Goal: Task Accomplishment & Management: Use online tool/utility

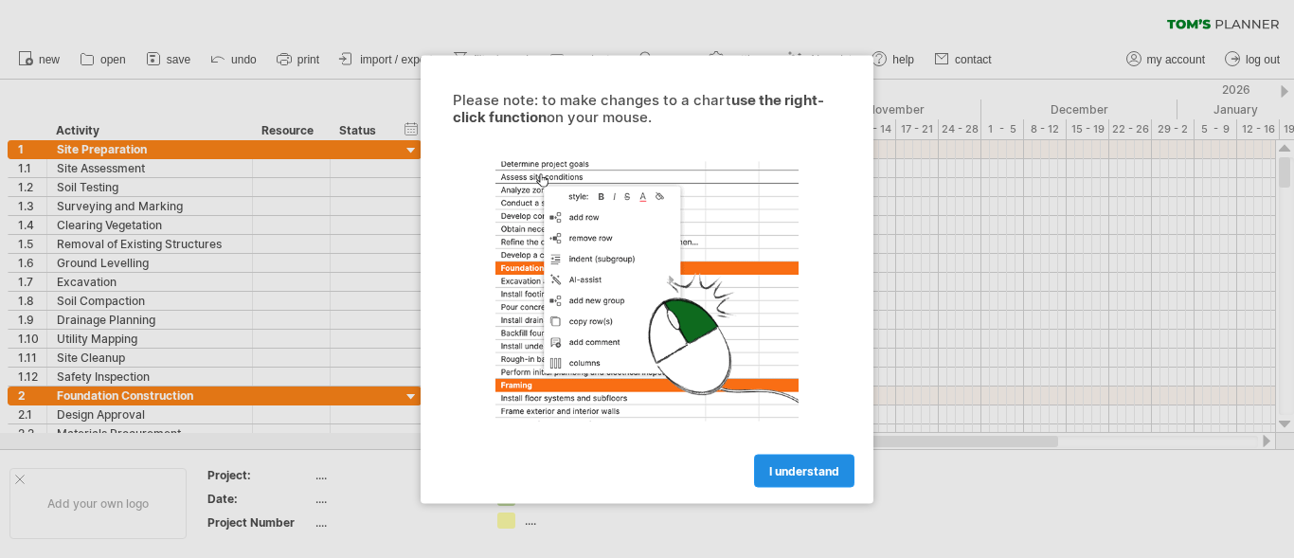
click at [811, 476] on span "I understand" at bounding box center [804, 470] width 70 height 14
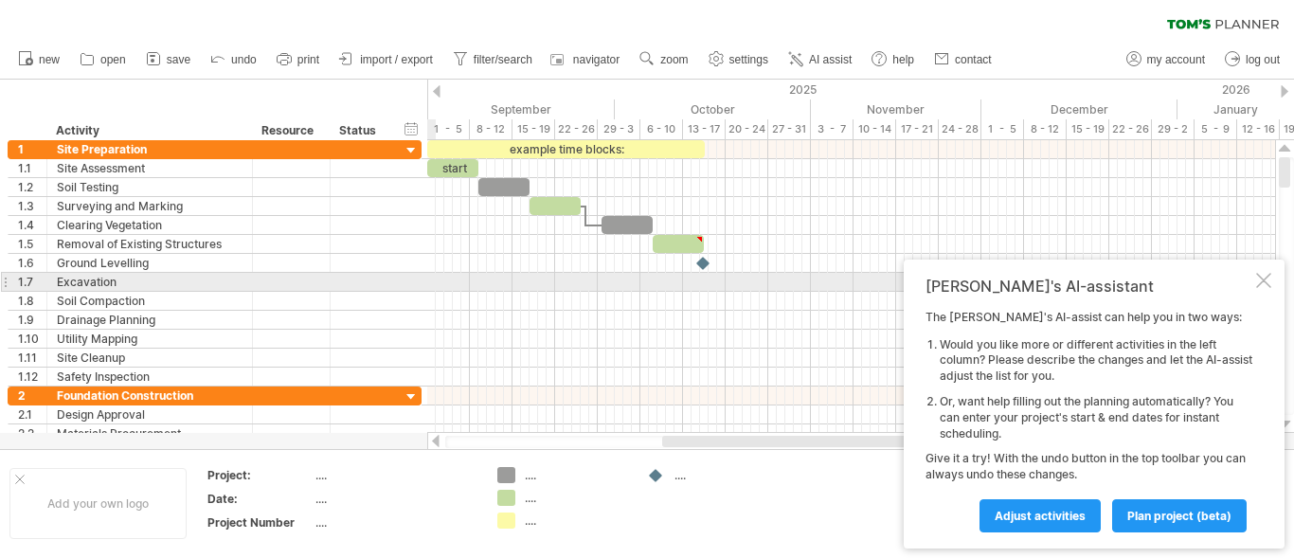
click at [1269, 276] on div at bounding box center [1263, 280] width 15 height 15
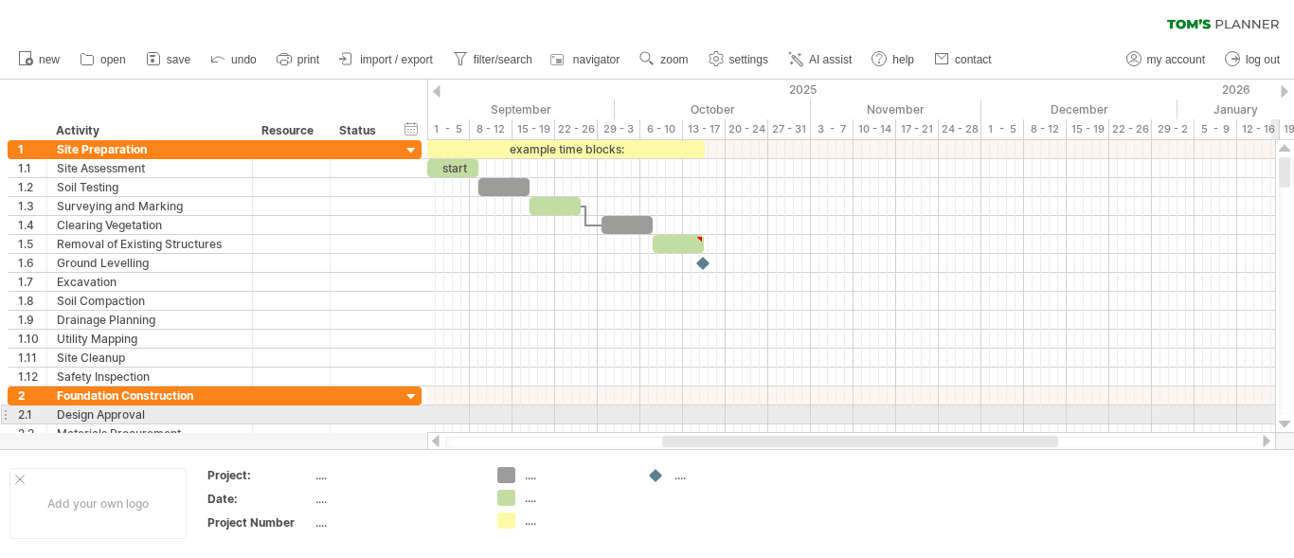
click at [1279, 419] on div at bounding box center [1285, 424] width 12 height 15
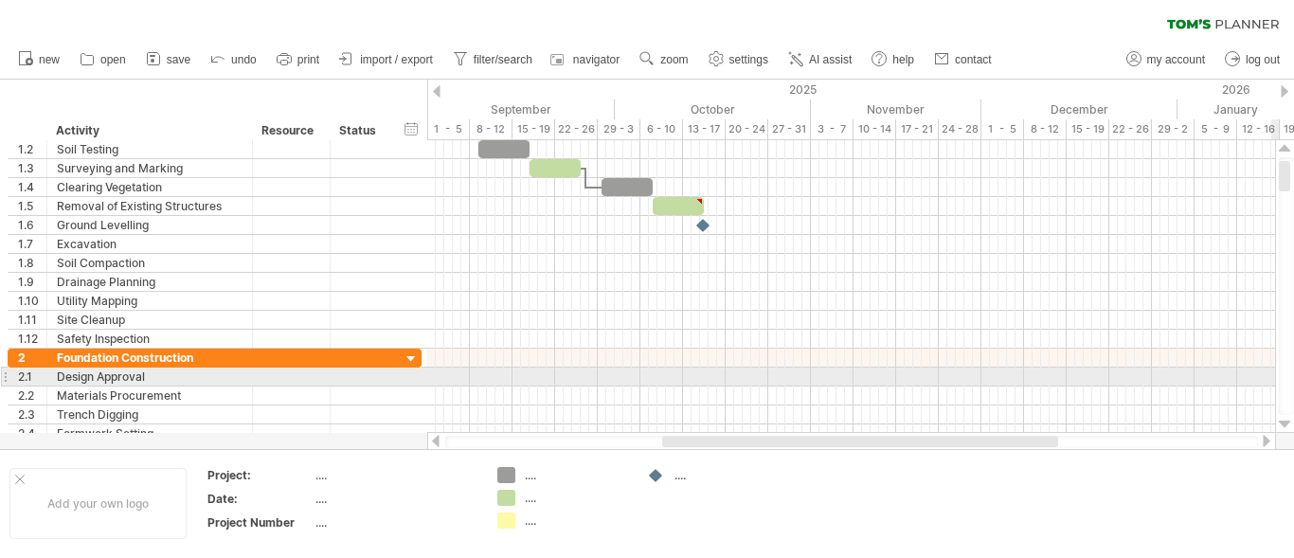
click at [1279, 419] on div at bounding box center [1285, 424] width 12 height 15
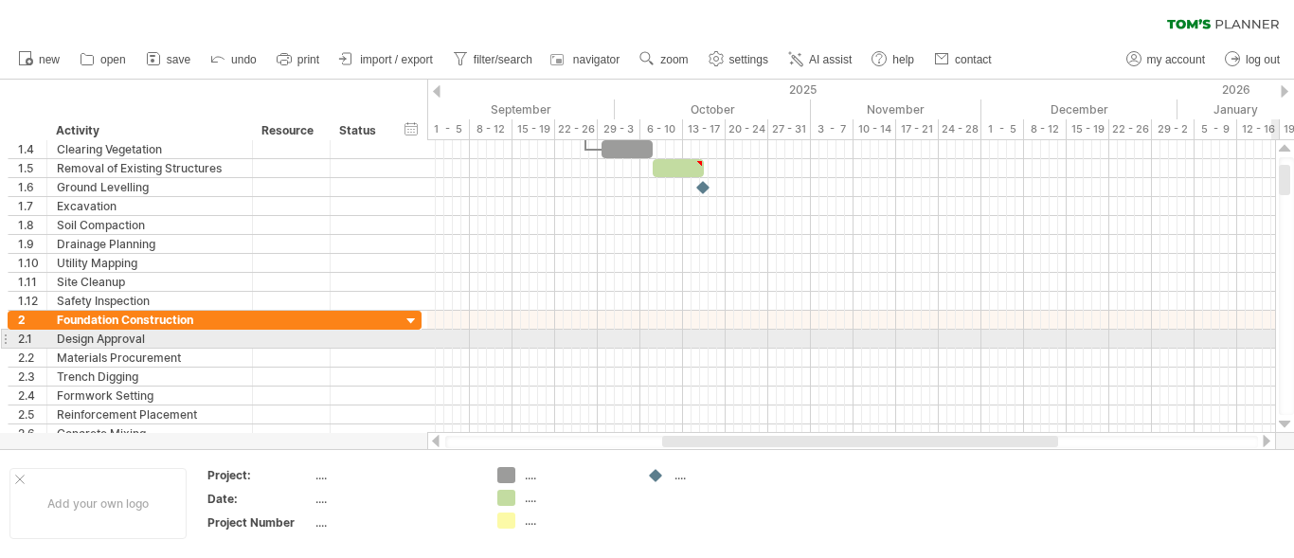
click at [1279, 419] on div at bounding box center [1285, 424] width 12 height 15
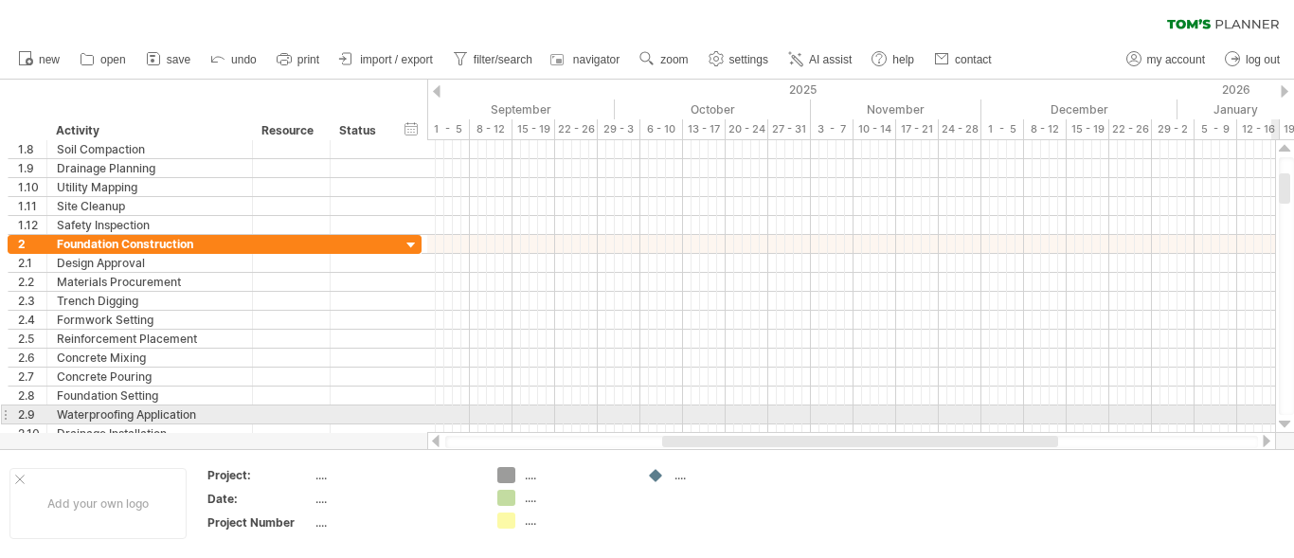
click at [1287, 423] on div at bounding box center [1285, 424] width 12 height 15
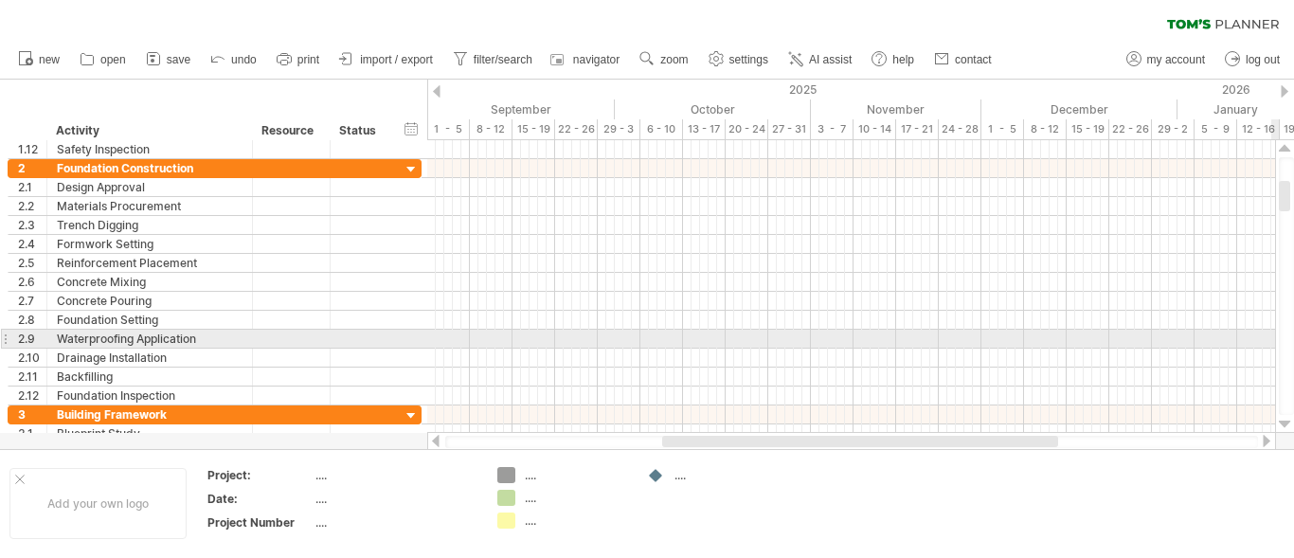
click at [1287, 423] on div at bounding box center [1285, 424] width 12 height 15
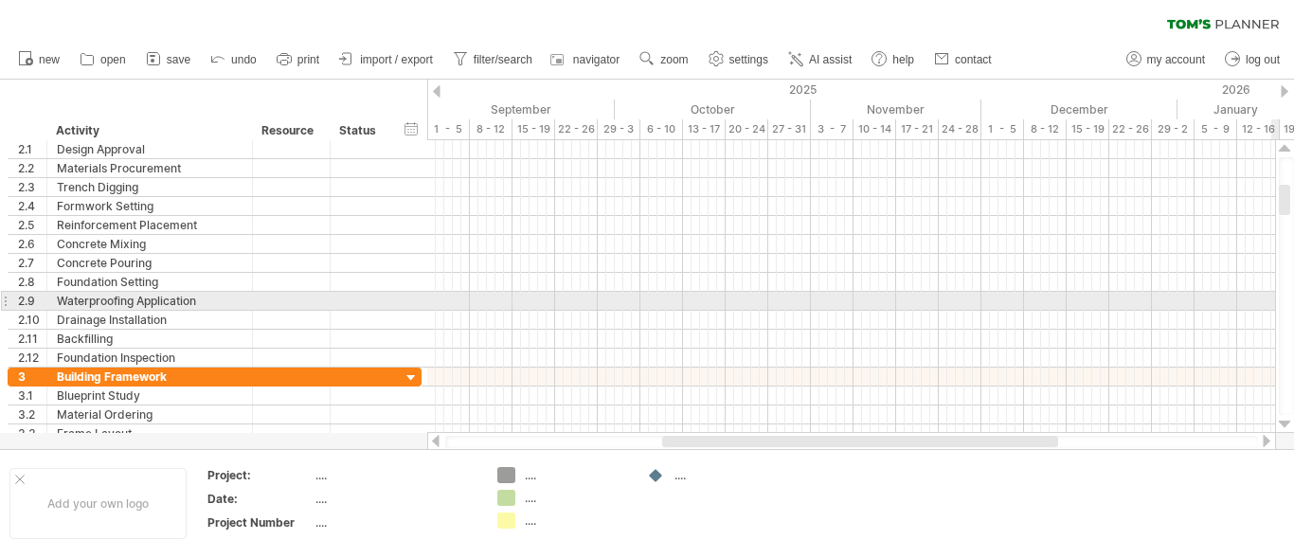
click at [1287, 423] on div at bounding box center [1285, 424] width 12 height 15
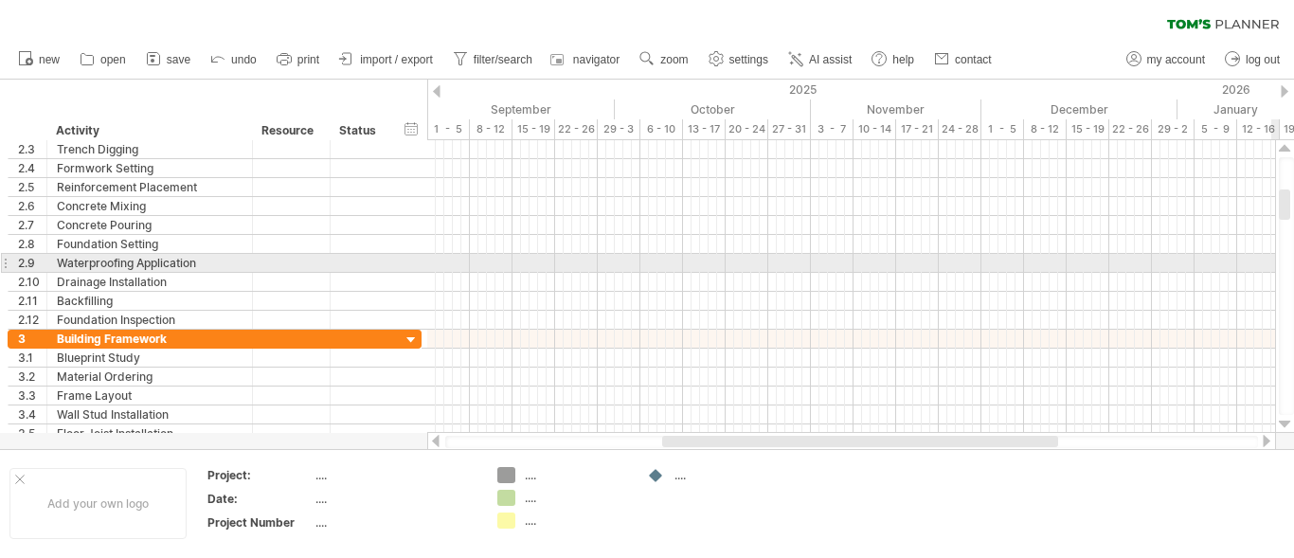
click at [1287, 423] on div at bounding box center [1285, 424] width 12 height 15
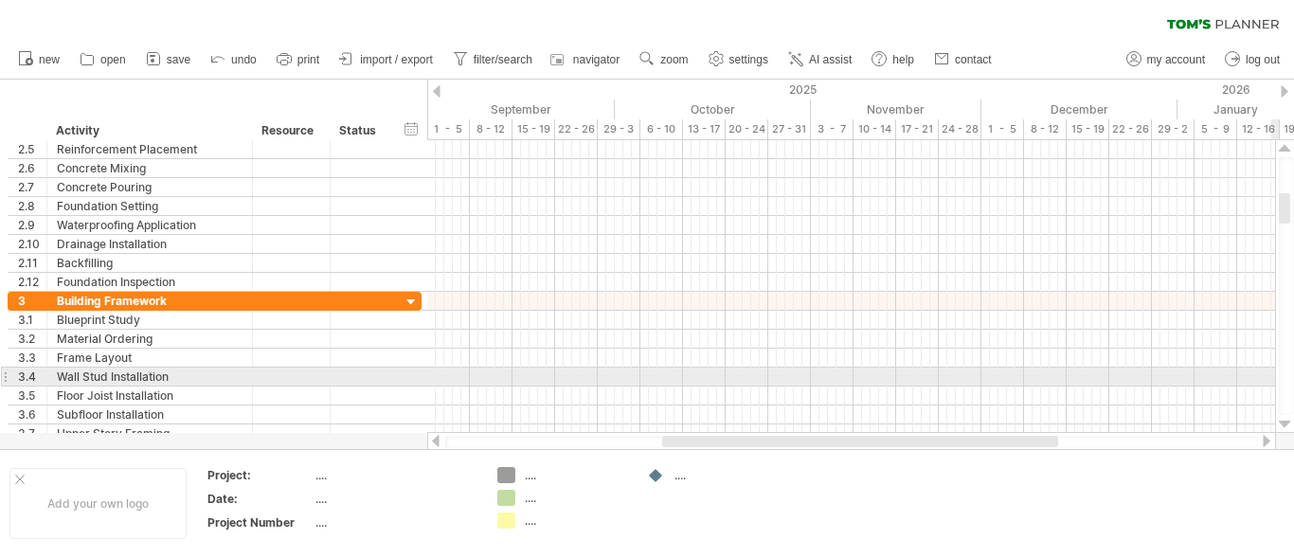
click at [1287, 423] on div at bounding box center [1285, 424] width 12 height 15
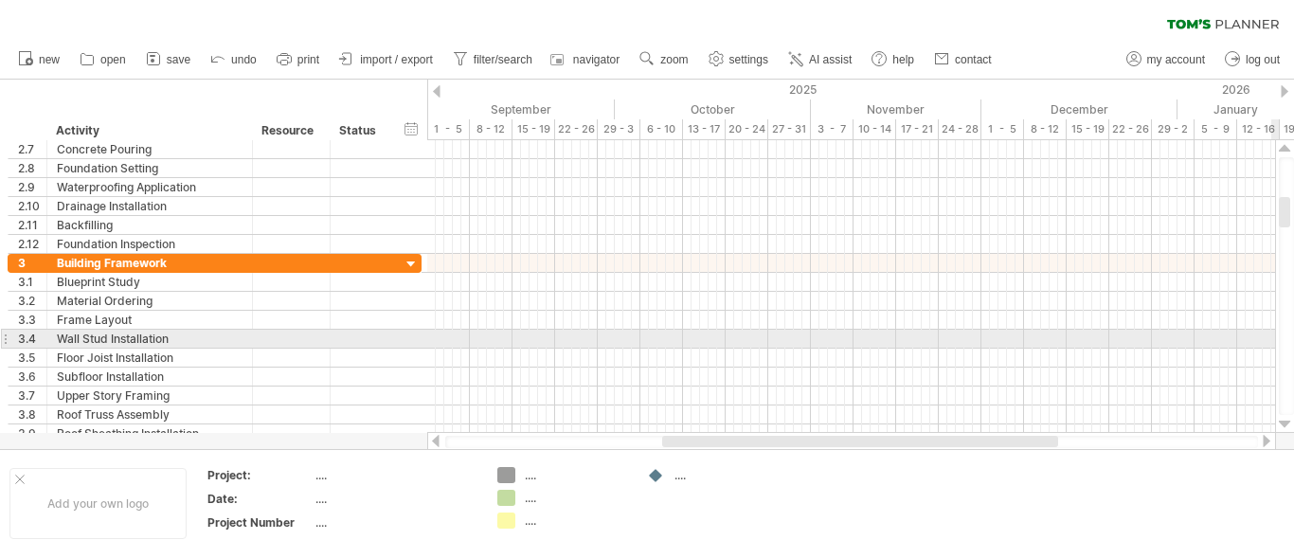
click at [1287, 423] on div at bounding box center [1285, 424] width 12 height 15
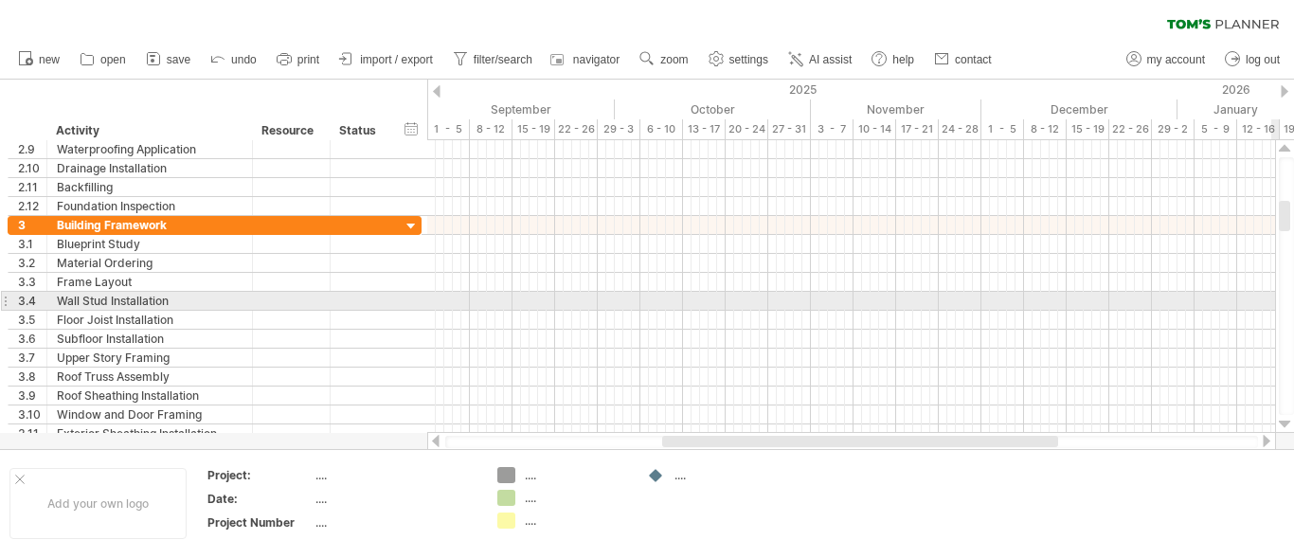
click at [1287, 423] on div at bounding box center [1285, 424] width 12 height 15
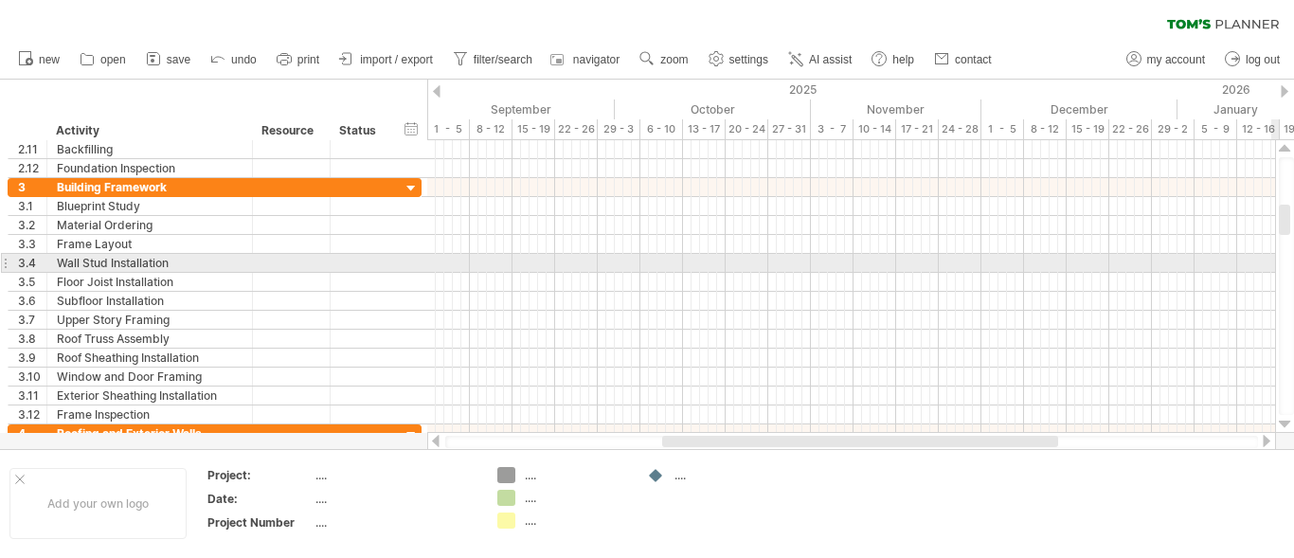
click at [1287, 423] on div at bounding box center [1285, 424] width 12 height 15
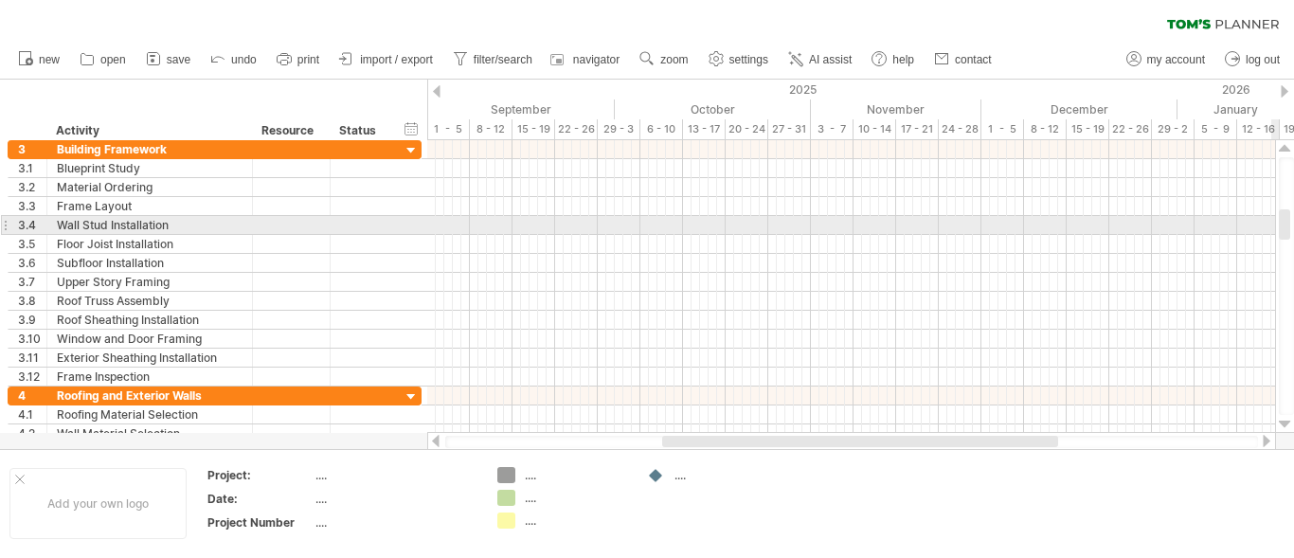
click at [1287, 423] on div at bounding box center [1285, 424] width 12 height 15
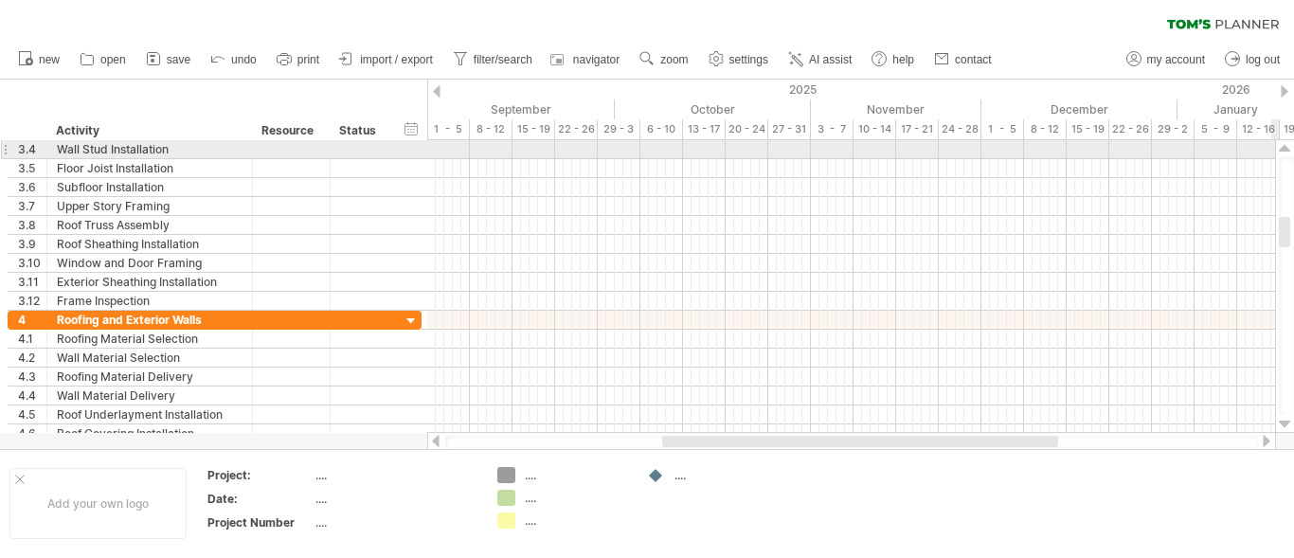
click at [1283, 148] on div at bounding box center [1285, 148] width 12 height 15
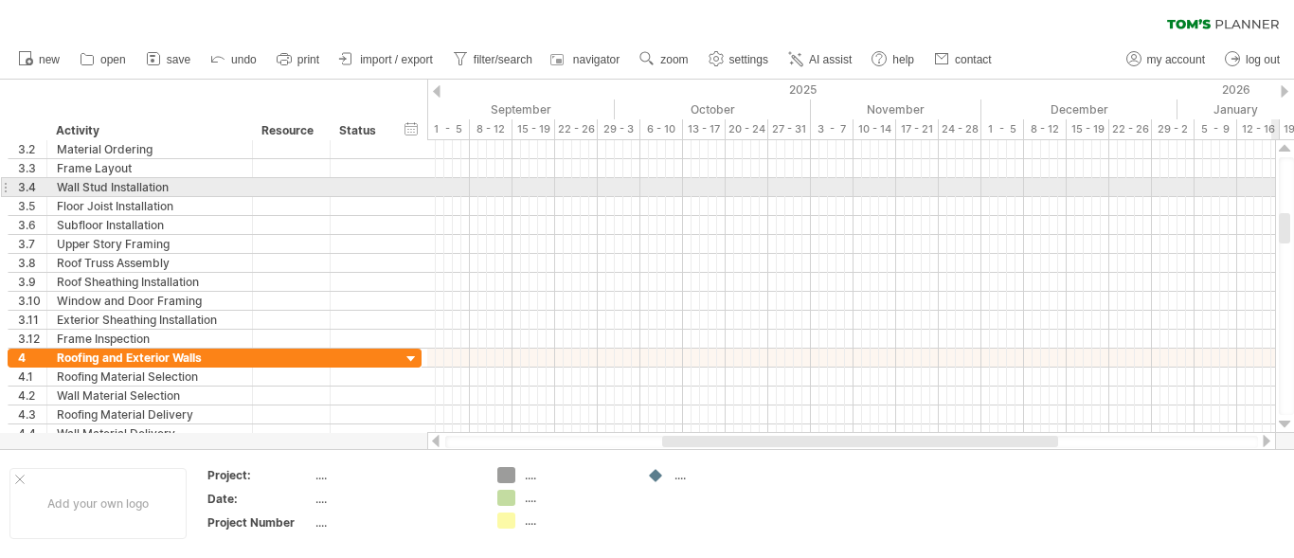
click at [1283, 148] on div at bounding box center [1285, 148] width 12 height 15
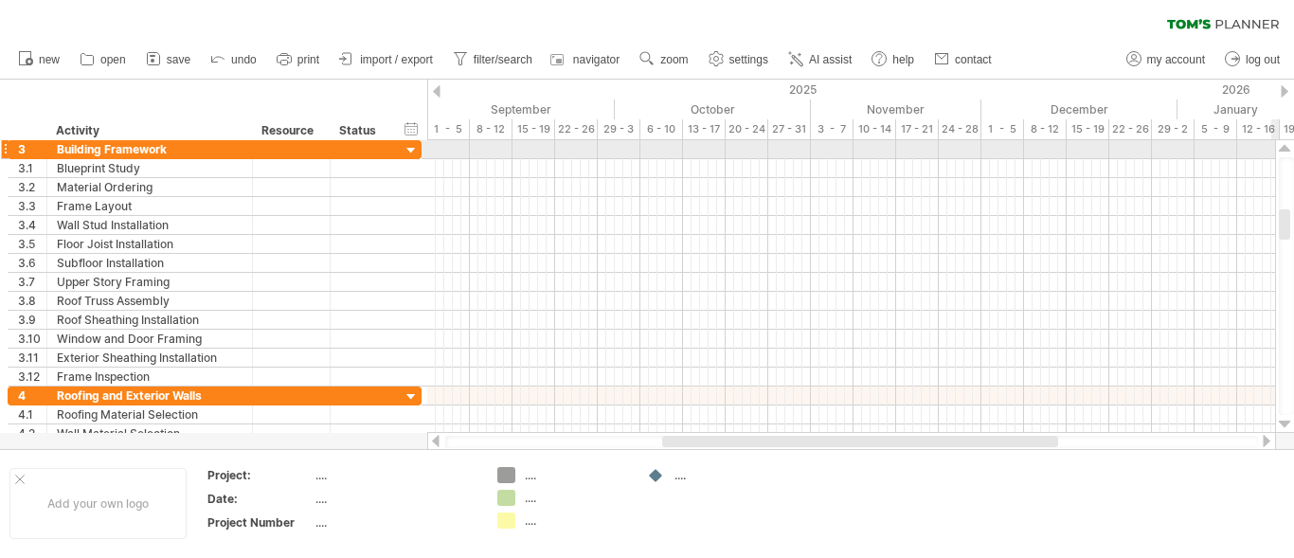
click at [1283, 147] on div at bounding box center [1285, 148] width 12 height 15
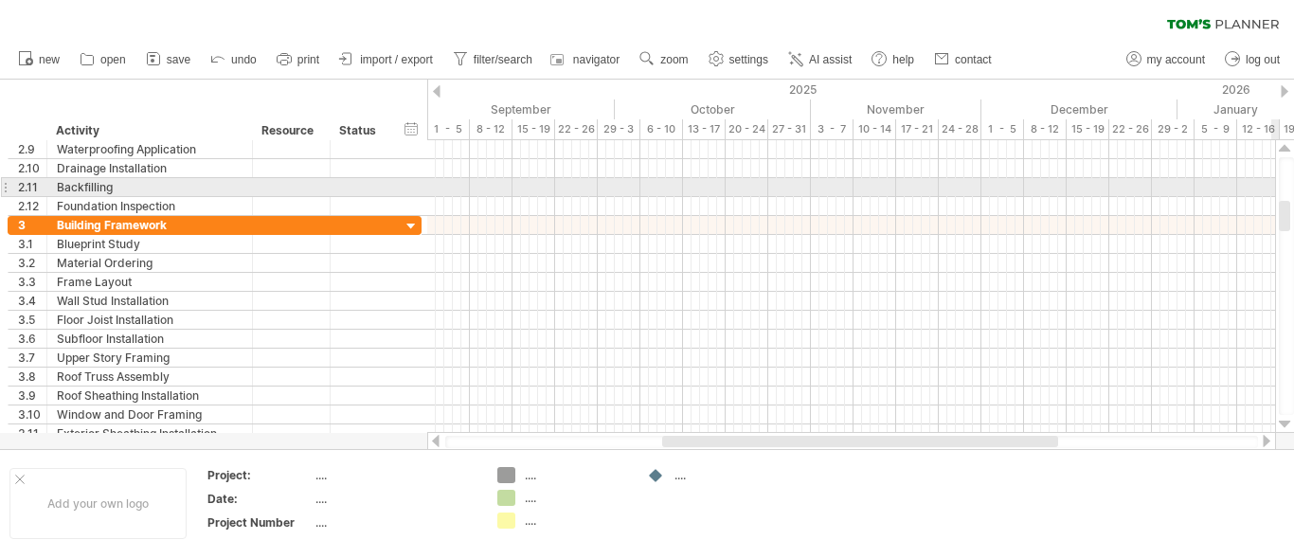
click at [1283, 147] on div at bounding box center [1285, 148] width 12 height 15
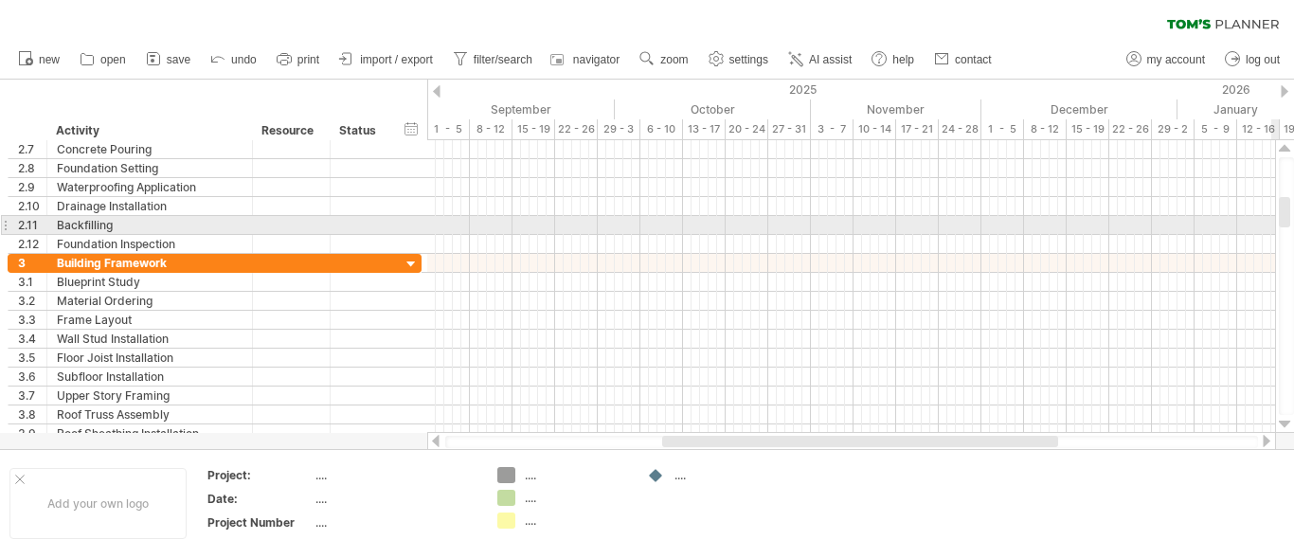
click at [1283, 147] on div at bounding box center [1285, 148] width 12 height 15
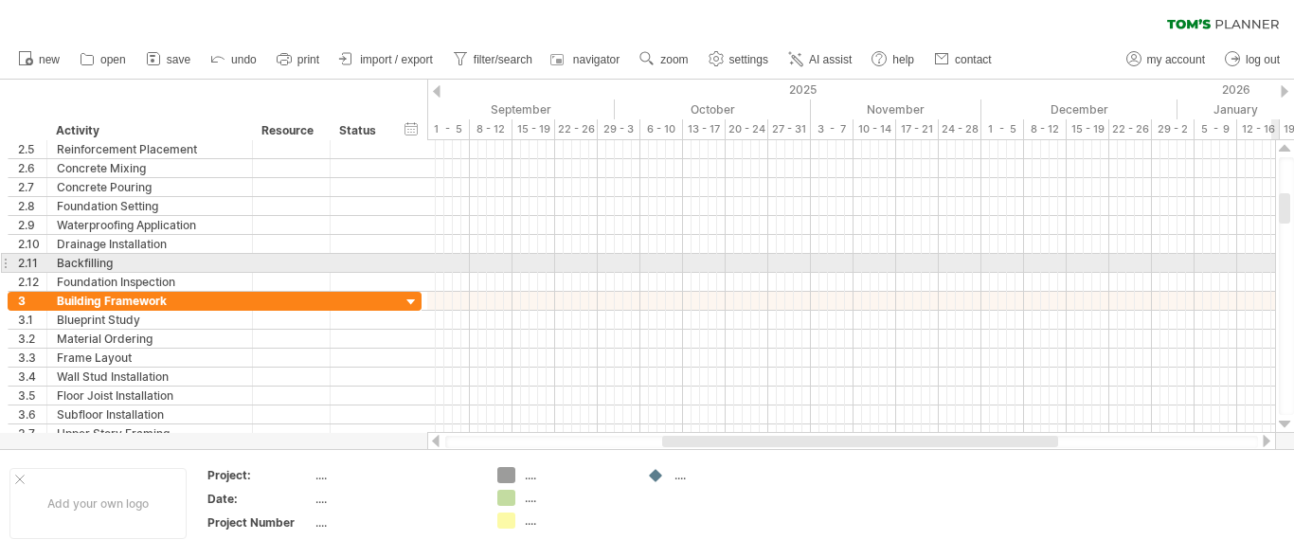
click at [1283, 147] on div at bounding box center [1285, 148] width 12 height 15
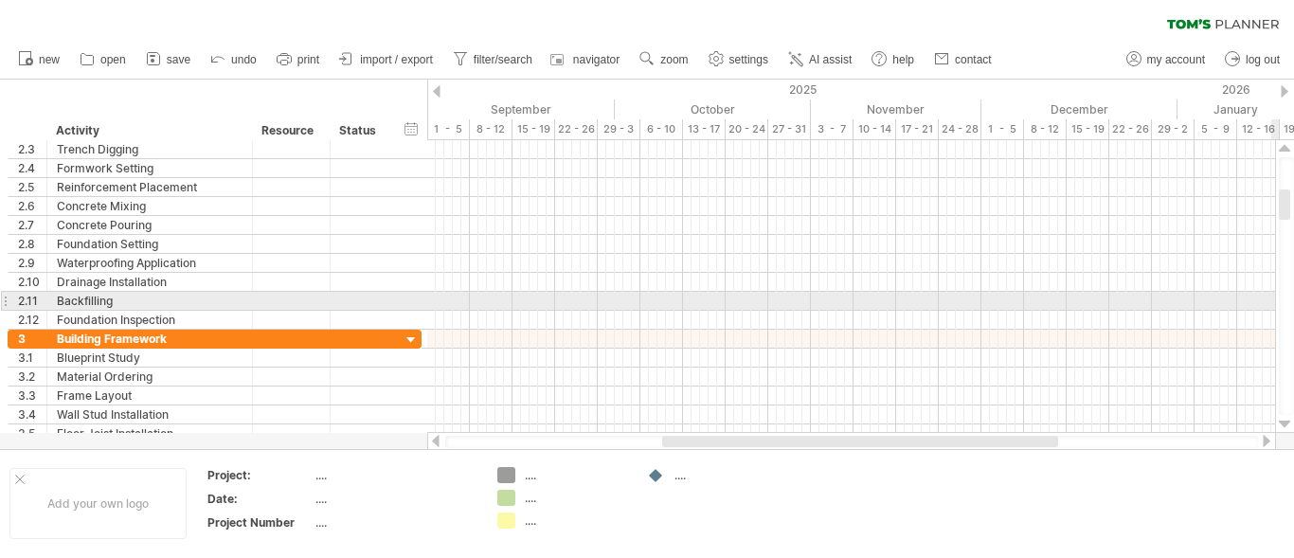
click at [1283, 147] on div at bounding box center [1285, 148] width 12 height 15
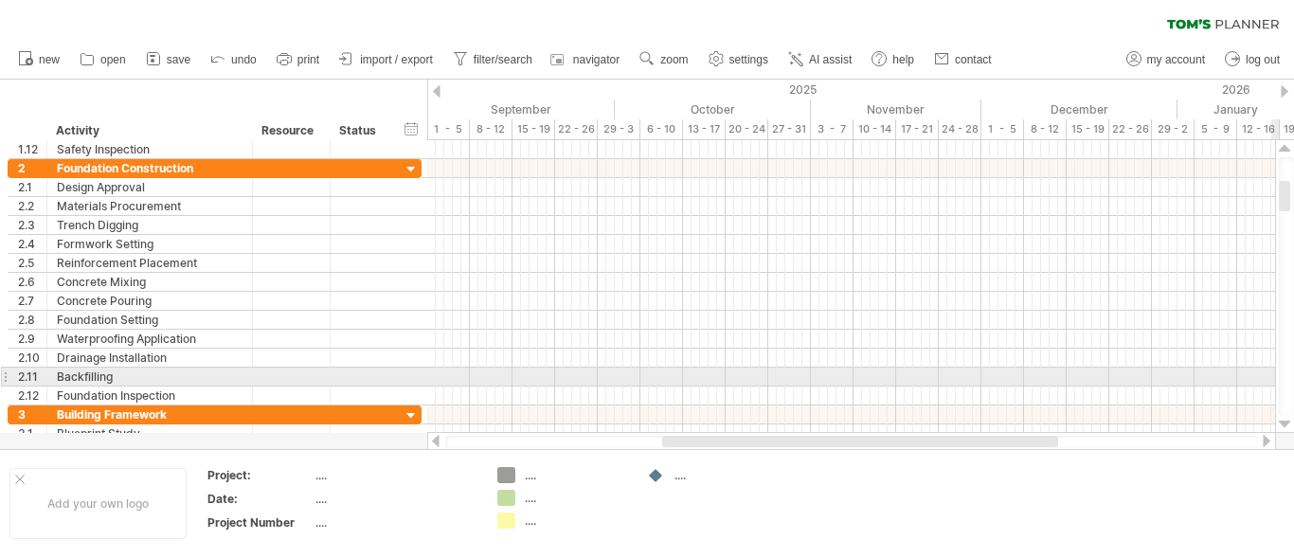
click at [1283, 147] on div at bounding box center [1285, 148] width 12 height 15
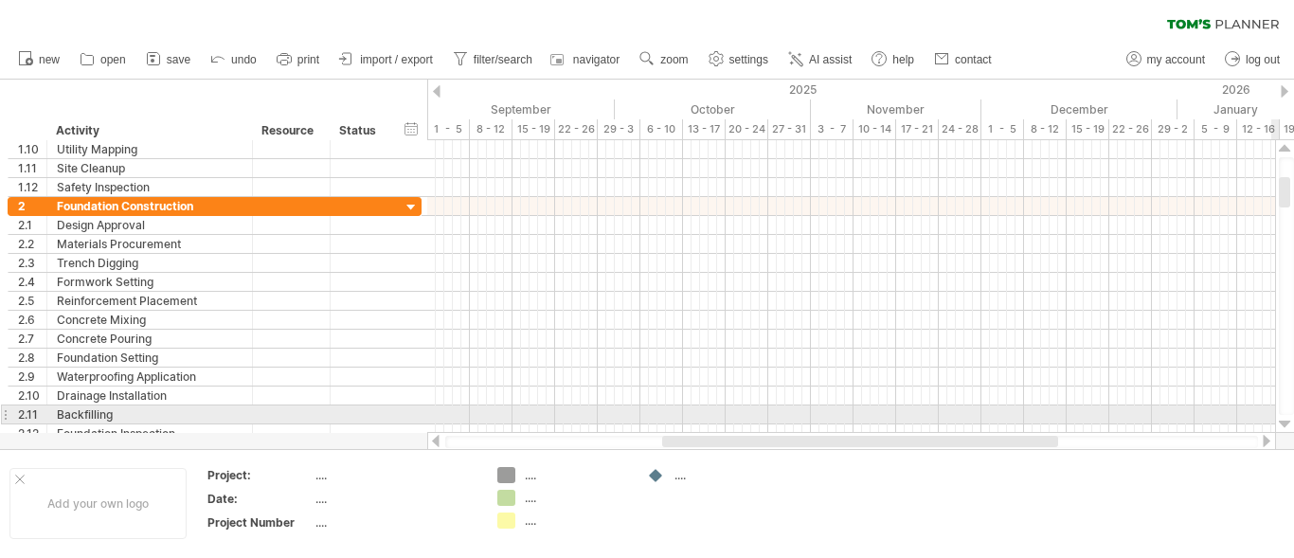
click at [1283, 147] on div at bounding box center [1285, 148] width 12 height 15
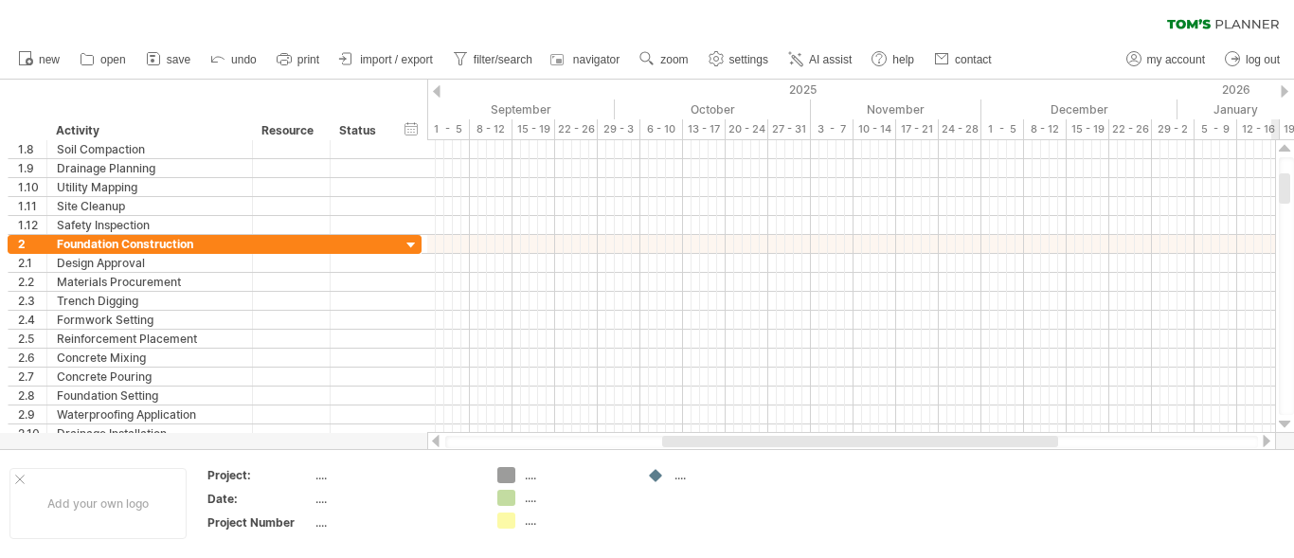
click at [1283, 147] on div at bounding box center [1285, 148] width 12 height 15
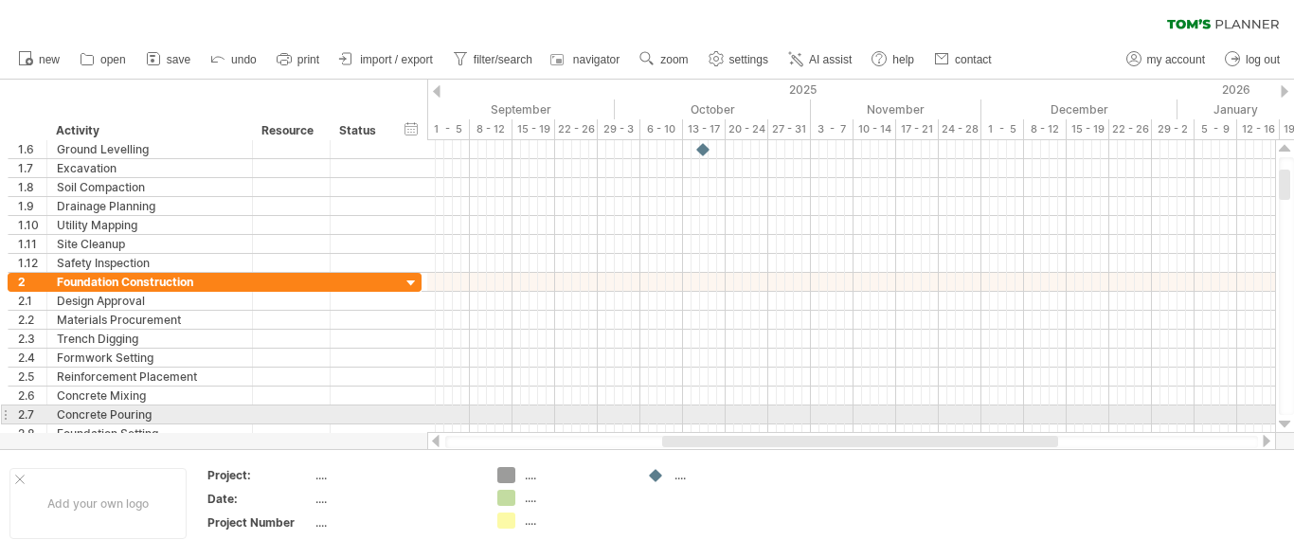
click at [1286, 420] on div at bounding box center [1285, 424] width 12 height 15
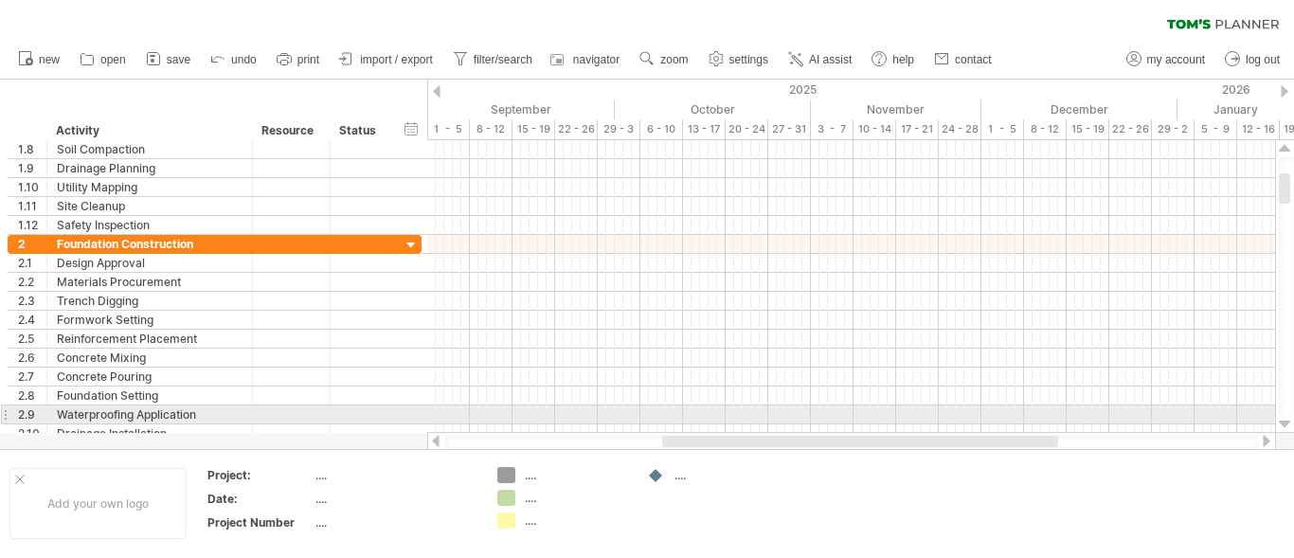
click at [1286, 420] on div at bounding box center [1285, 424] width 12 height 15
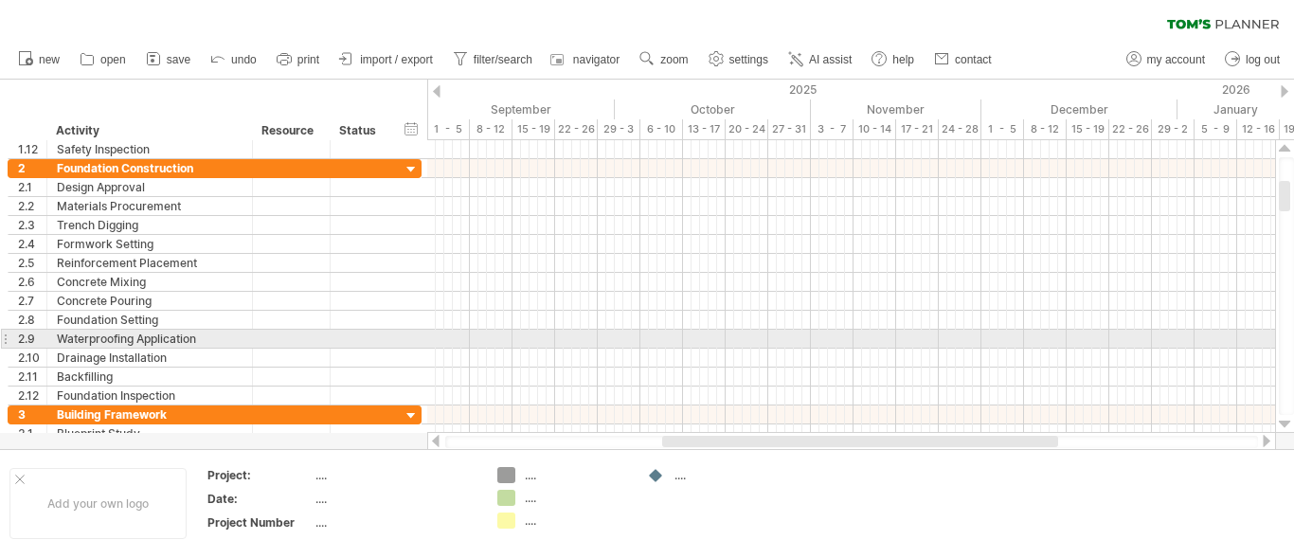
click at [1285, 420] on div at bounding box center [1285, 424] width 12 height 15
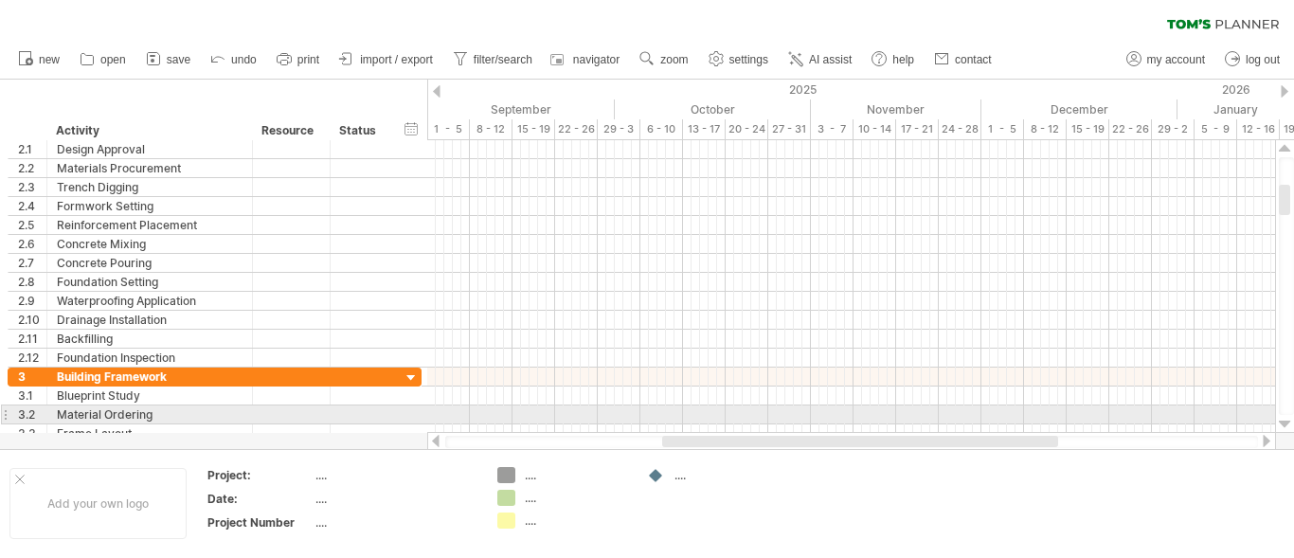
click at [1285, 420] on div at bounding box center [1285, 424] width 12 height 15
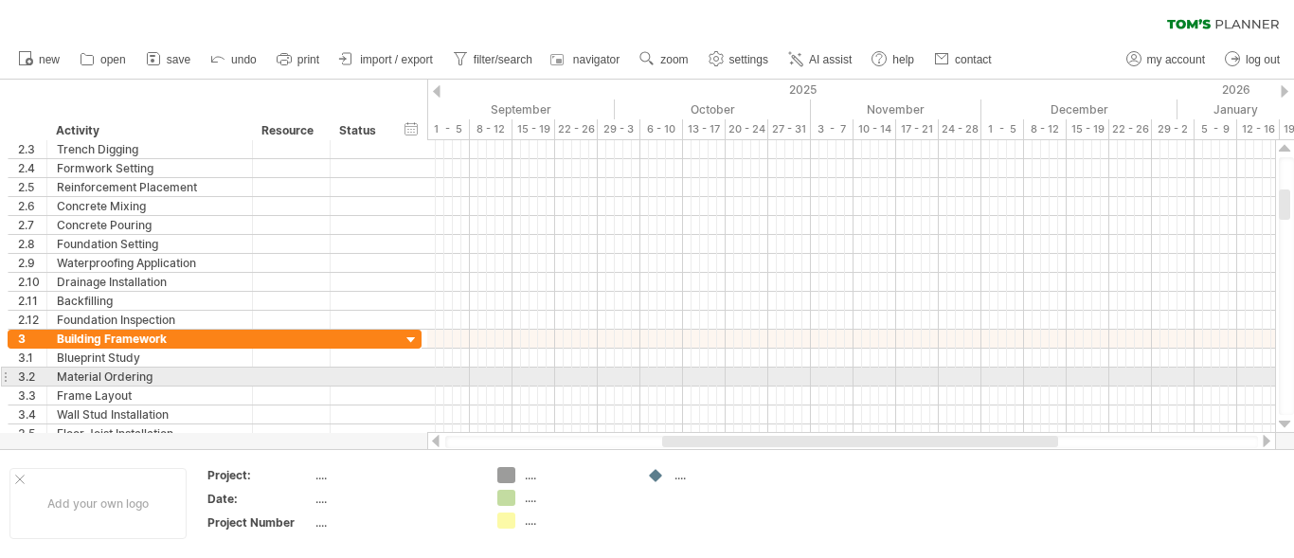
click at [1285, 420] on div at bounding box center [1285, 424] width 12 height 15
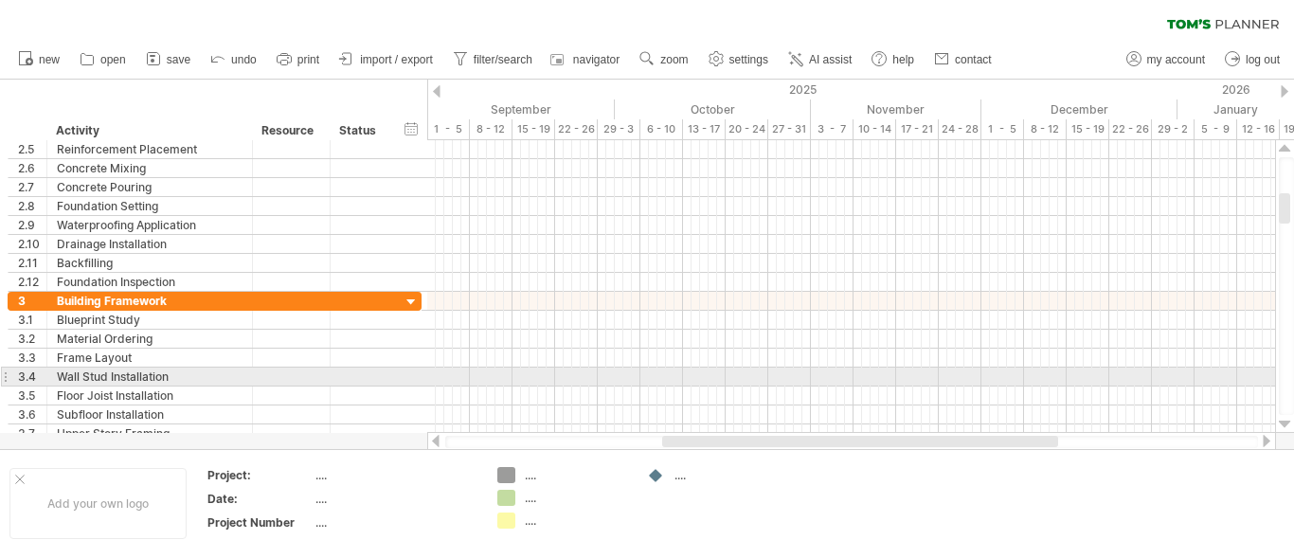
click at [1285, 420] on div at bounding box center [1285, 424] width 12 height 15
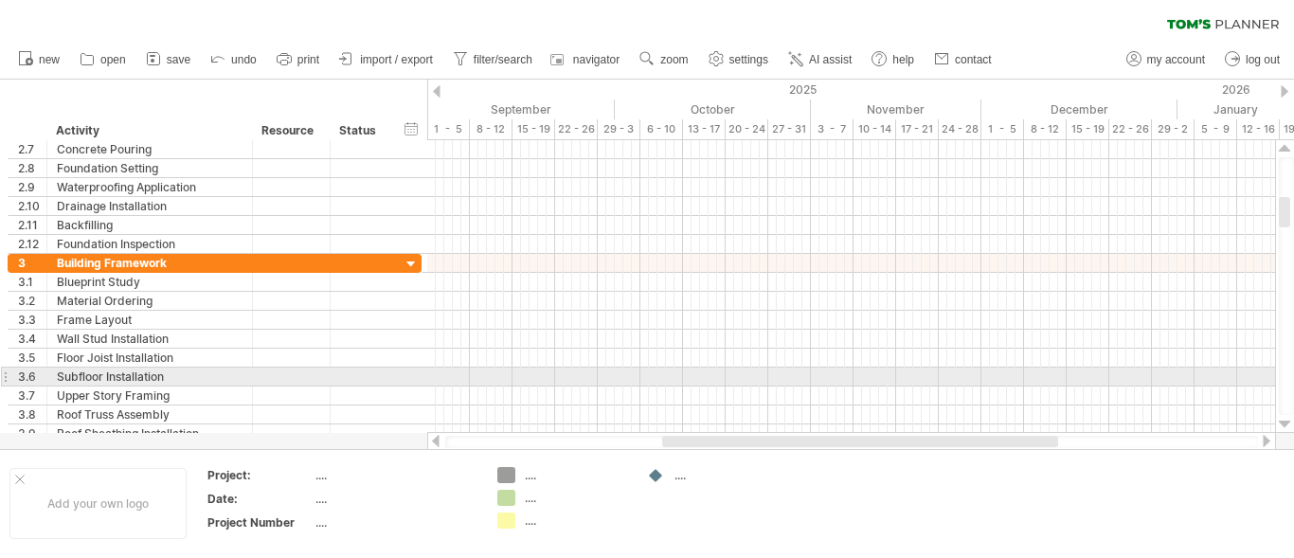
click at [1285, 420] on div at bounding box center [1285, 424] width 12 height 15
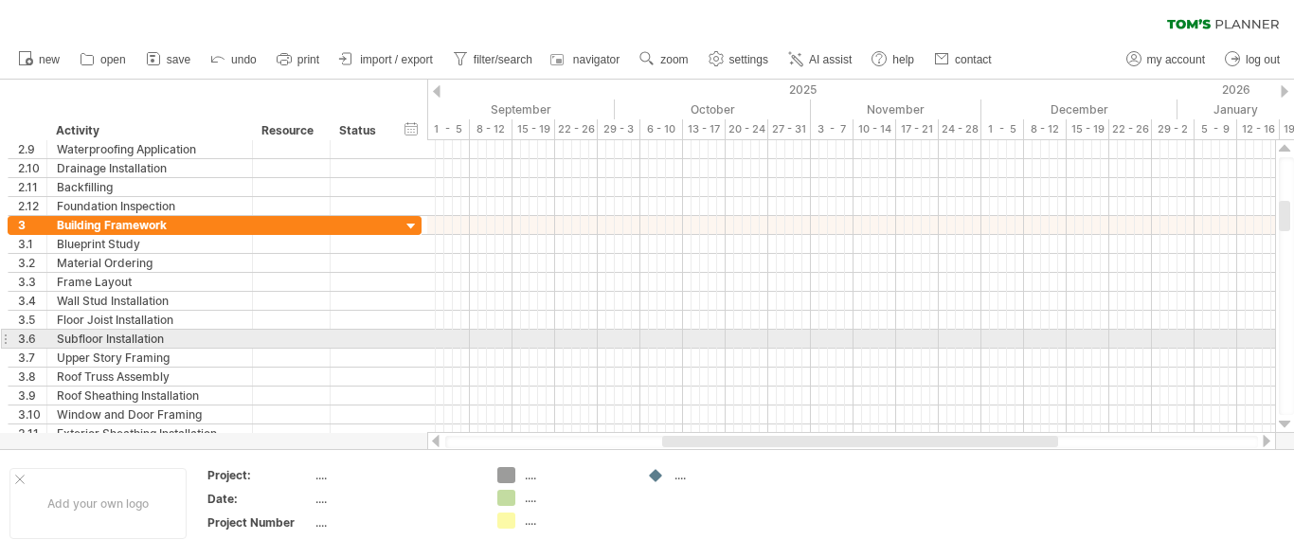
click at [1285, 420] on div at bounding box center [1285, 424] width 12 height 15
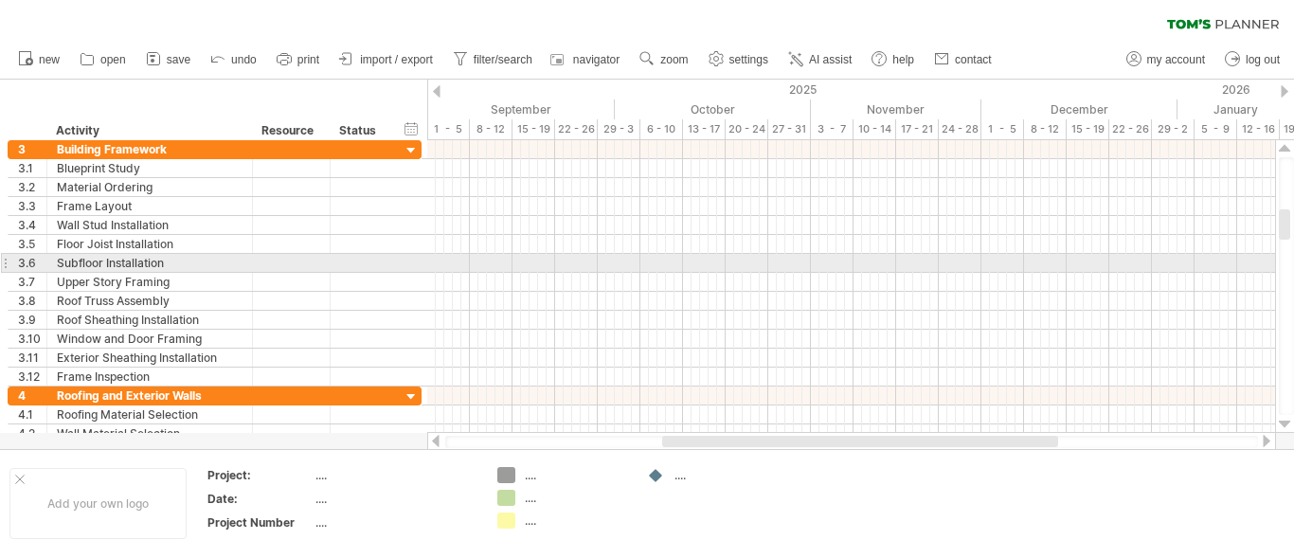
click at [1285, 420] on div at bounding box center [1285, 424] width 12 height 15
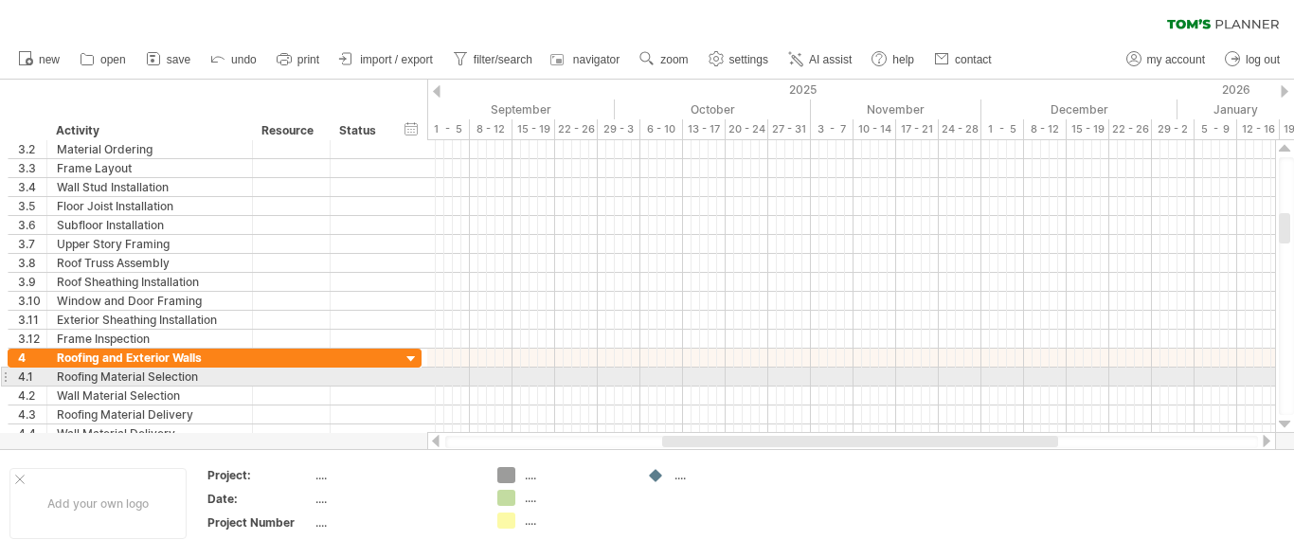
click at [1285, 420] on div at bounding box center [1285, 424] width 12 height 15
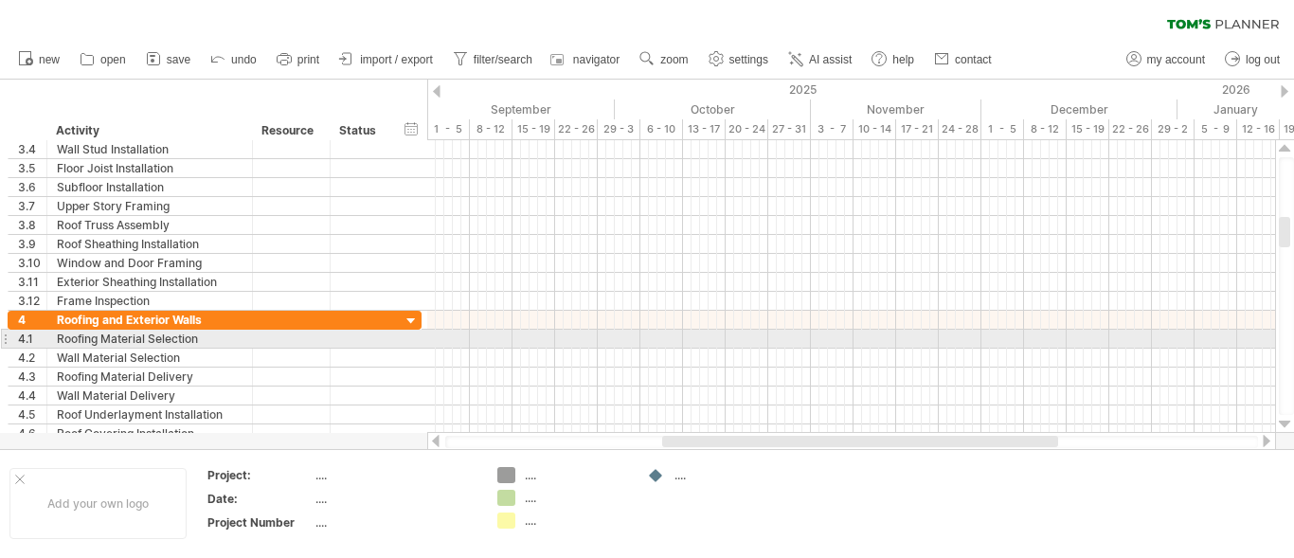
click at [1285, 420] on div at bounding box center [1285, 424] width 12 height 15
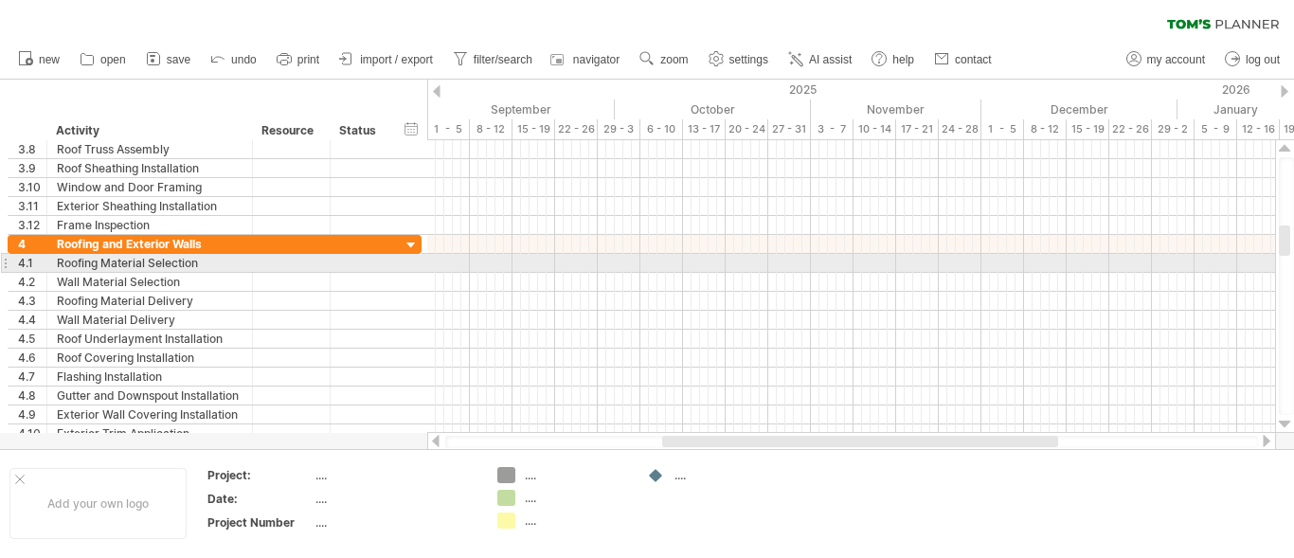
click at [1285, 420] on div at bounding box center [1285, 424] width 12 height 15
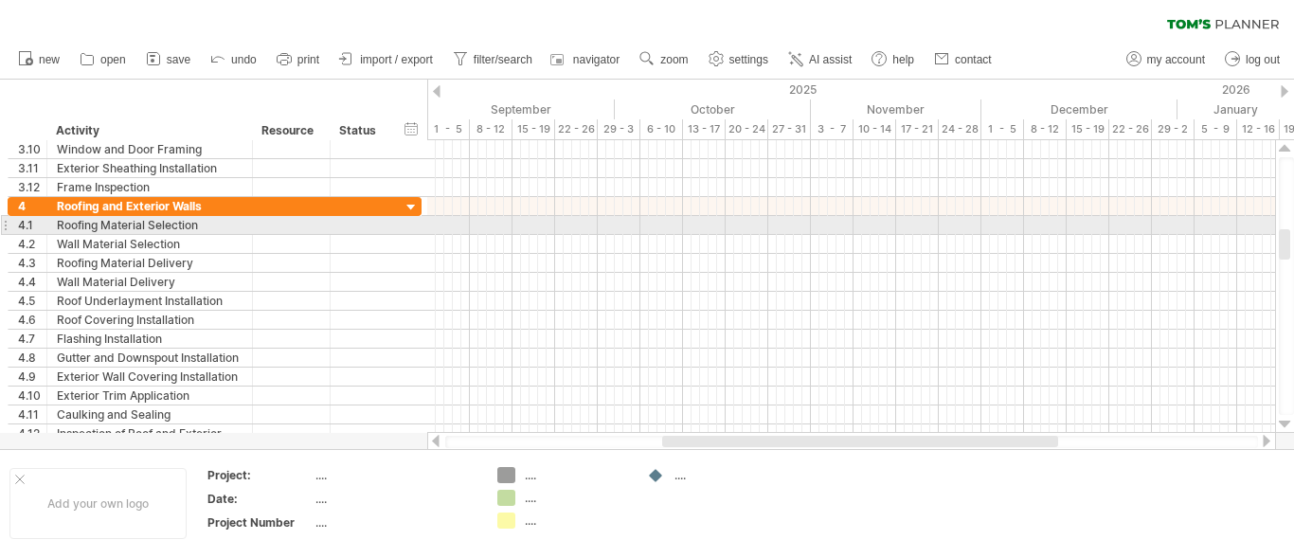
click at [1285, 420] on div at bounding box center [1285, 424] width 12 height 15
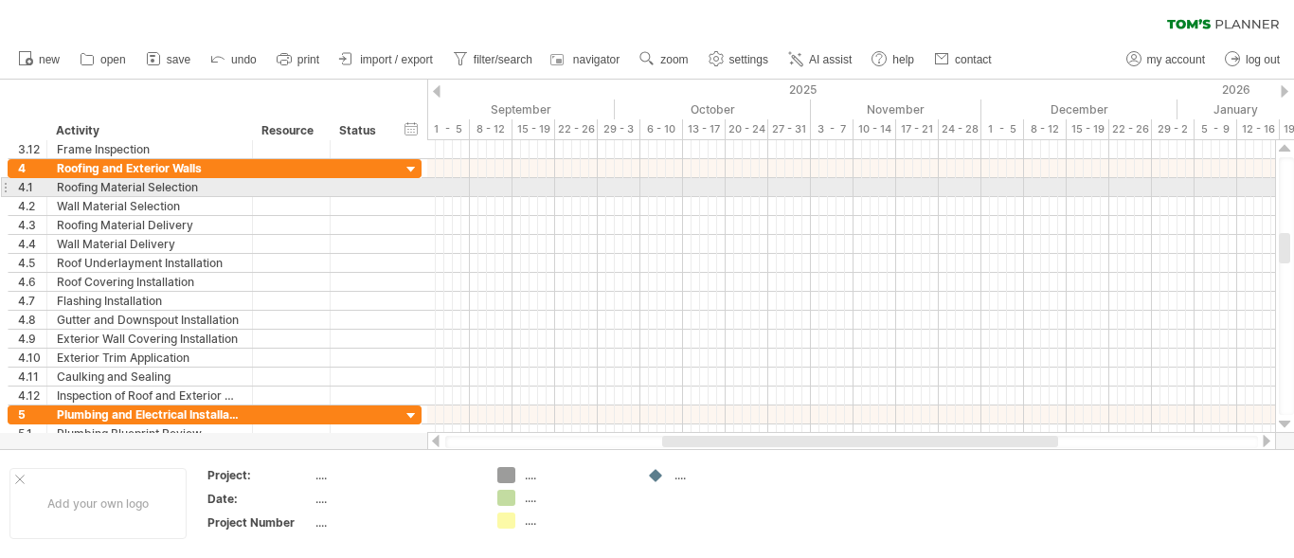
click at [1285, 420] on div at bounding box center [1285, 424] width 12 height 15
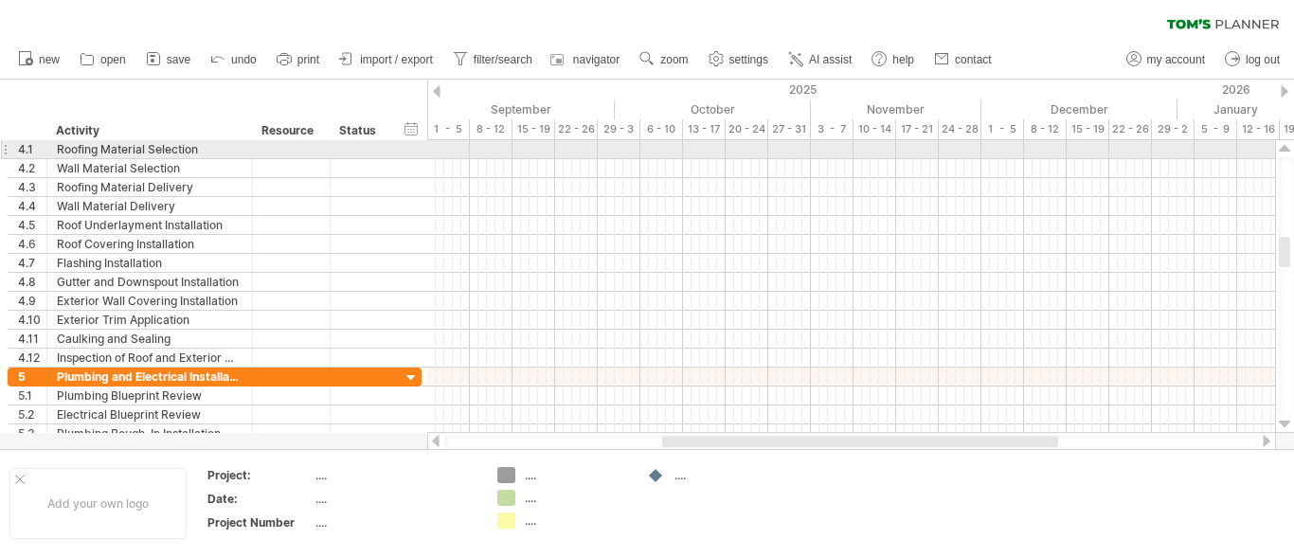
click at [1285, 420] on div at bounding box center [1285, 424] width 12 height 15
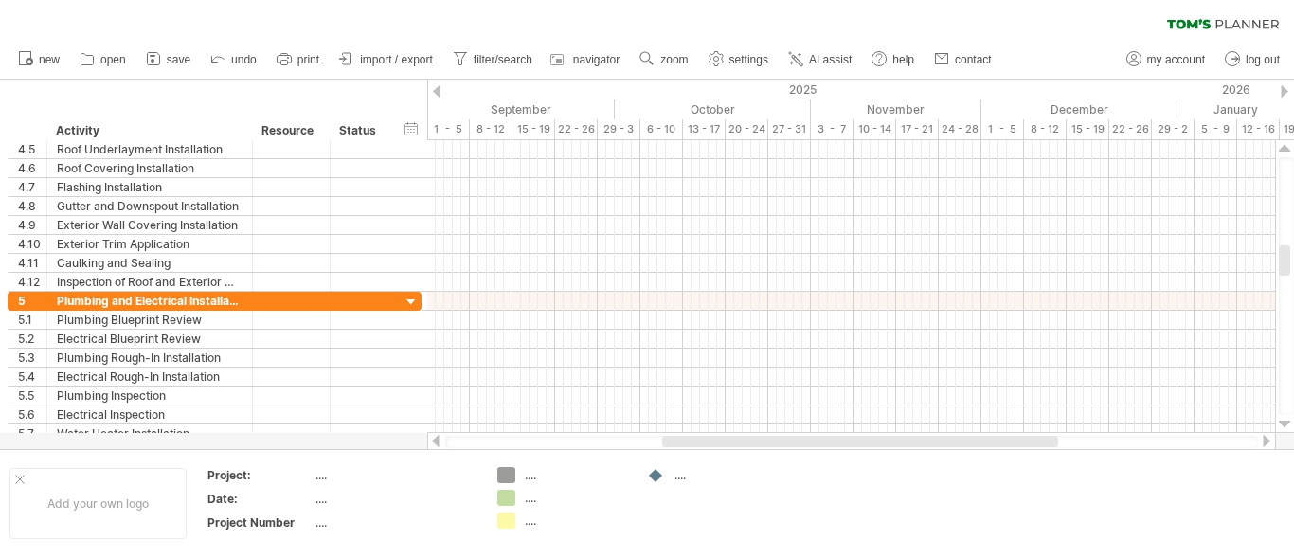
click at [1285, 420] on div at bounding box center [1285, 424] width 12 height 15
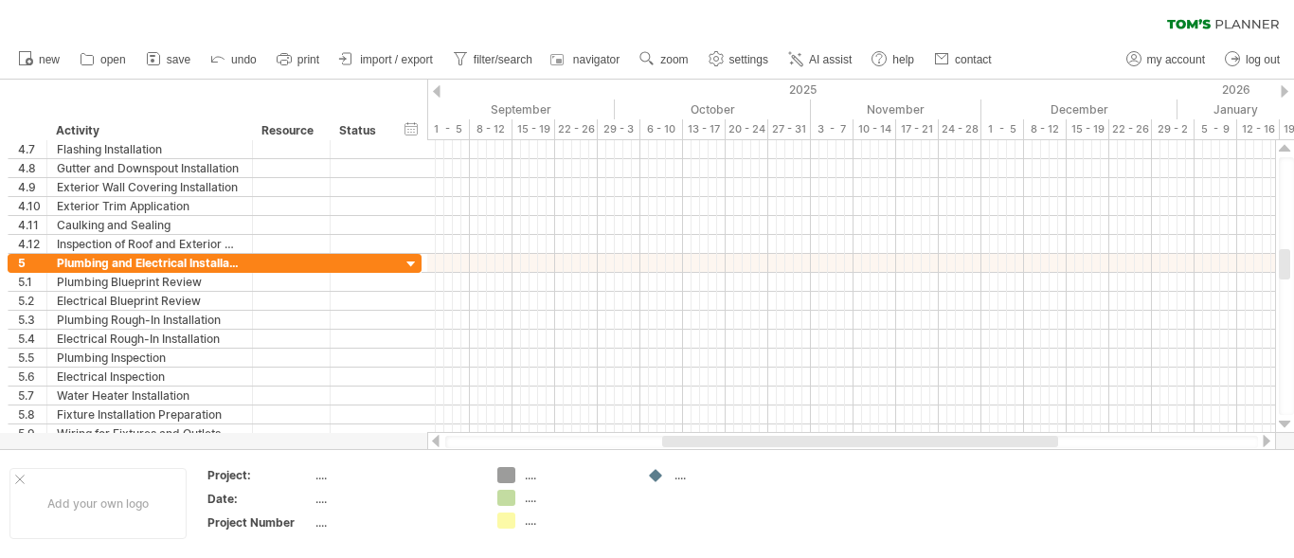
click at [1285, 420] on div at bounding box center [1285, 424] width 12 height 15
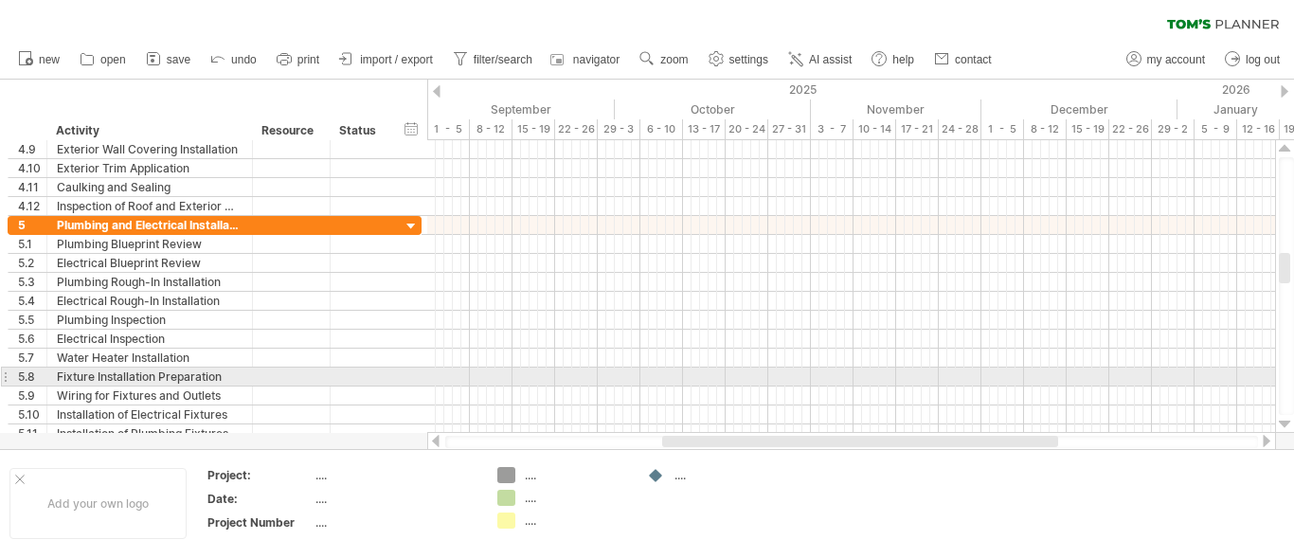
click at [1285, 420] on div at bounding box center [1285, 424] width 12 height 15
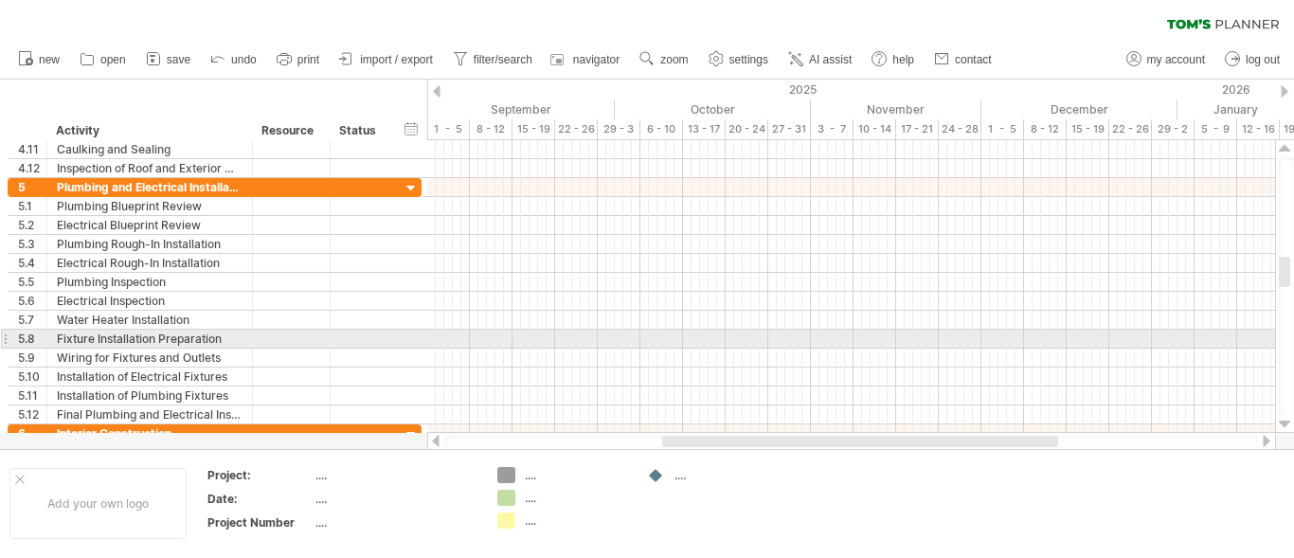
click at [1285, 420] on div at bounding box center [1285, 424] width 12 height 15
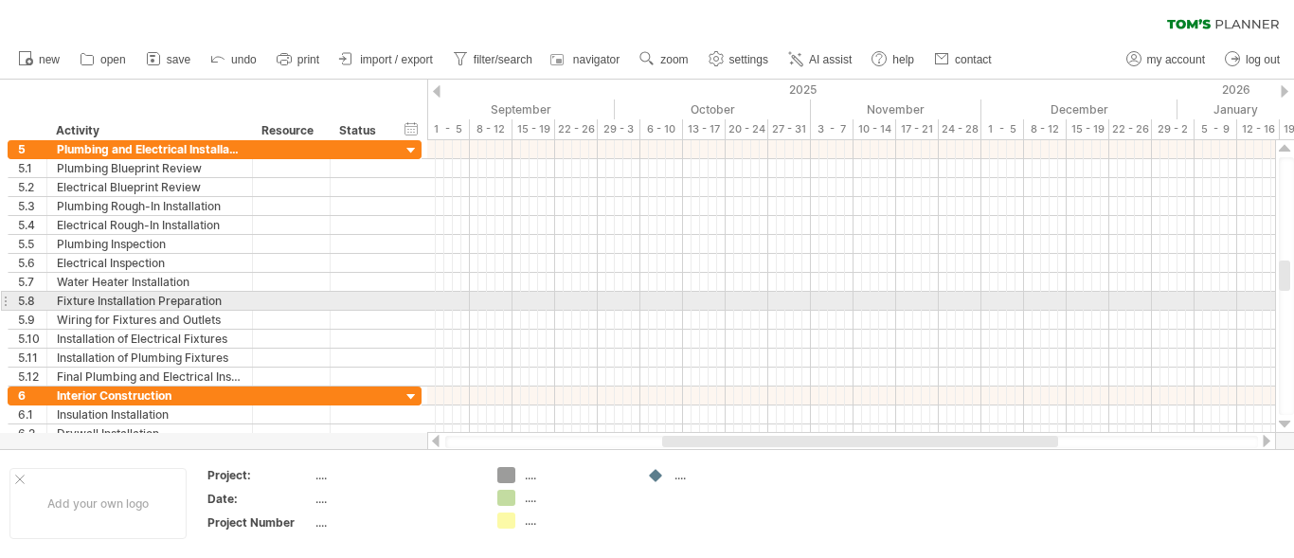
click at [1285, 420] on div at bounding box center [1285, 424] width 12 height 15
click at [1285, 421] on div at bounding box center [1285, 424] width 12 height 15
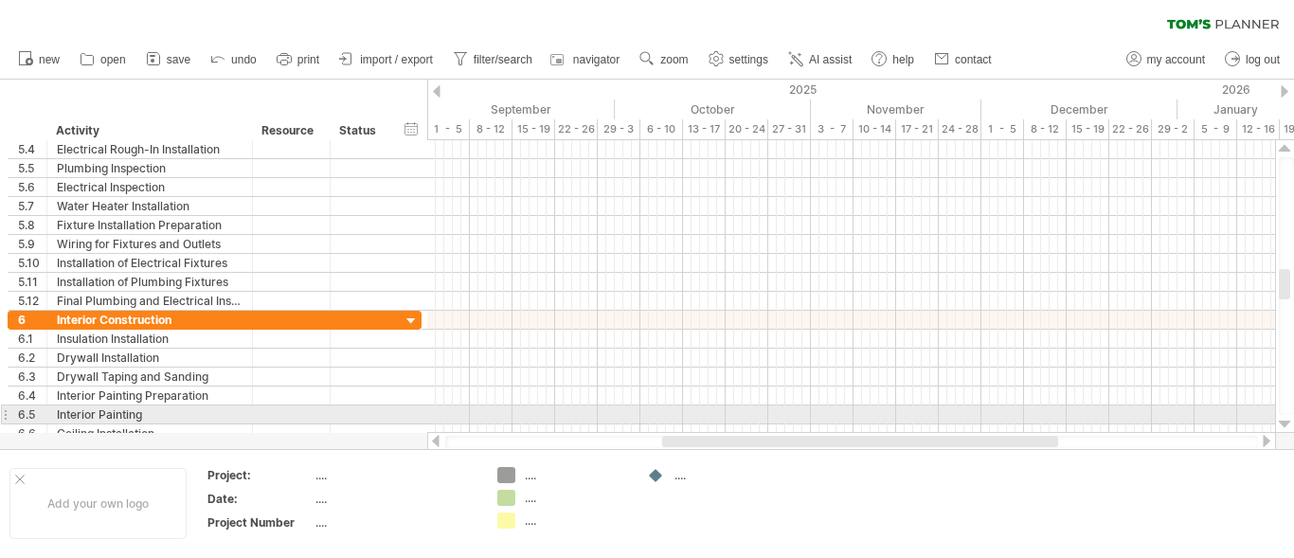
click at [1285, 421] on div at bounding box center [1285, 424] width 12 height 15
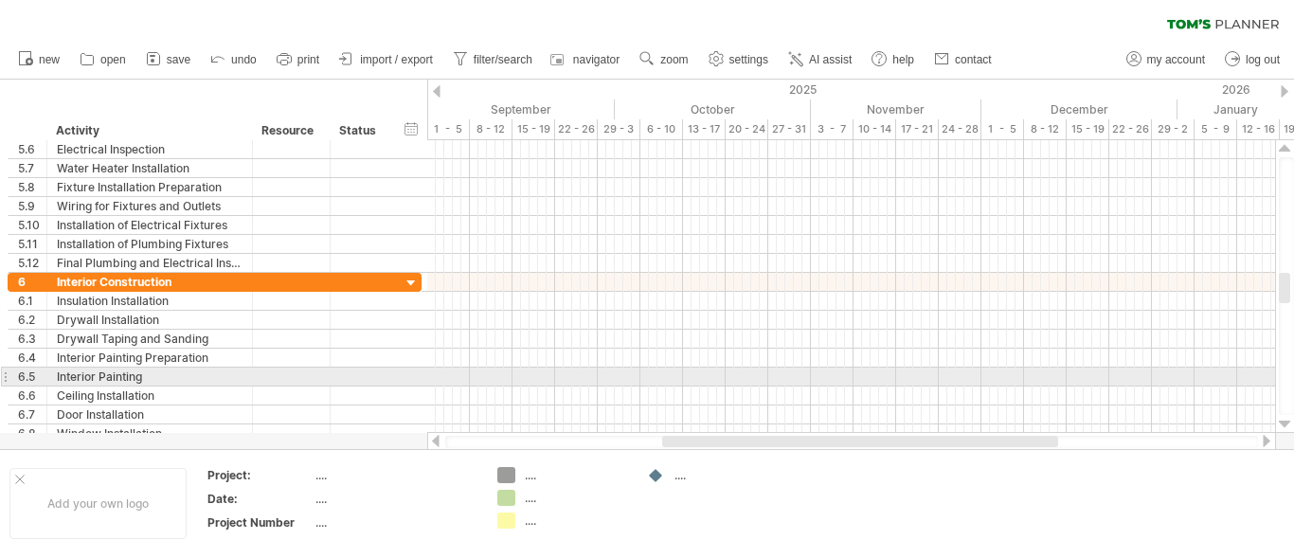
click at [1285, 421] on div at bounding box center [1285, 424] width 12 height 15
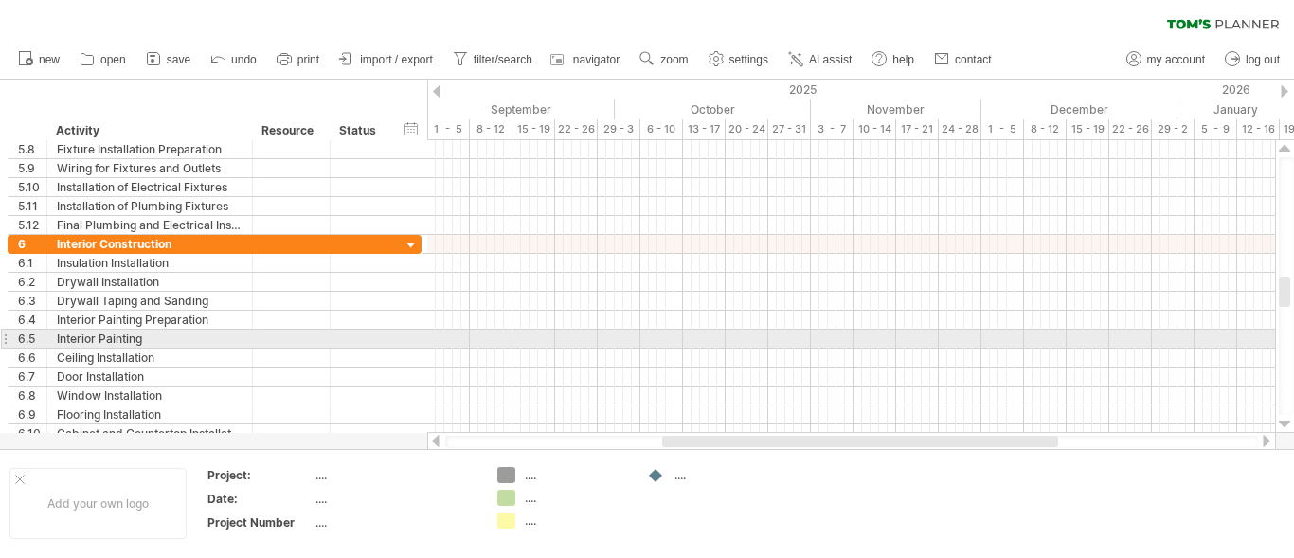
click at [1285, 421] on div at bounding box center [1285, 424] width 12 height 15
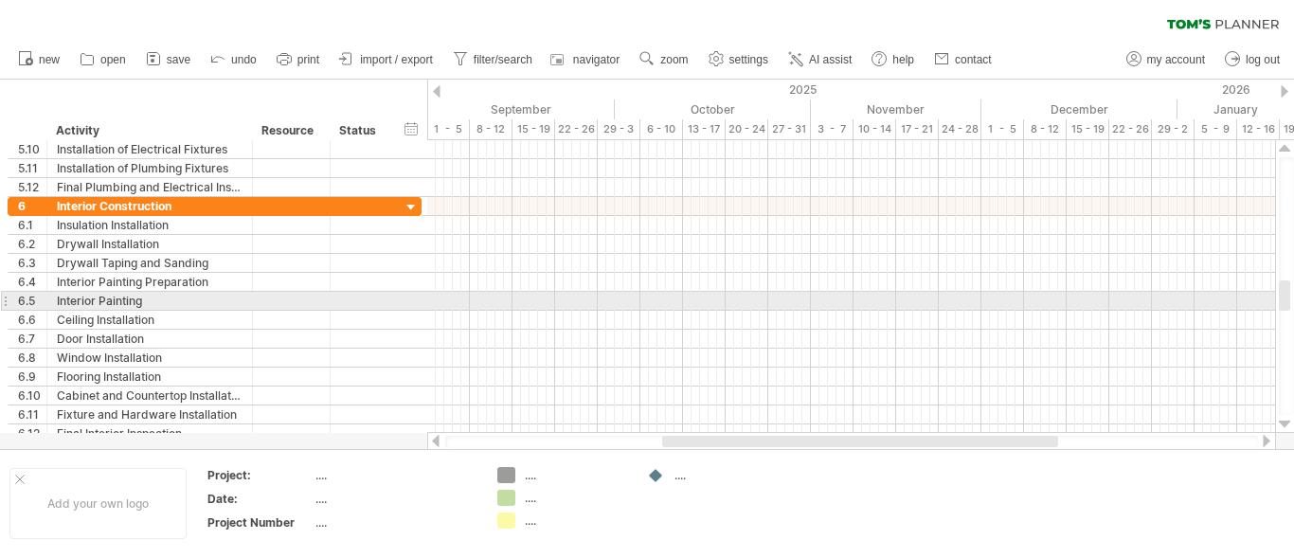
click at [1285, 421] on div at bounding box center [1285, 424] width 12 height 15
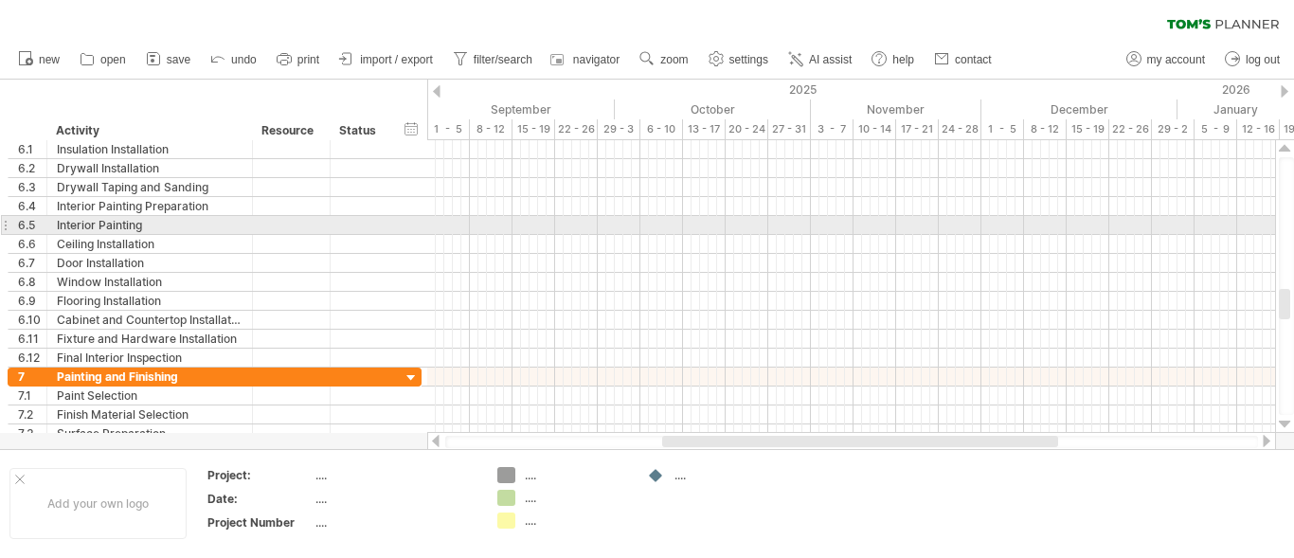
click at [1285, 421] on div at bounding box center [1285, 424] width 12 height 15
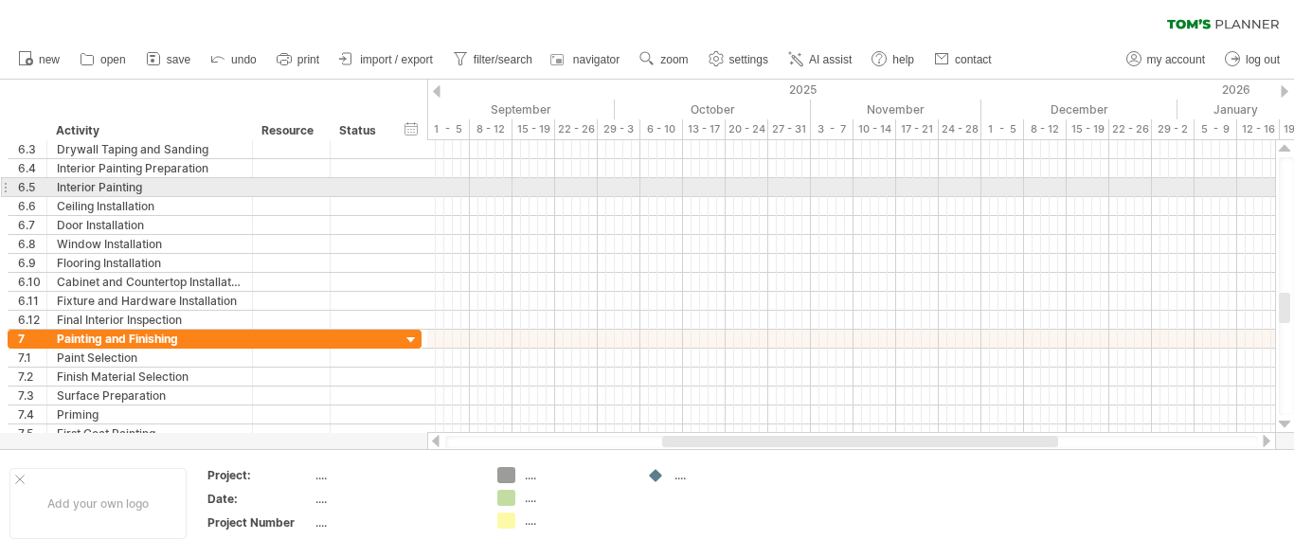
click at [1285, 421] on div at bounding box center [1285, 424] width 12 height 15
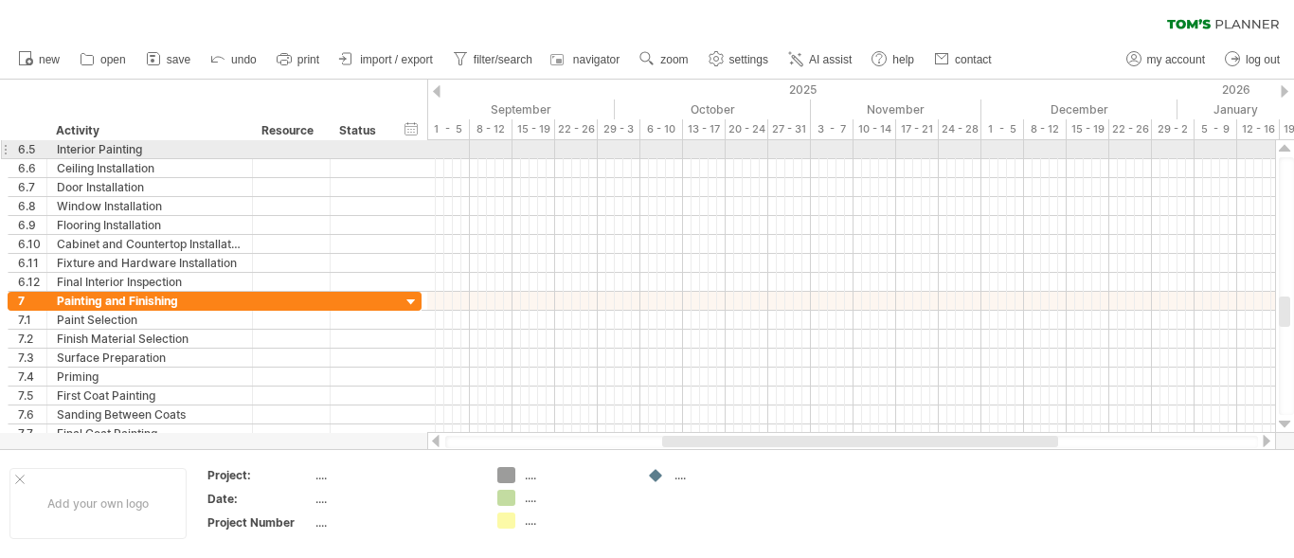
click at [1285, 421] on div at bounding box center [1285, 424] width 12 height 15
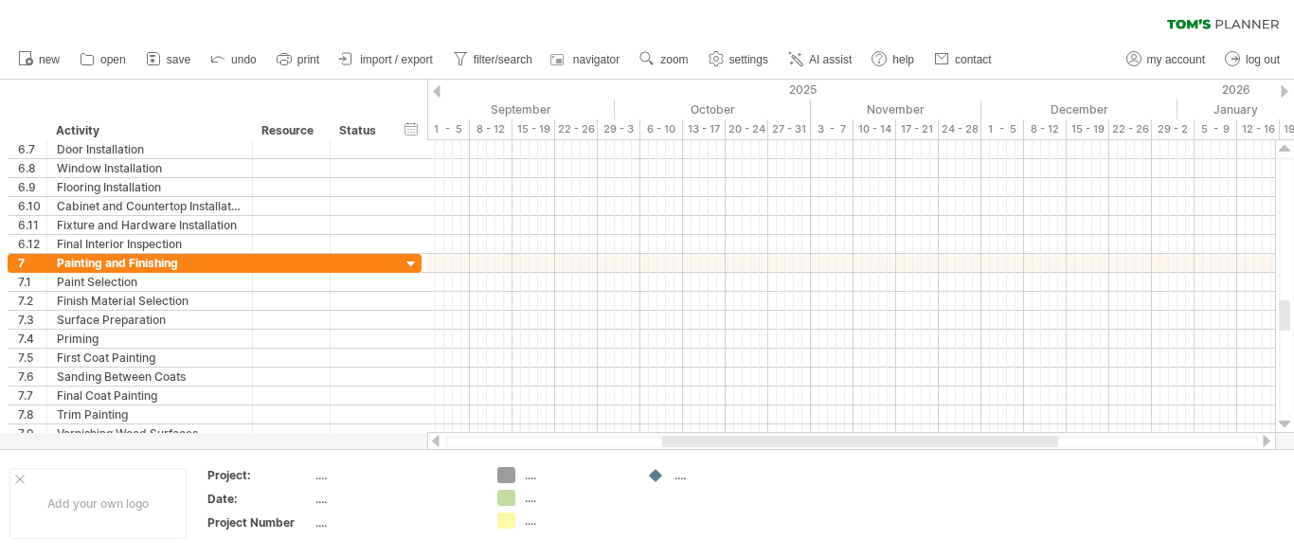
click at [1285, 421] on div at bounding box center [1285, 424] width 12 height 15
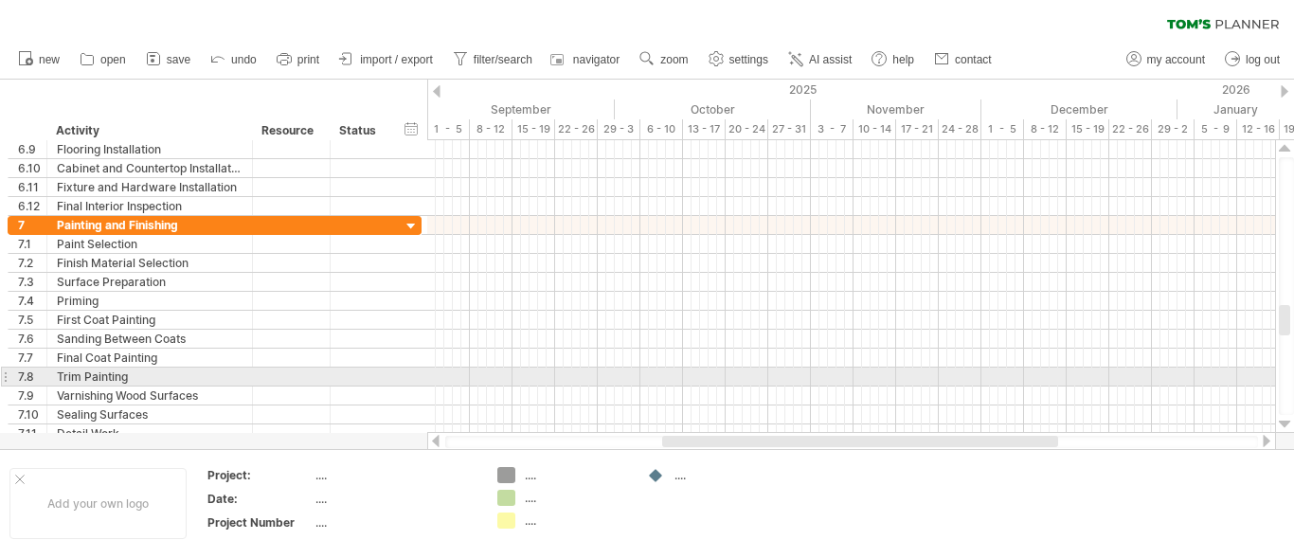
click at [1285, 421] on div at bounding box center [1285, 424] width 12 height 15
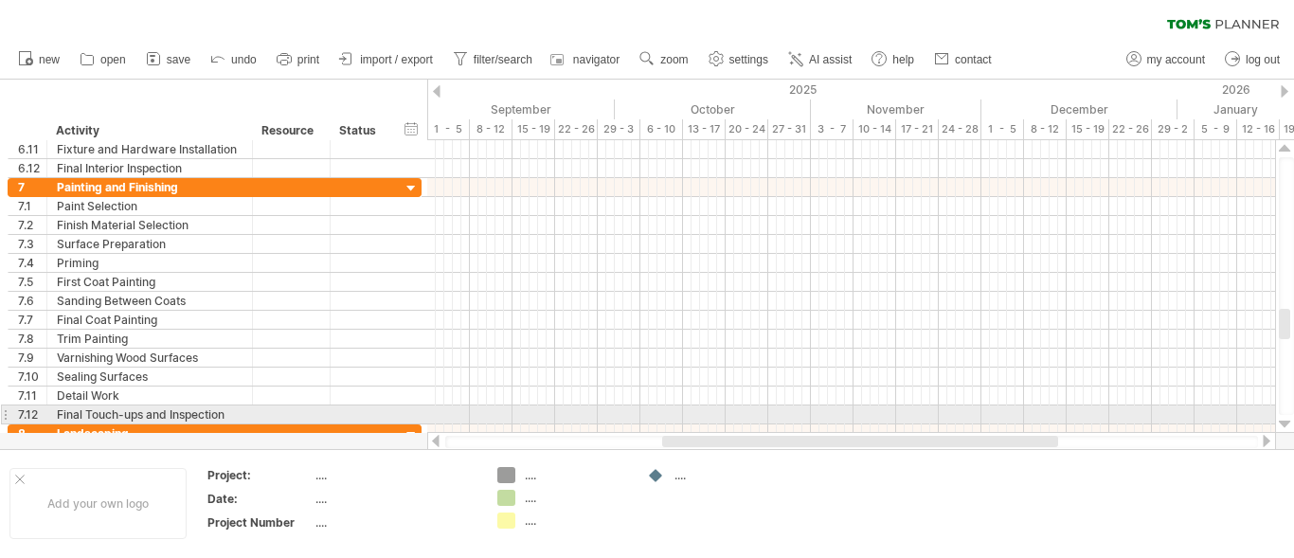
click at [1285, 421] on div at bounding box center [1285, 424] width 12 height 15
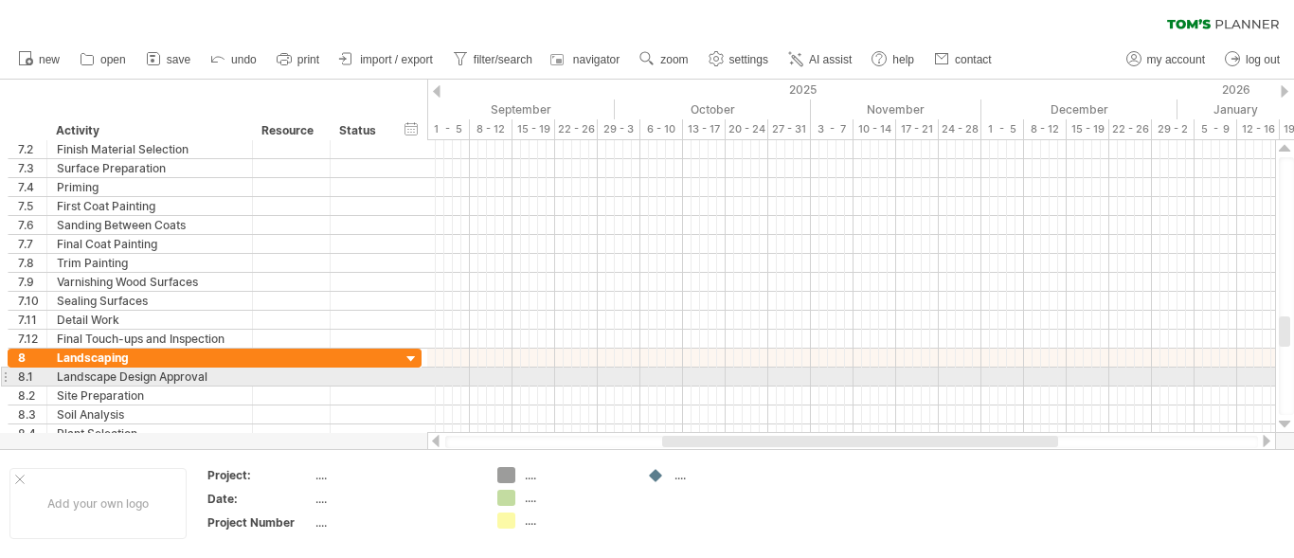
click at [1285, 421] on div at bounding box center [1285, 424] width 12 height 15
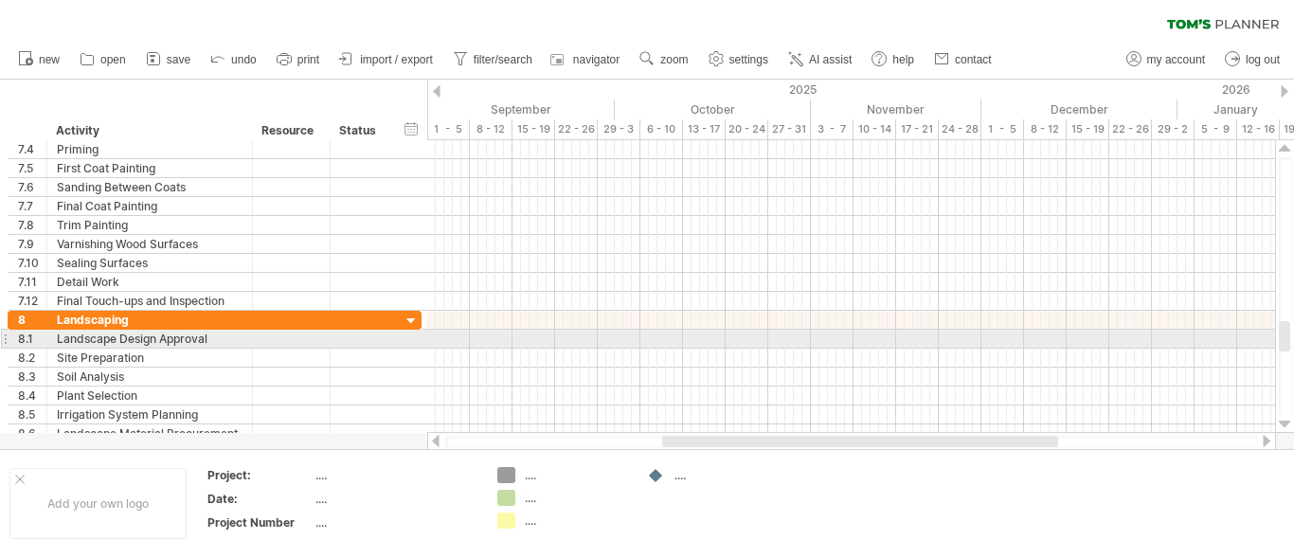
click at [1285, 421] on div at bounding box center [1285, 424] width 12 height 15
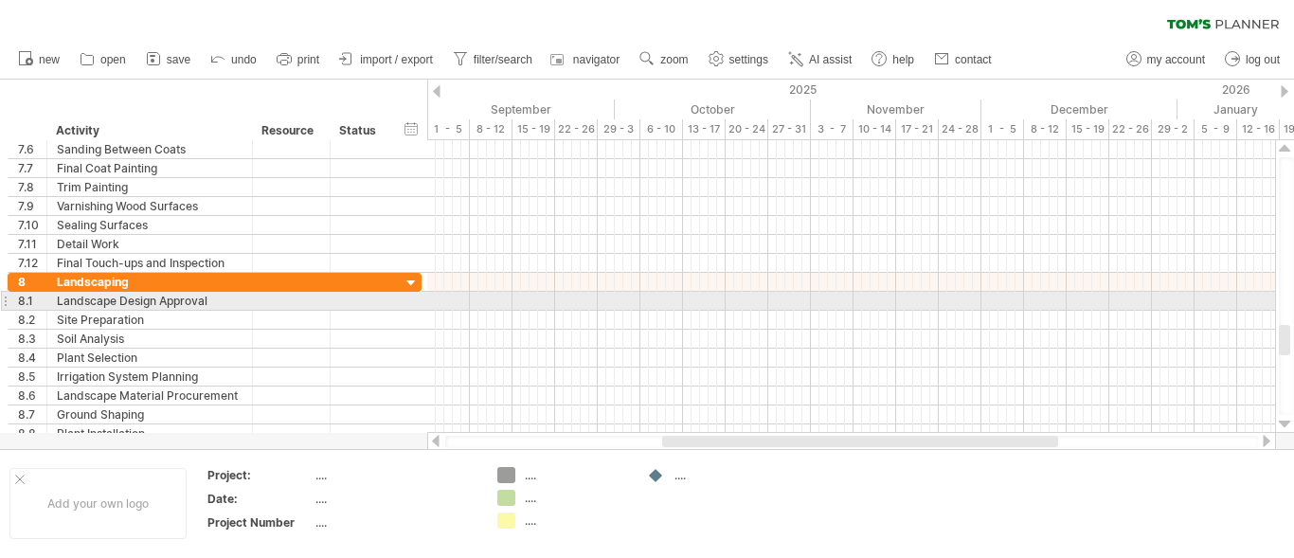
click at [1285, 421] on div at bounding box center [1285, 424] width 12 height 15
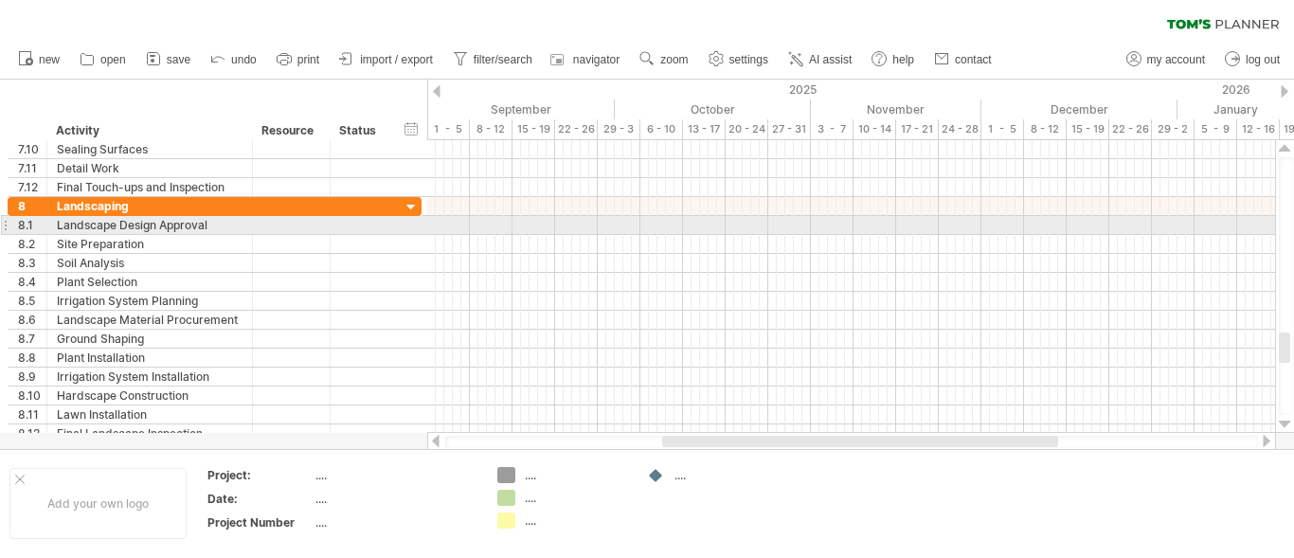
click at [1285, 421] on div at bounding box center [1285, 424] width 12 height 15
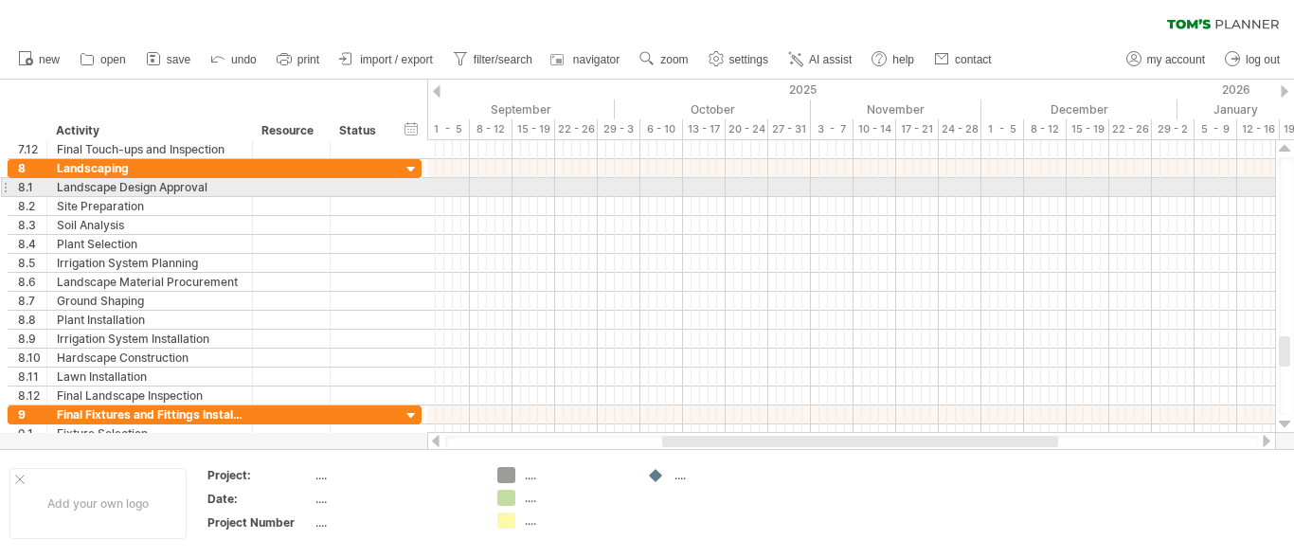
click at [1285, 421] on div at bounding box center [1285, 424] width 12 height 15
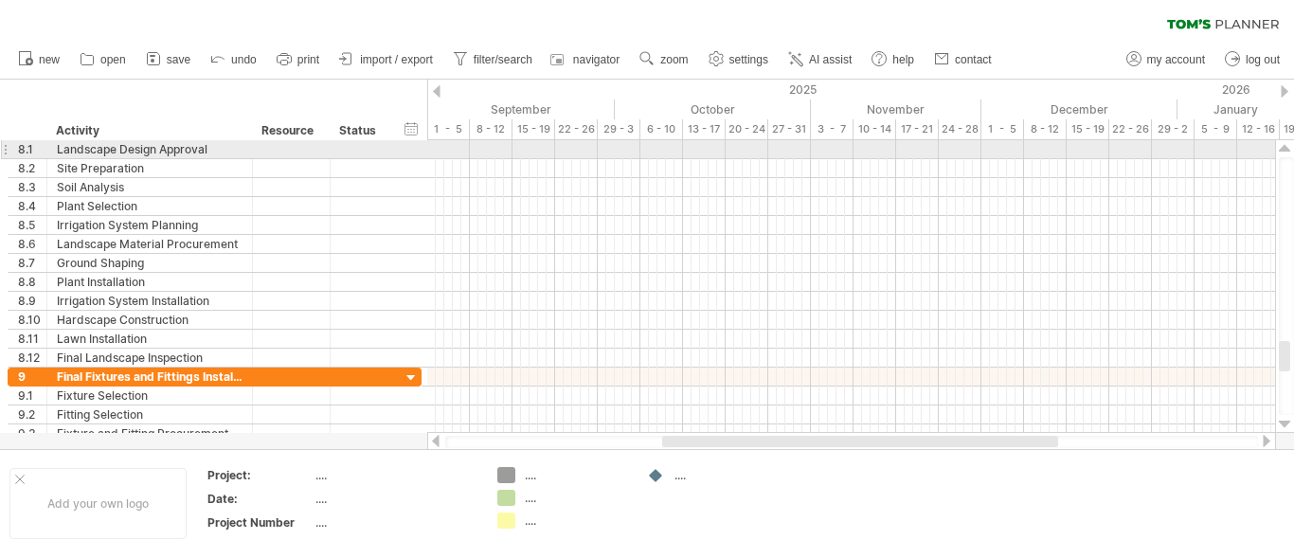
click at [1285, 421] on div at bounding box center [1285, 424] width 12 height 15
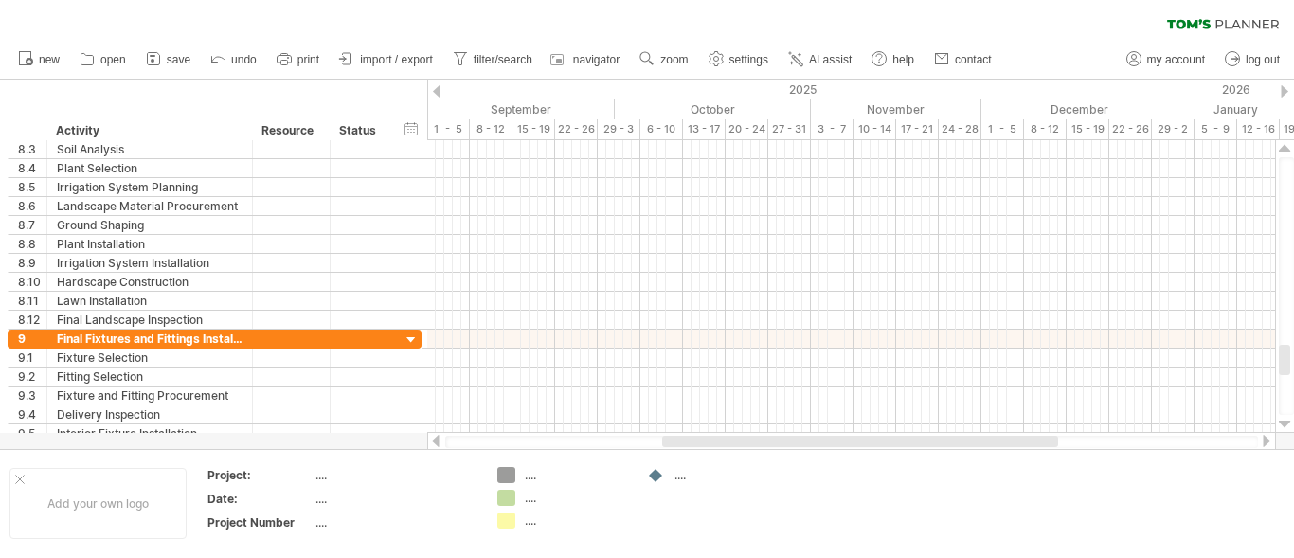
click at [1285, 421] on div at bounding box center [1285, 424] width 12 height 15
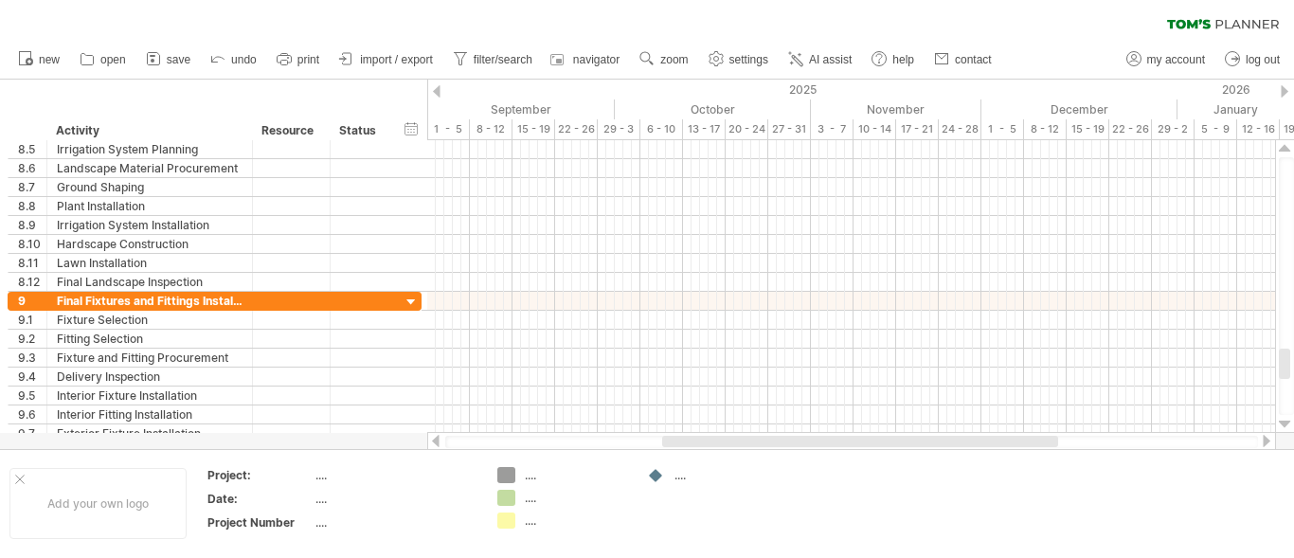
click at [1285, 421] on div at bounding box center [1285, 424] width 12 height 15
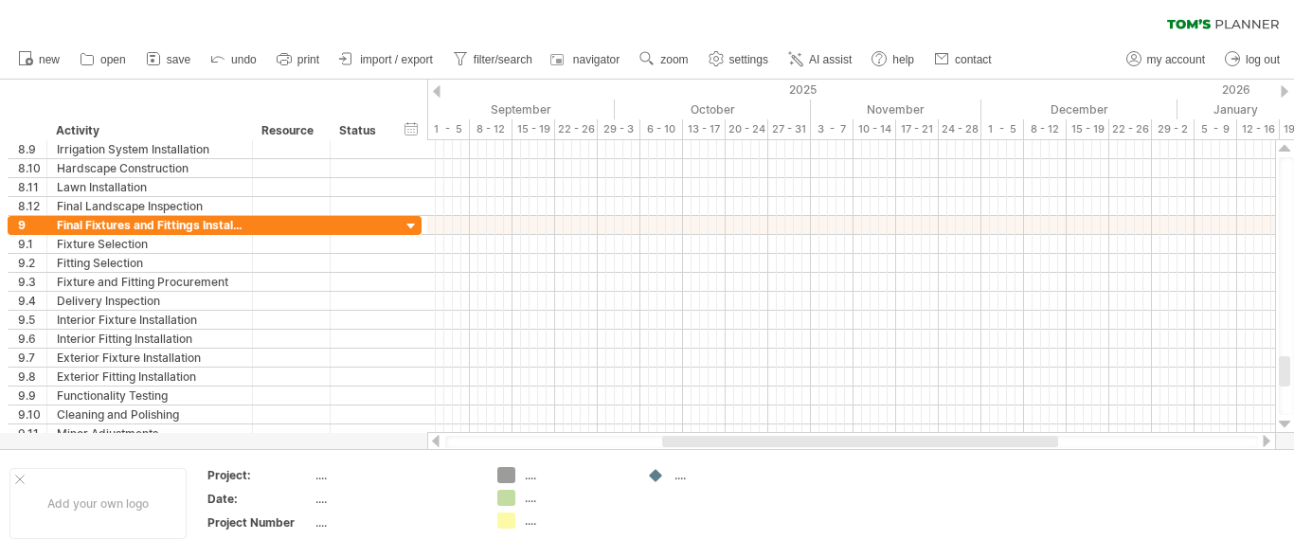
click at [1285, 421] on div at bounding box center [1285, 424] width 12 height 15
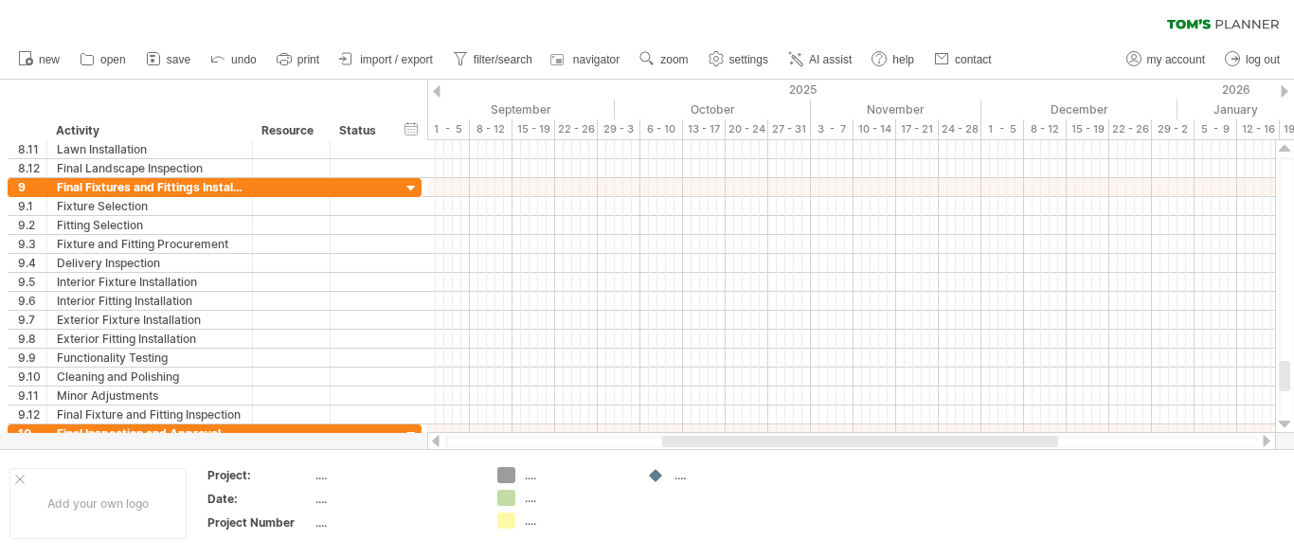
click at [1285, 421] on div at bounding box center [1285, 424] width 12 height 15
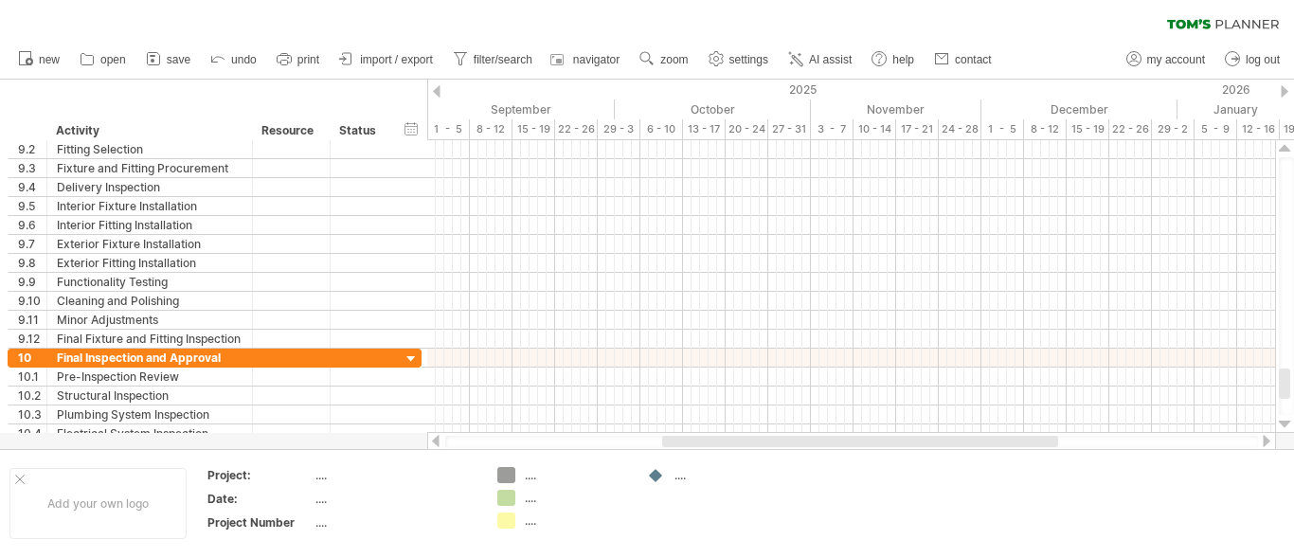
click at [1285, 421] on div at bounding box center [1285, 424] width 12 height 15
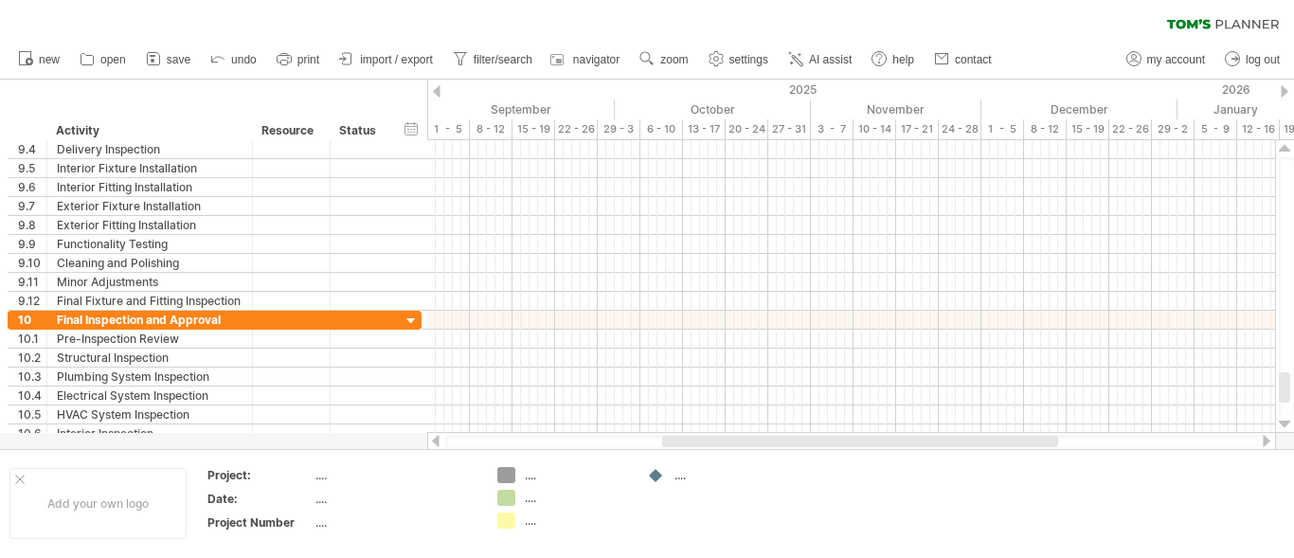
click at [1285, 421] on div at bounding box center [1285, 424] width 12 height 15
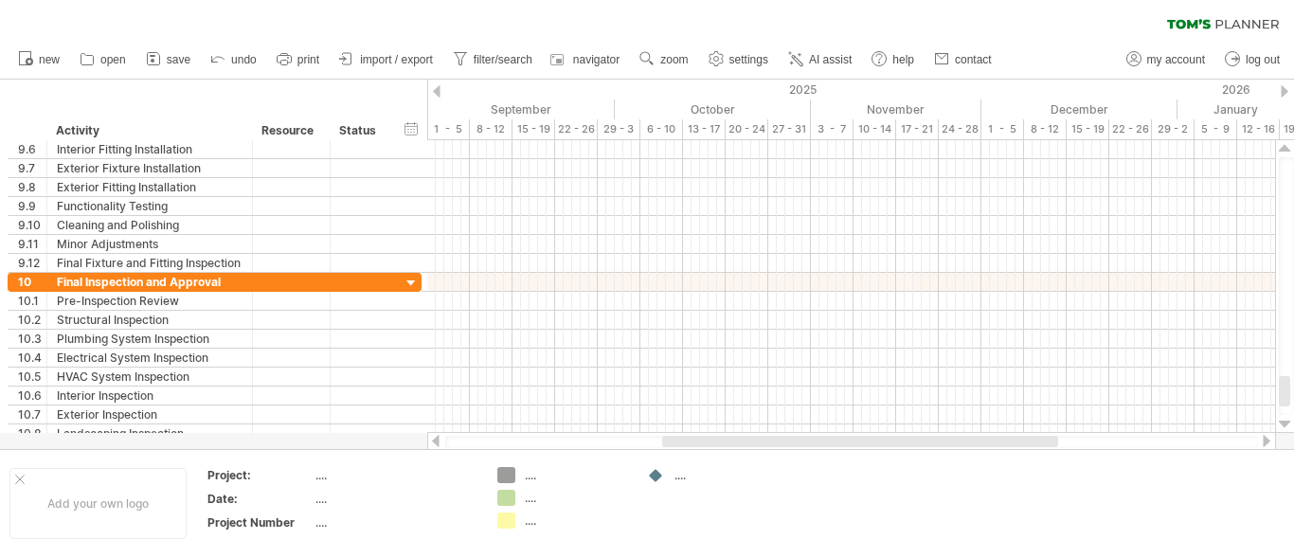
click at [1285, 421] on div at bounding box center [1285, 424] width 12 height 15
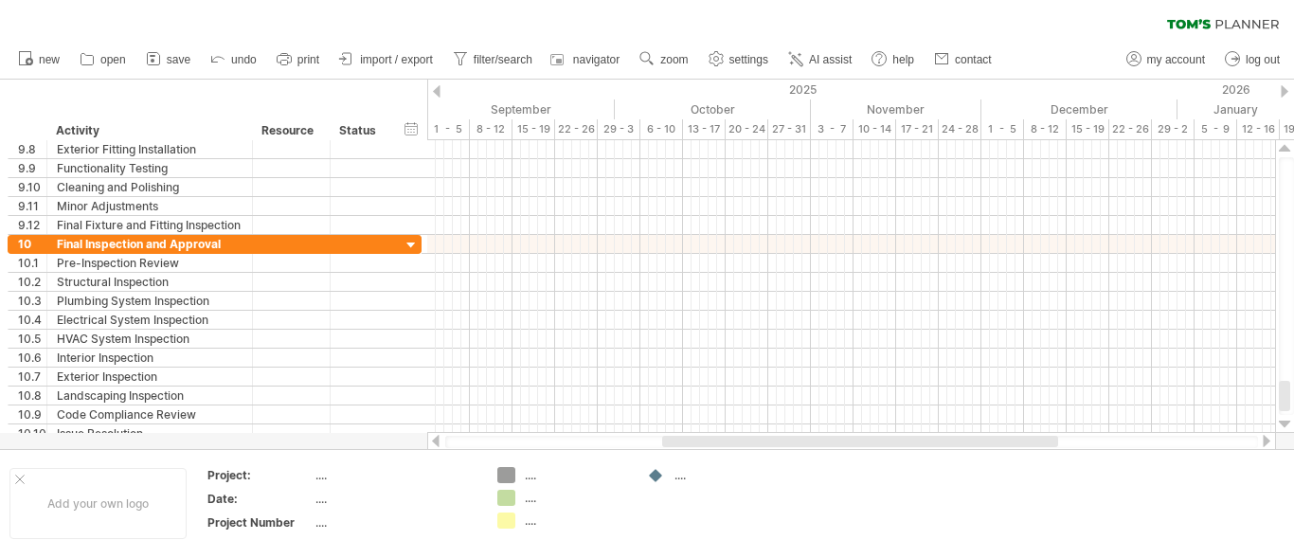
click at [1285, 421] on div at bounding box center [1285, 424] width 12 height 15
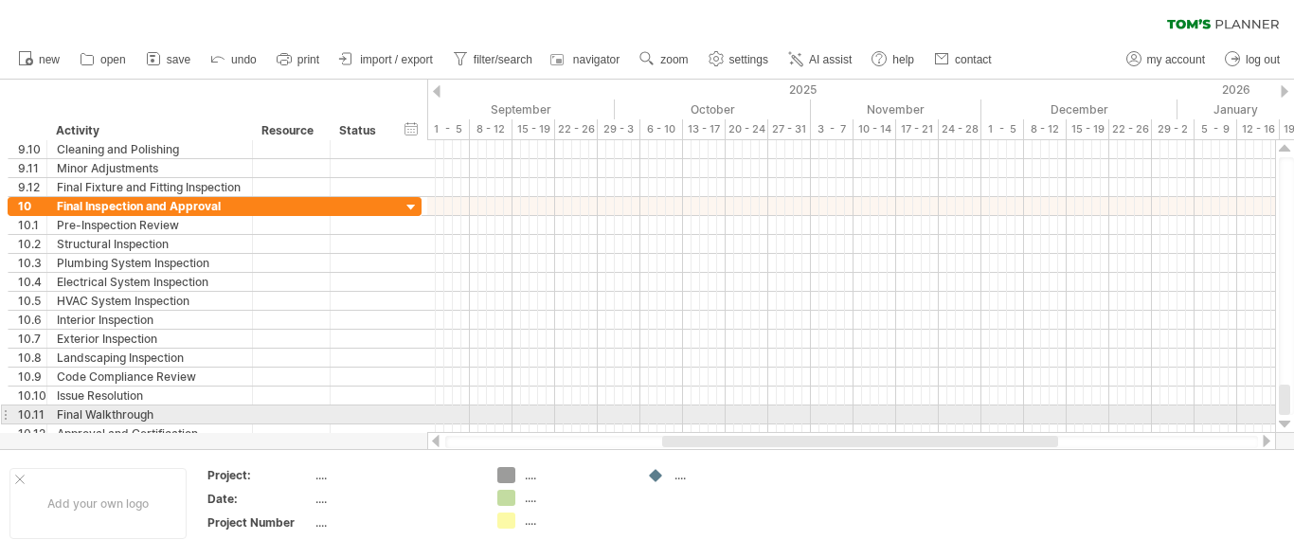
click at [1285, 421] on div at bounding box center [1285, 424] width 12 height 15
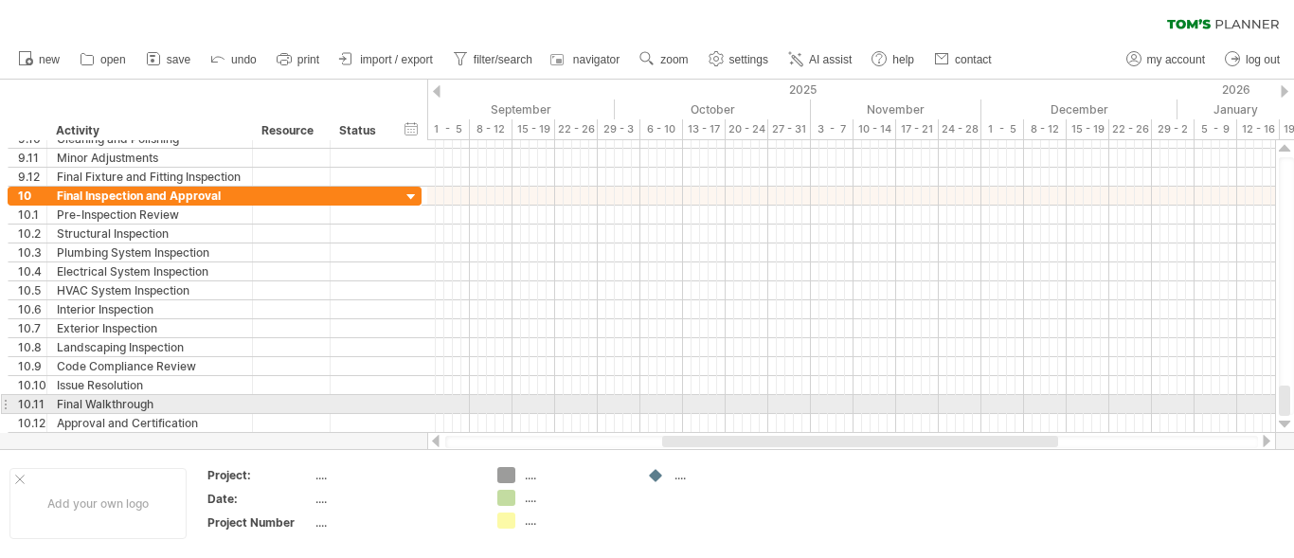
click at [1285, 421] on div at bounding box center [1285, 424] width 12 height 15
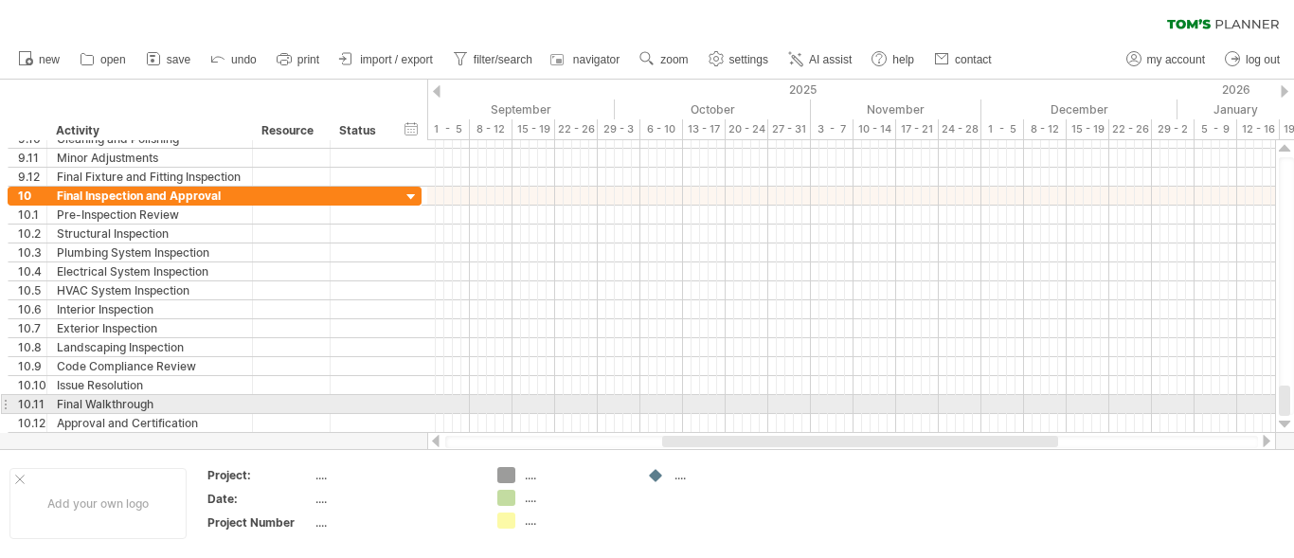
click at [1285, 421] on div at bounding box center [1285, 424] width 12 height 15
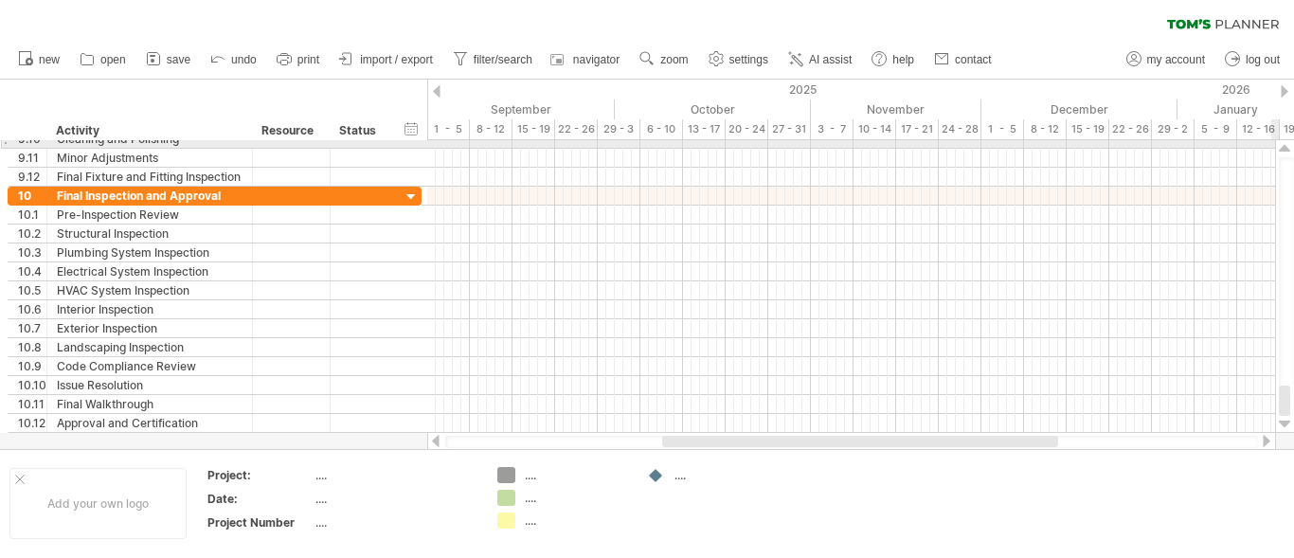
click at [1285, 144] on div at bounding box center [1285, 148] width 12 height 15
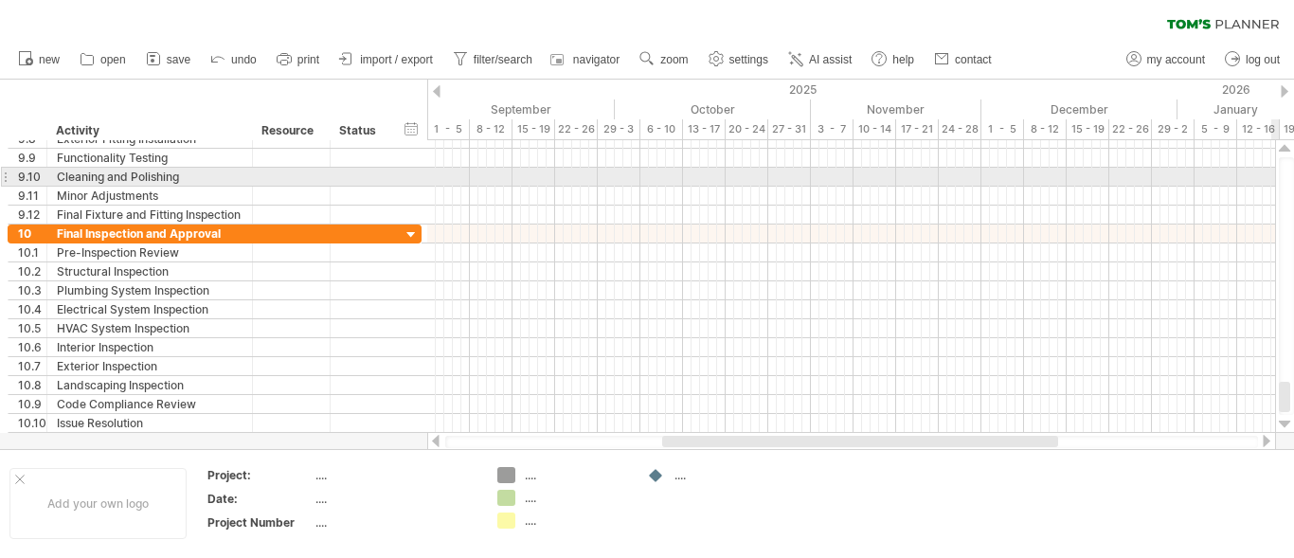
click at [1285, 144] on div at bounding box center [1285, 148] width 12 height 15
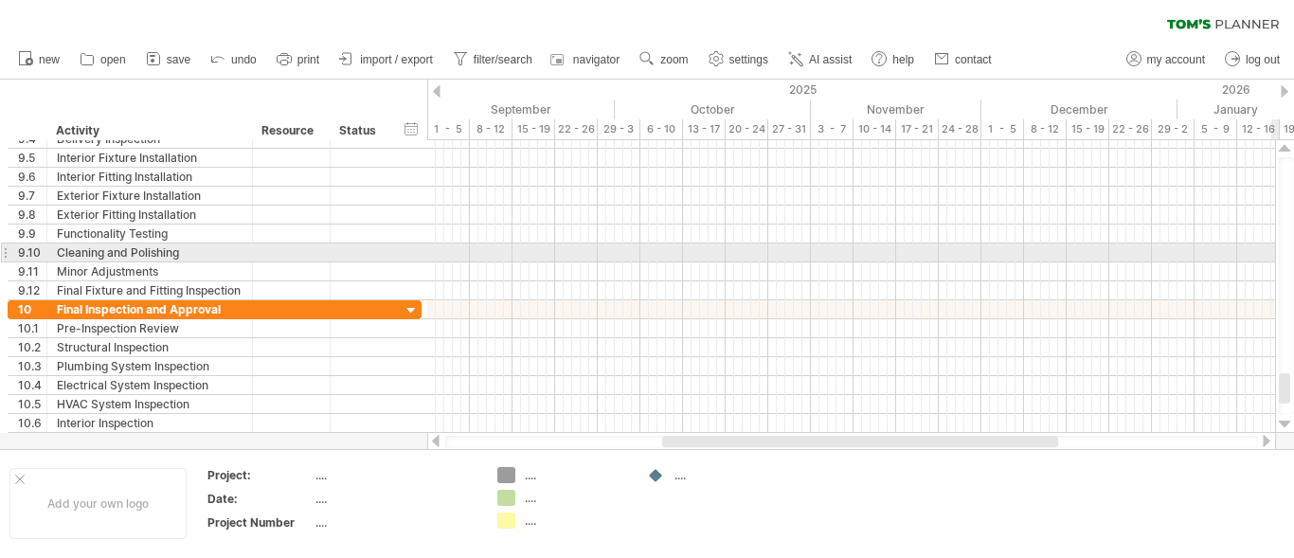
click at [1285, 144] on div at bounding box center [1285, 148] width 12 height 15
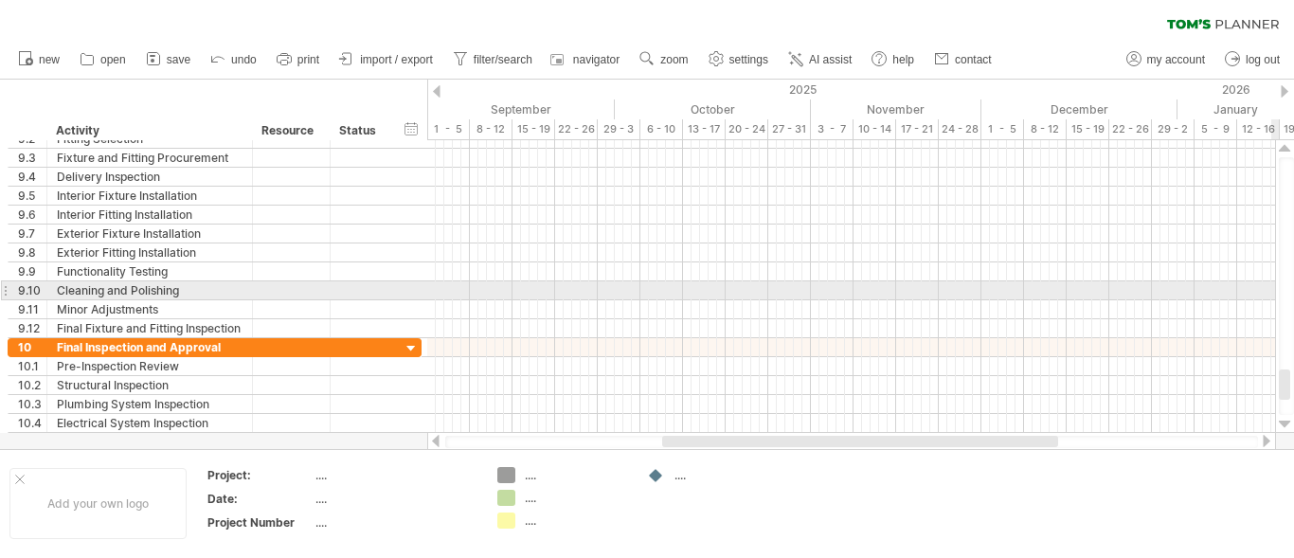
click at [1285, 144] on div at bounding box center [1285, 148] width 12 height 15
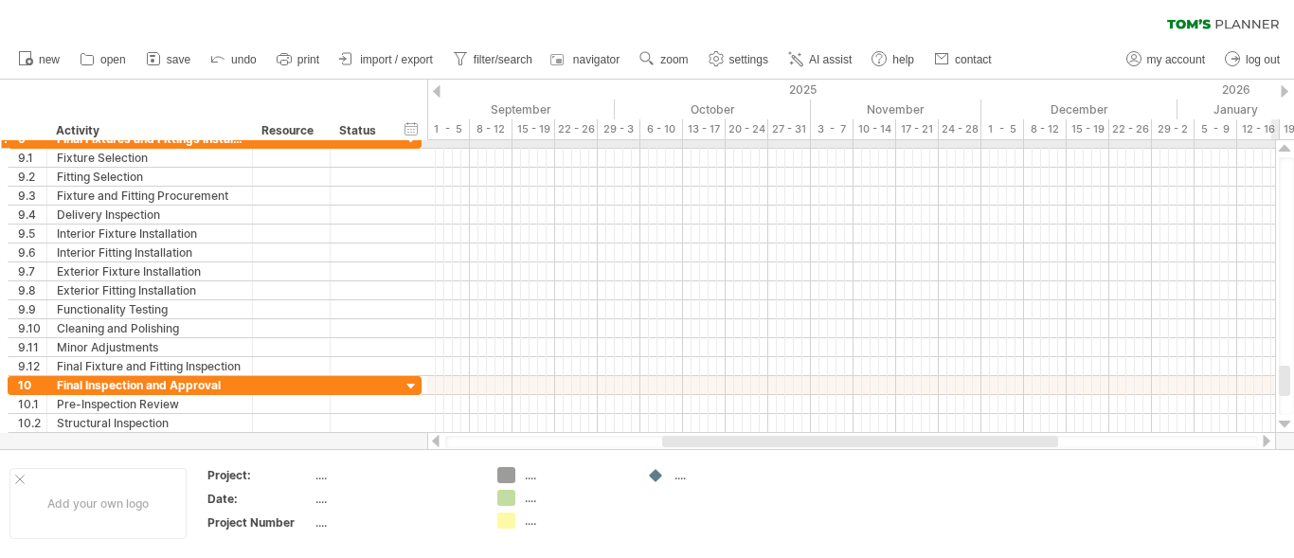
click at [1282, 144] on div at bounding box center [1285, 148] width 12 height 15
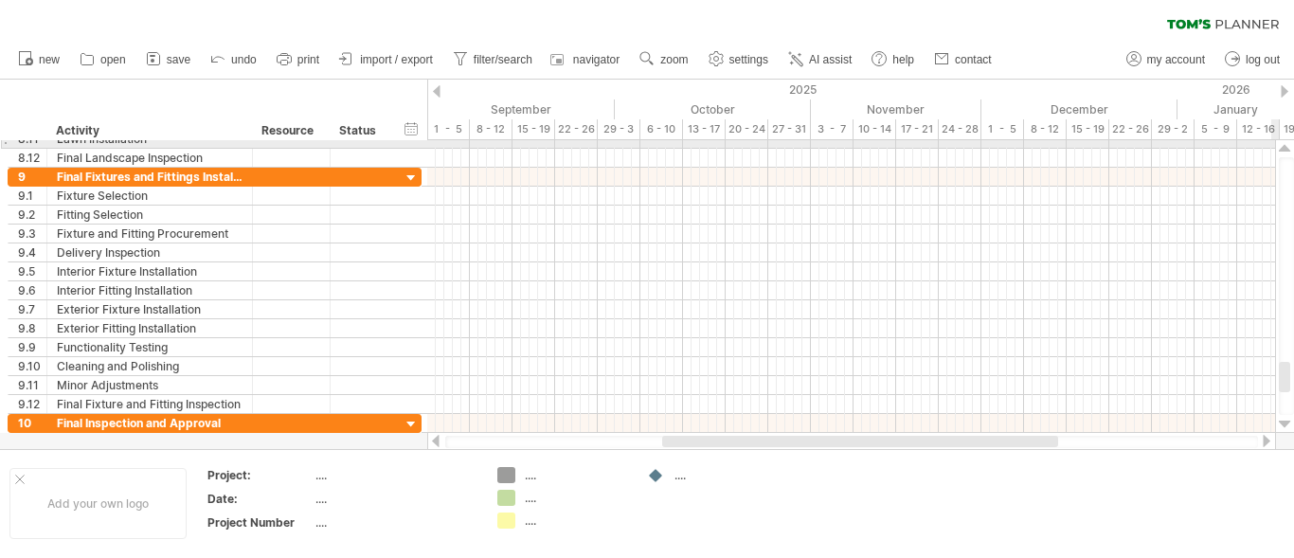
click at [1282, 144] on div at bounding box center [1285, 148] width 12 height 15
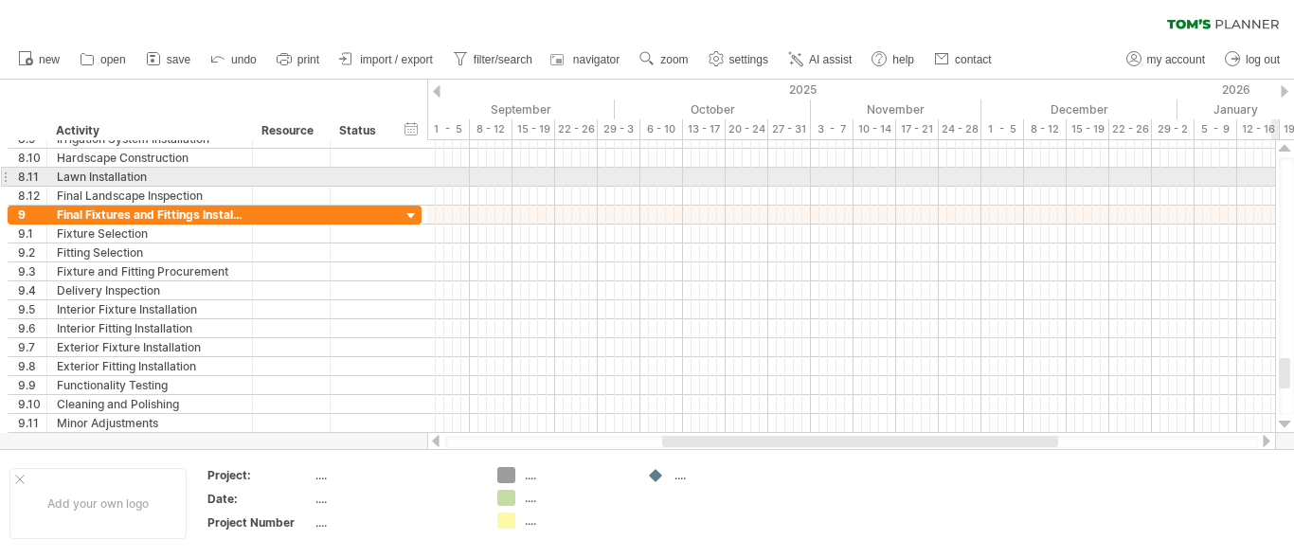
click at [1282, 144] on div at bounding box center [1285, 148] width 12 height 15
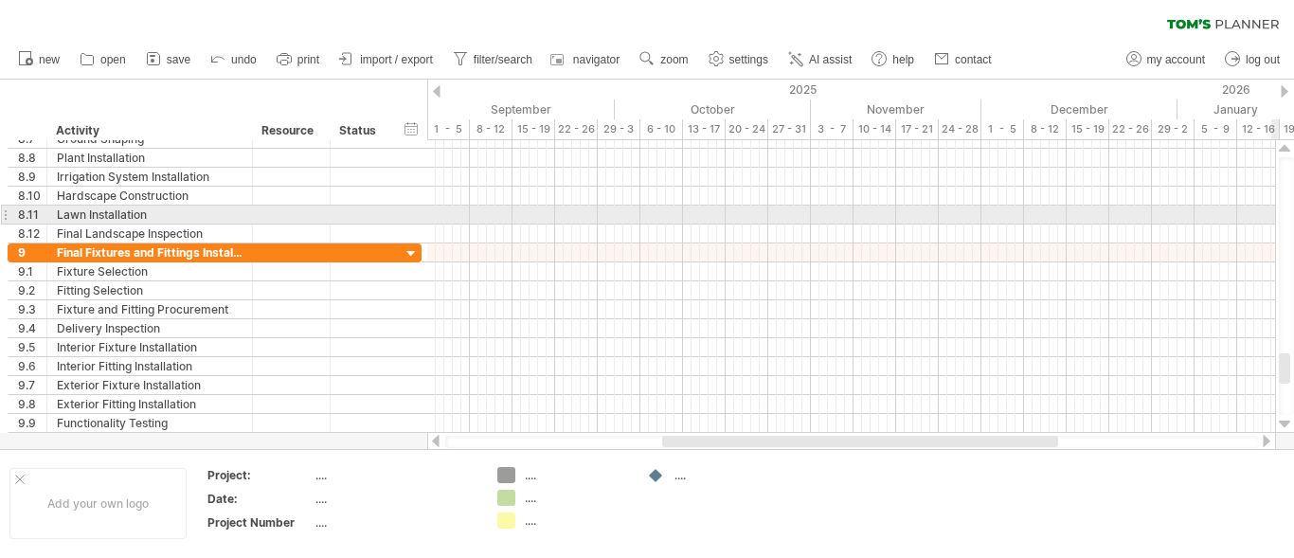
click at [1282, 144] on div at bounding box center [1285, 148] width 12 height 15
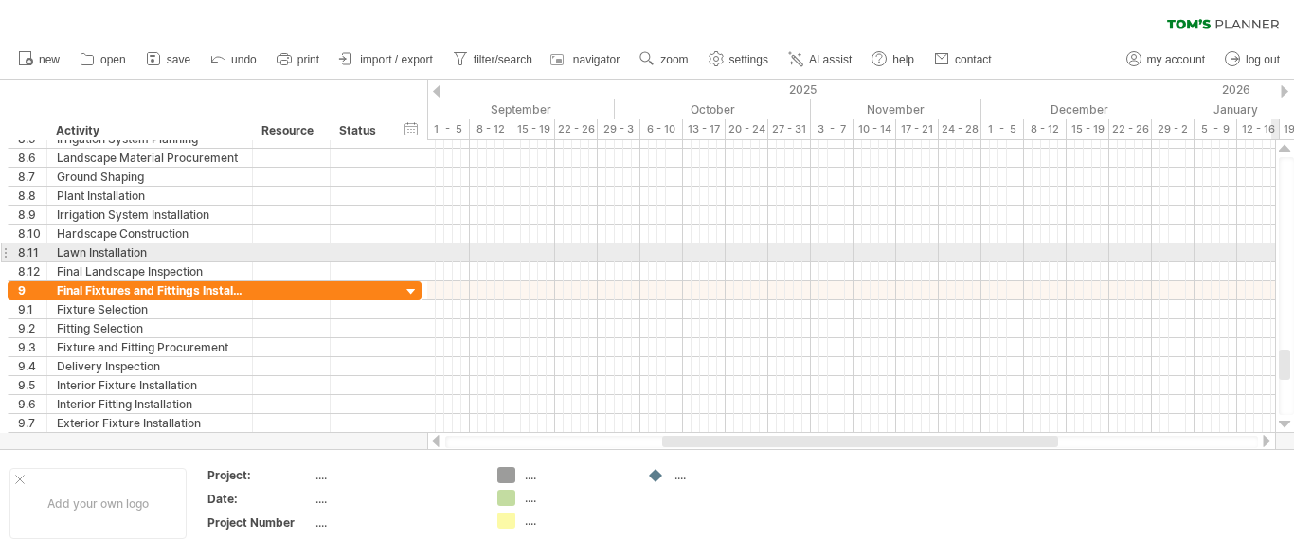
click at [1282, 144] on div at bounding box center [1285, 148] width 12 height 15
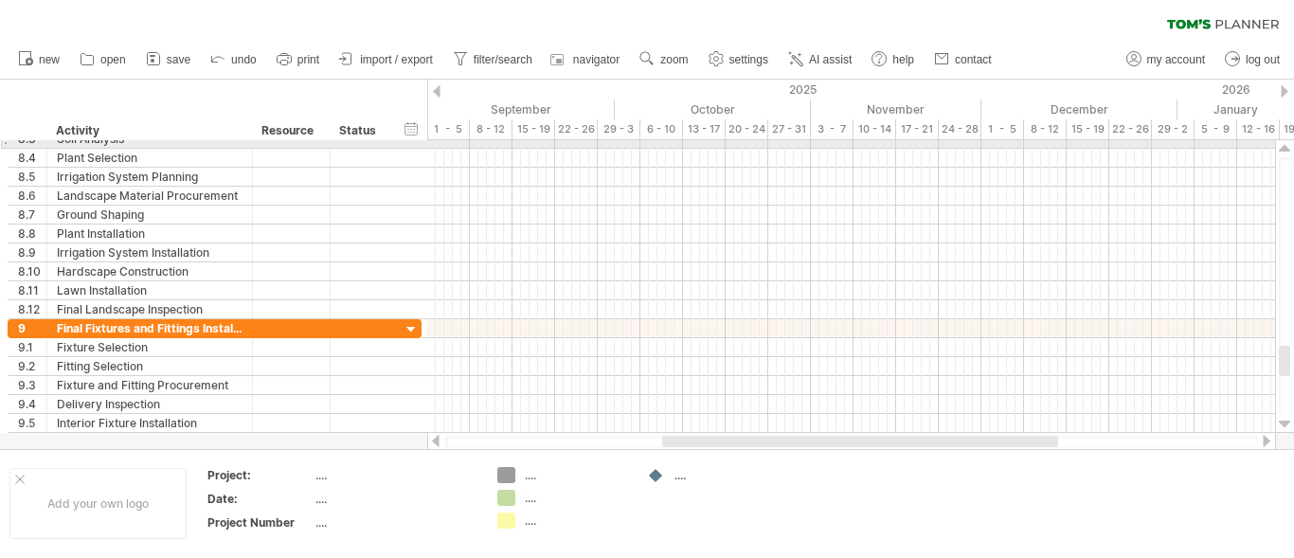
click at [1281, 143] on div at bounding box center [1285, 148] width 12 height 15
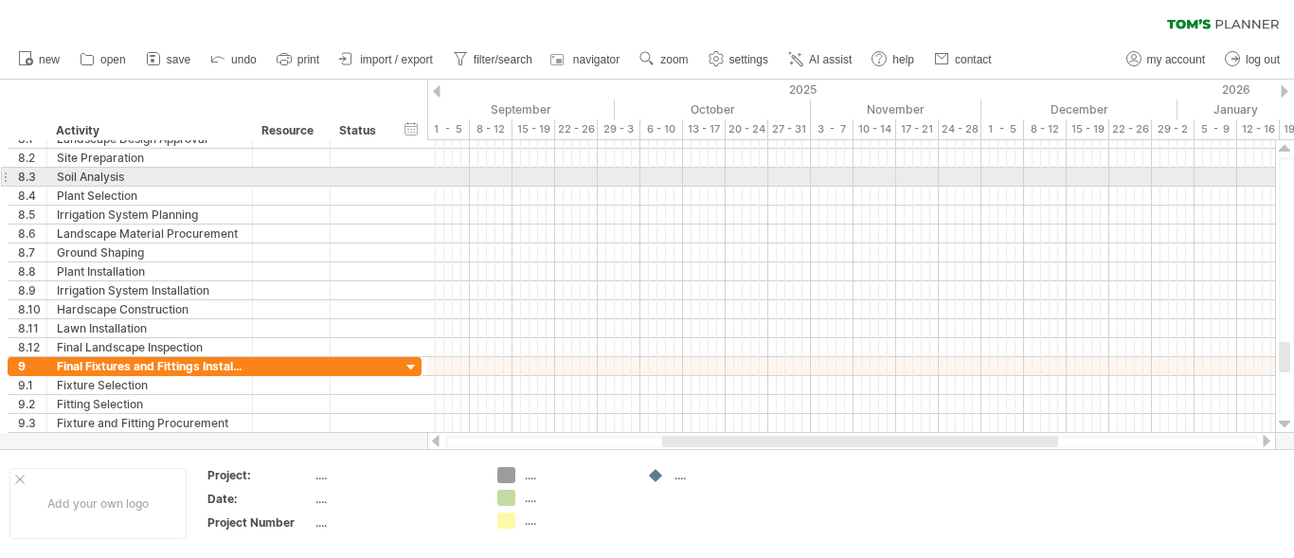
click at [1281, 143] on div at bounding box center [1285, 148] width 12 height 15
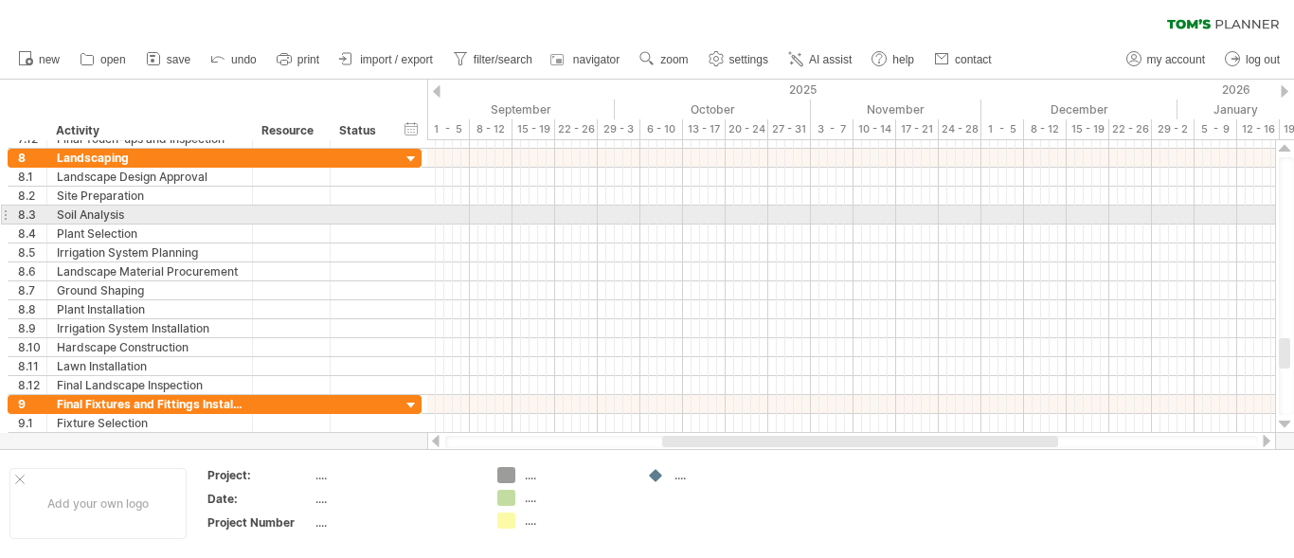
click at [1281, 143] on div at bounding box center [1285, 148] width 12 height 15
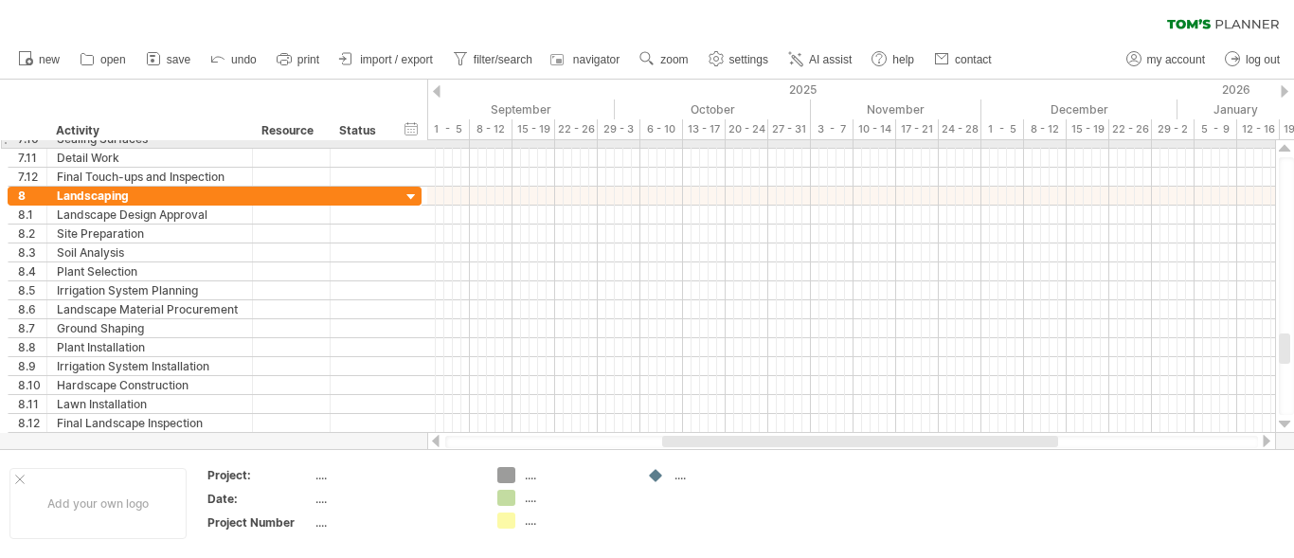
click at [1281, 144] on div at bounding box center [1285, 148] width 12 height 15
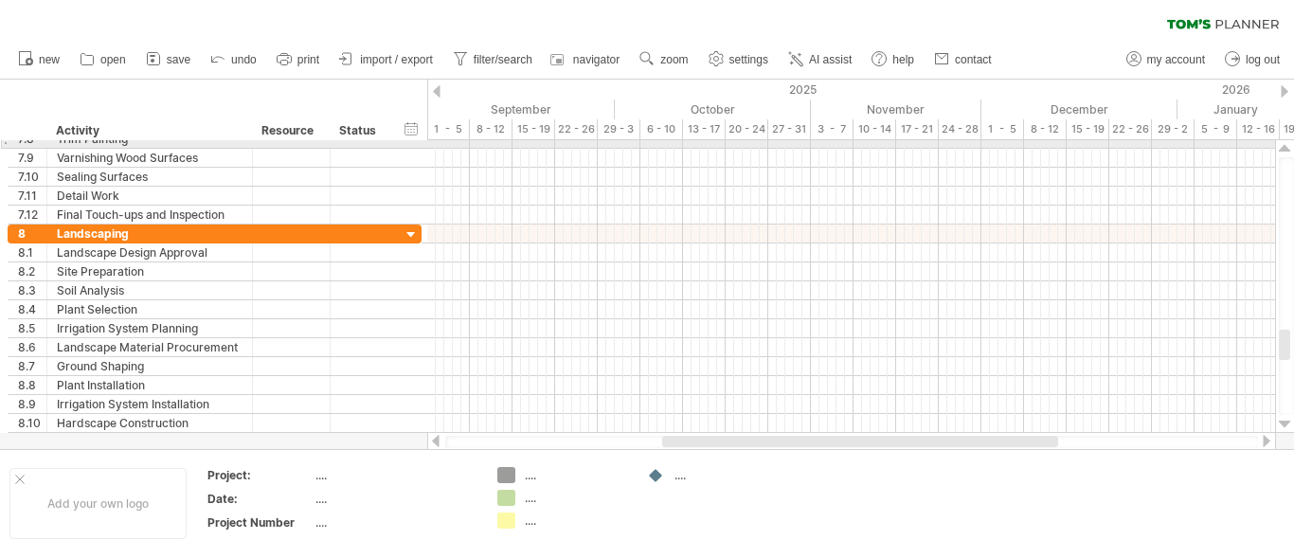
click at [1281, 144] on div at bounding box center [1285, 148] width 12 height 15
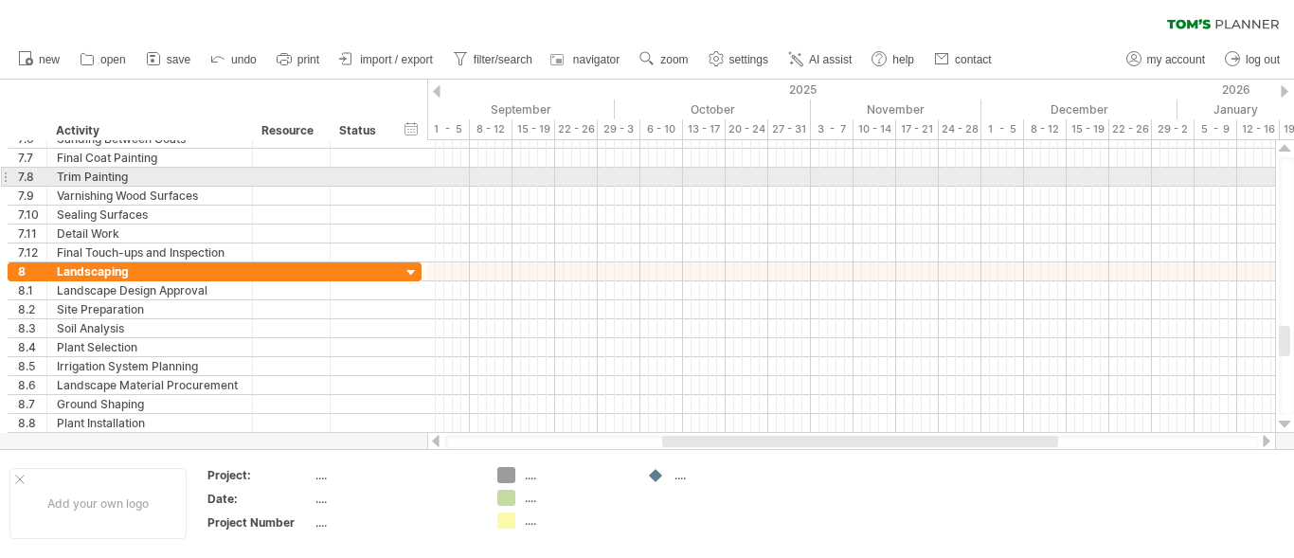
click at [1281, 144] on div at bounding box center [1285, 148] width 12 height 15
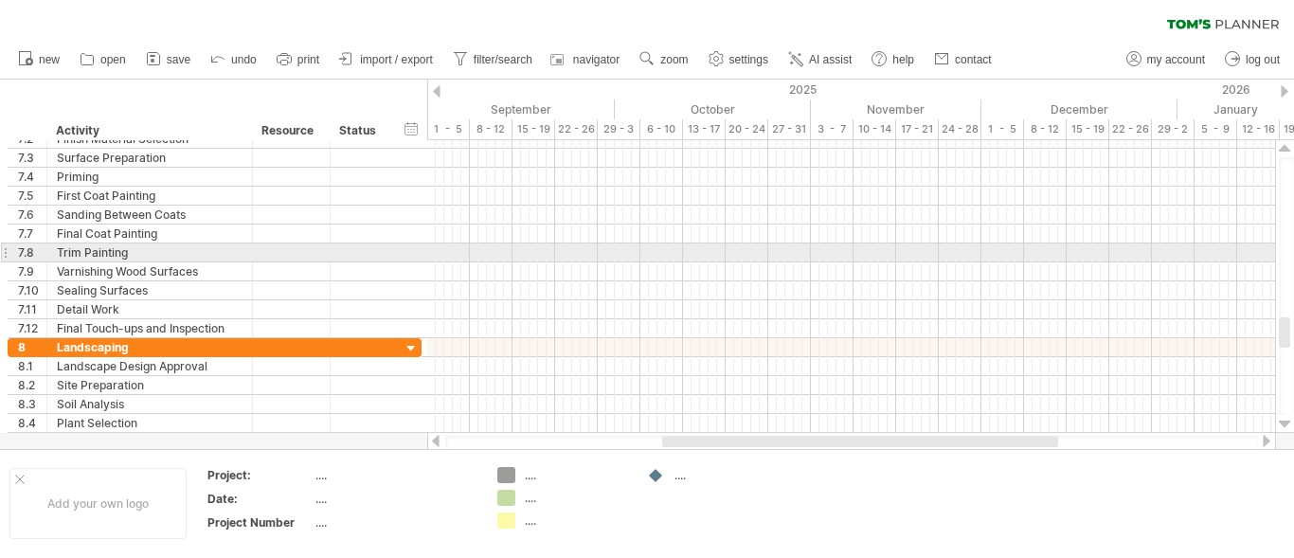
click at [1281, 144] on div at bounding box center [1285, 148] width 12 height 15
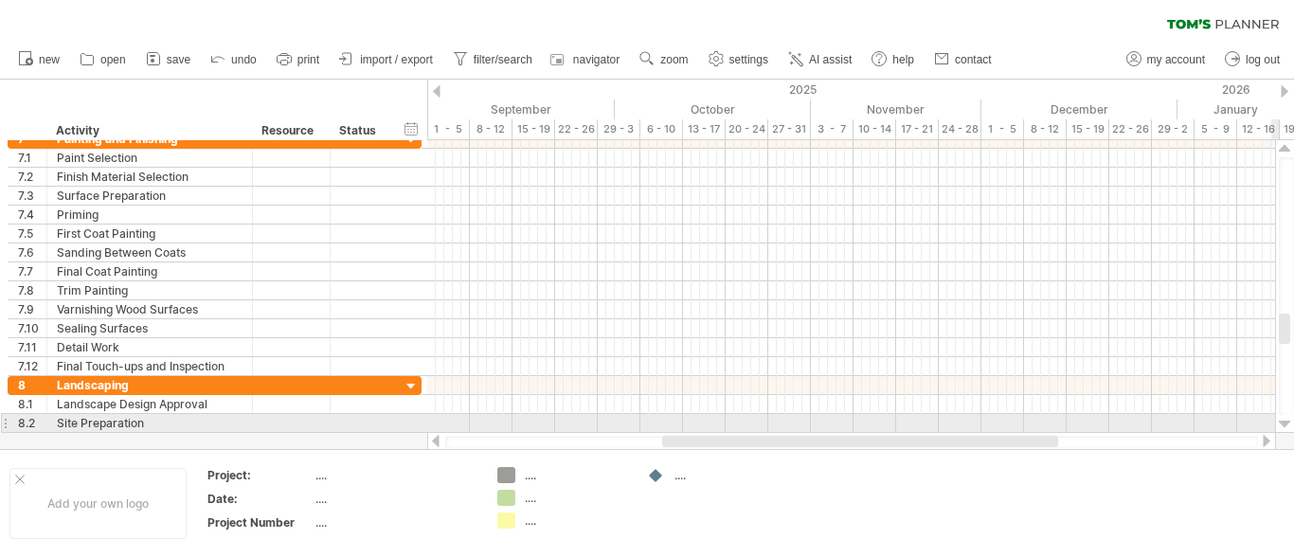
drag, startPoint x: 1281, startPoint y: 144, endPoint x: 1278, endPoint y: 422, distance: 277.6
click at [1278, 422] on div at bounding box center [1285, 286] width 20 height 293
click at [1279, 422] on div at bounding box center [1285, 424] width 12 height 15
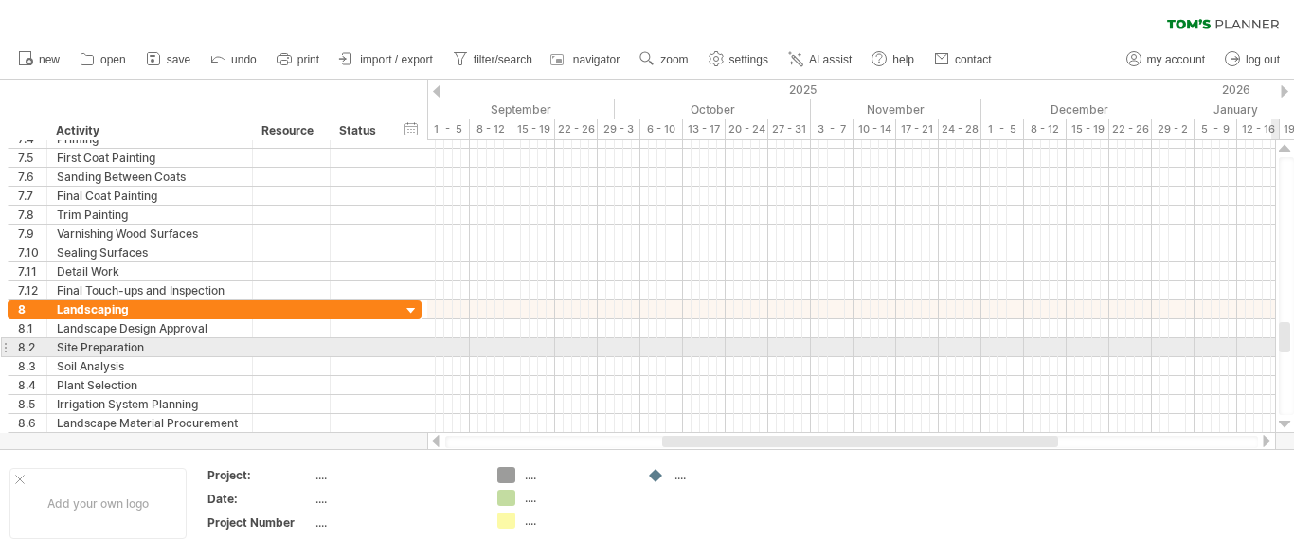
click at [1279, 422] on div at bounding box center [1285, 424] width 12 height 15
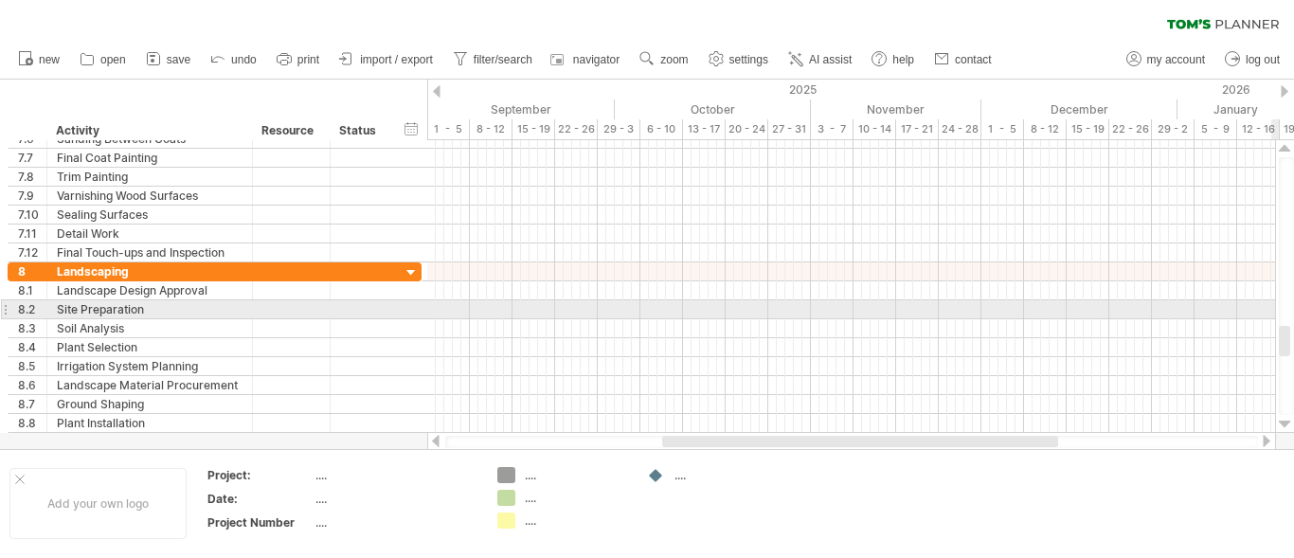
click at [1279, 422] on div at bounding box center [1285, 424] width 12 height 15
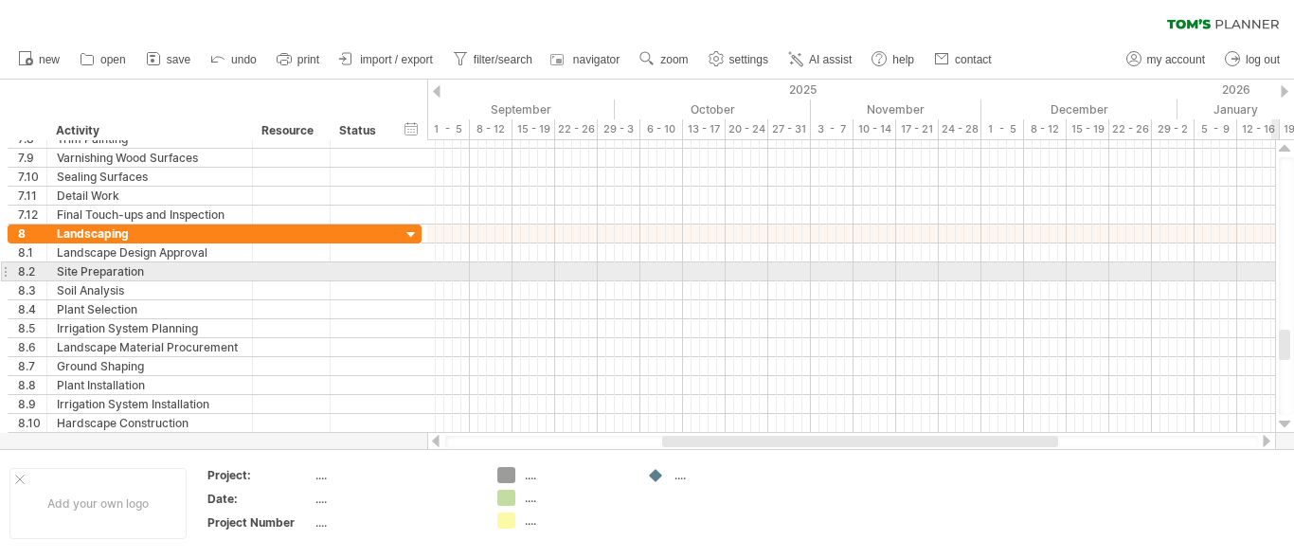
click at [1276, 419] on div at bounding box center [1285, 286] width 20 height 293
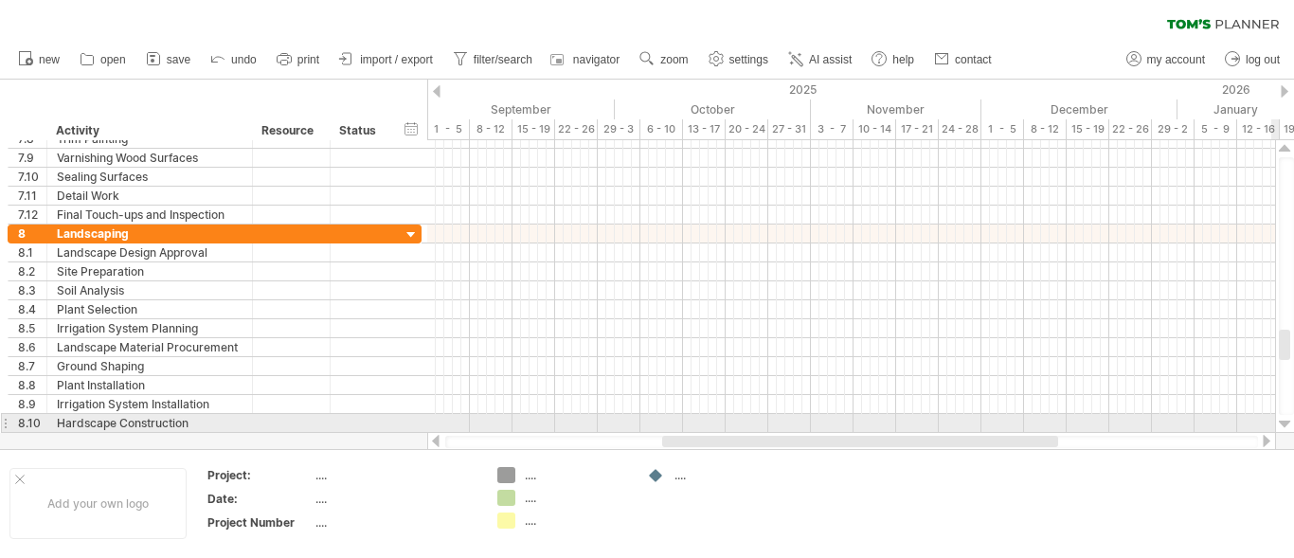
click at [1276, 419] on div at bounding box center [1285, 286] width 20 height 293
click at [1284, 419] on div at bounding box center [1285, 286] width 20 height 293
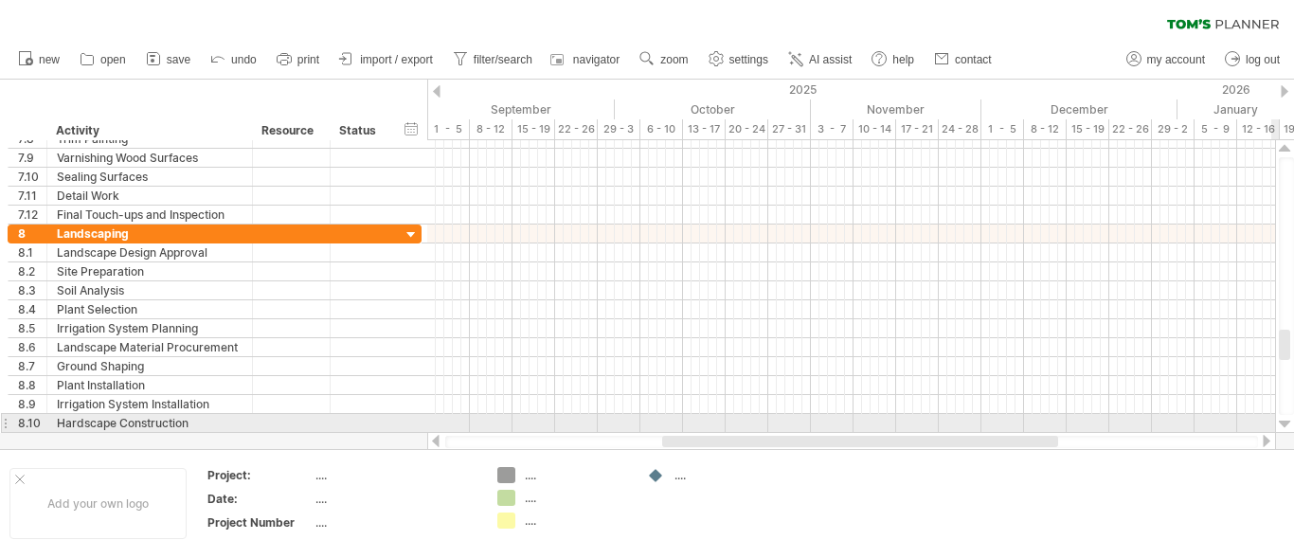
click at [1284, 419] on div at bounding box center [1285, 424] width 12 height 15
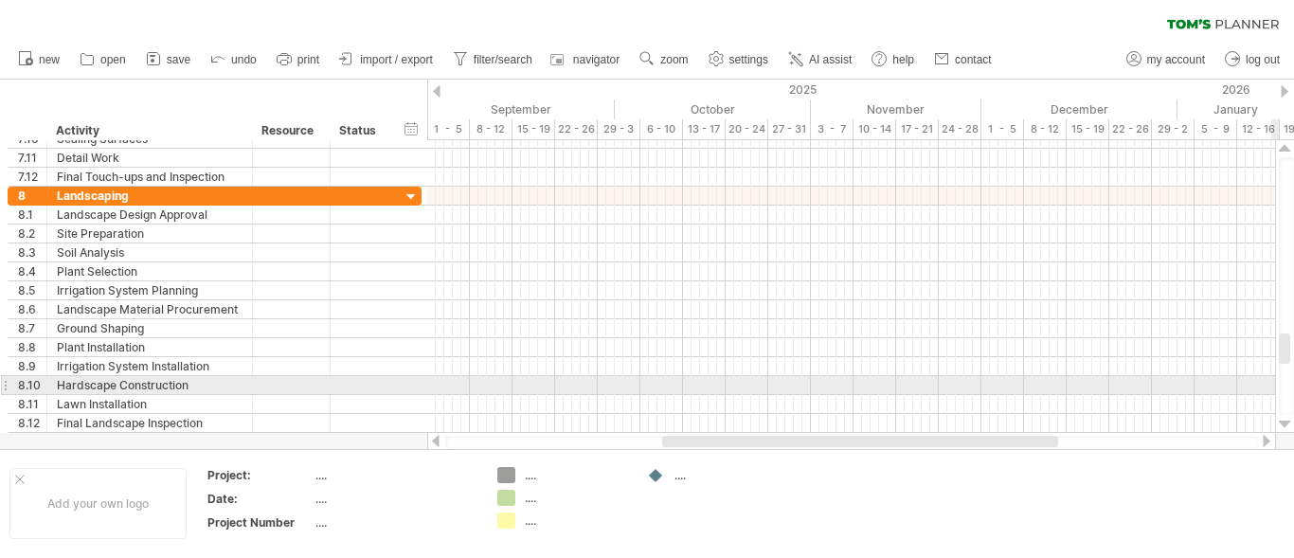
click at [1284, 419] on div at bounding box center [1285, 424] width 12 height 15
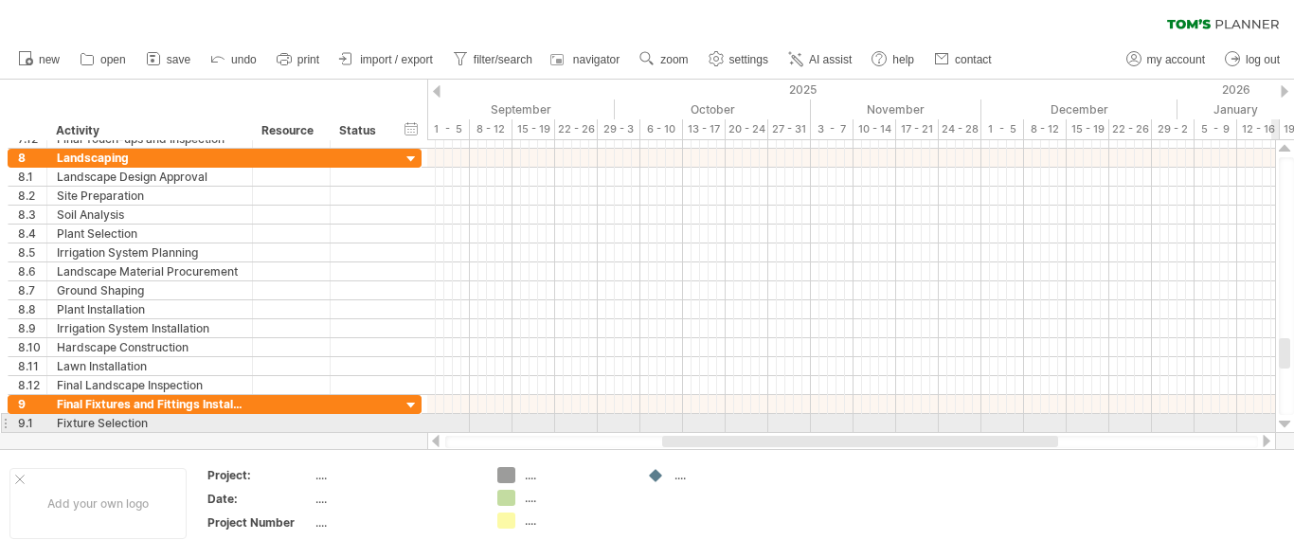
click at [1284, 419] on div at bounding box center [1285, 424] width 12 height 15
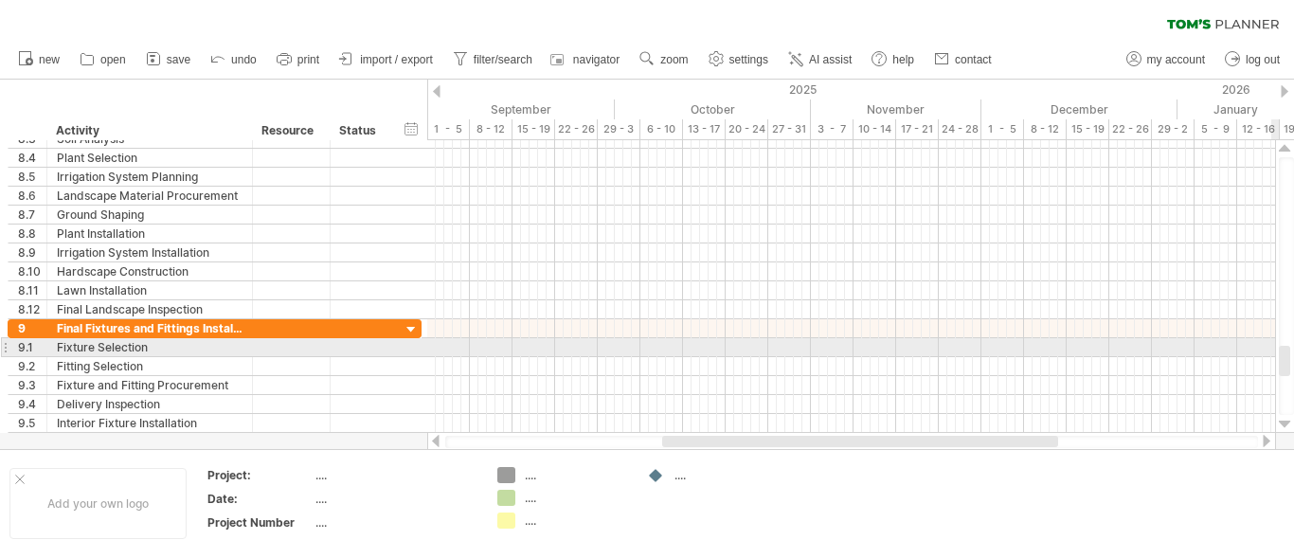
click at [1284, 419] on div at bounding box center [1285, 424] width 12 height 15
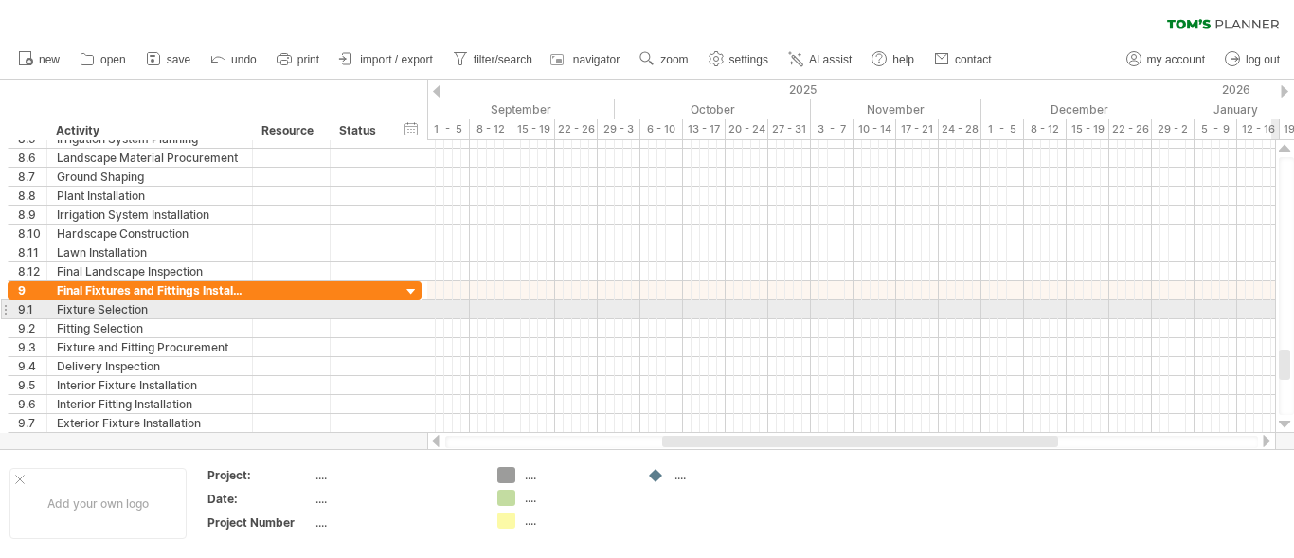
click at [1284, 419] on div at bounding box center [1285, 424] width 12 height 15
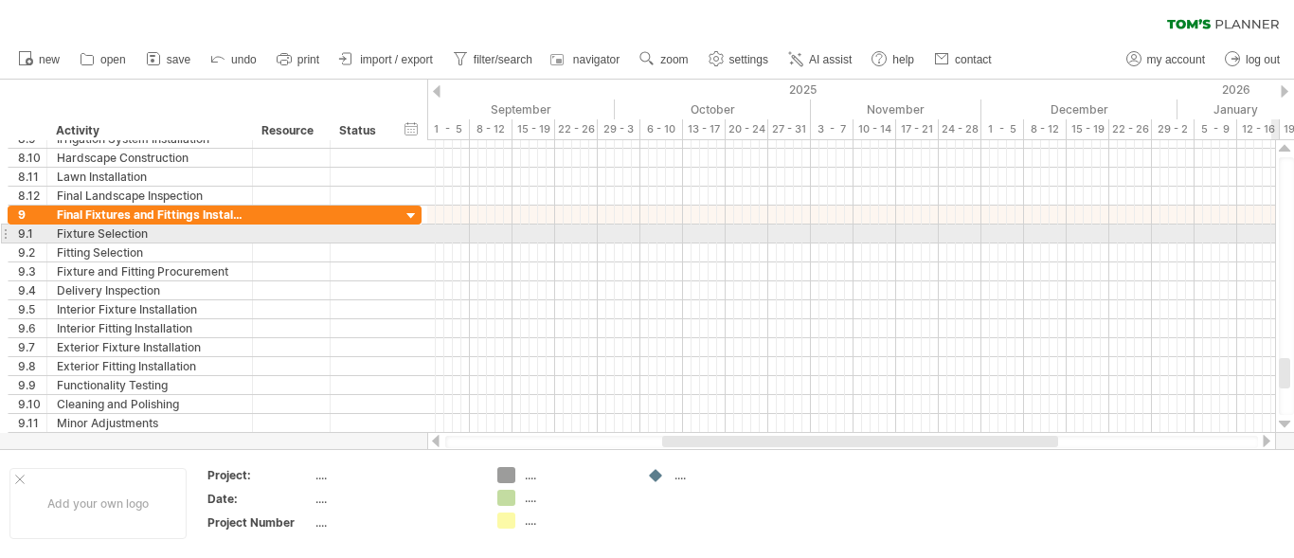
click at [1284, 417] on div at bounding box center [1285, 424] width 12 height 15
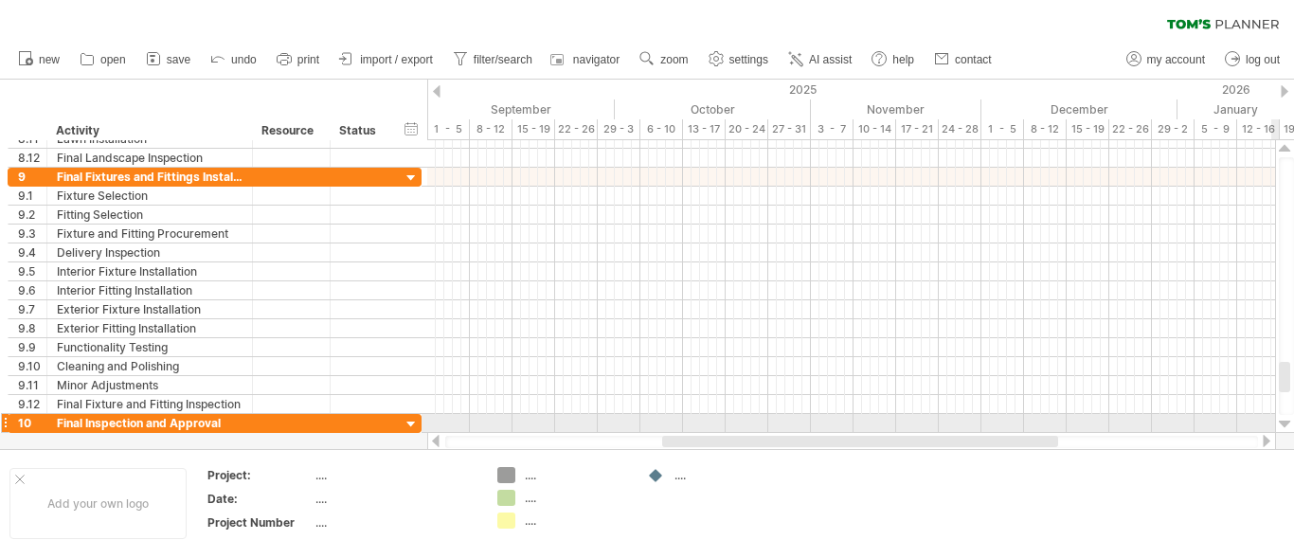
click at [1284, 417] on div at bounding box center [1285, 424] width 12 height 15
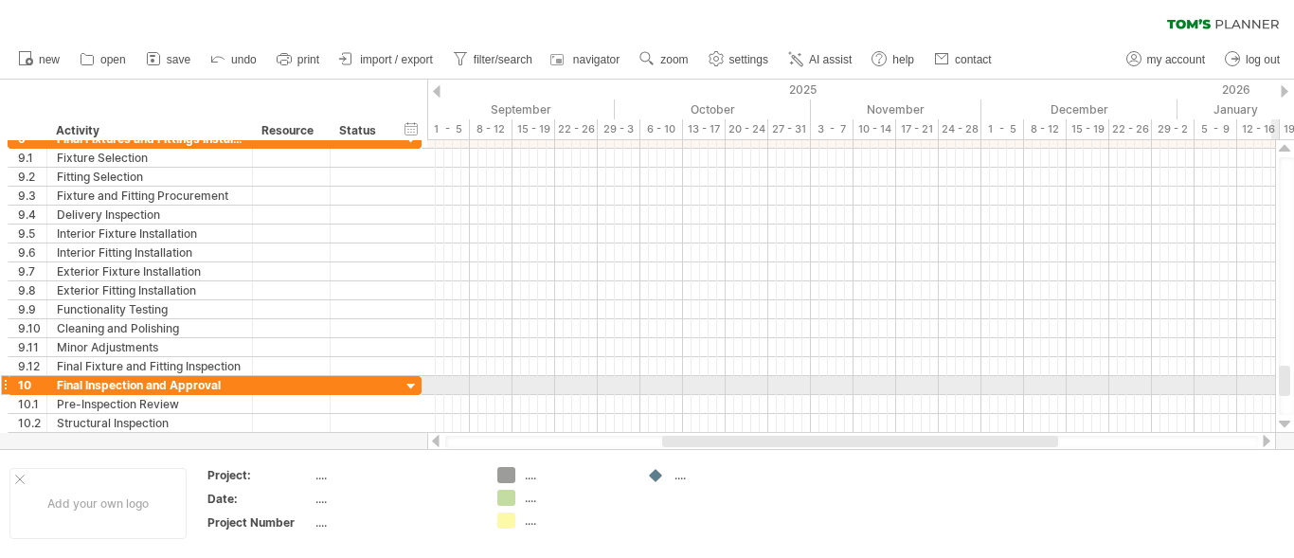
click at [1284, 417] on div at bounding box center [1285, 424] width 12 height 15
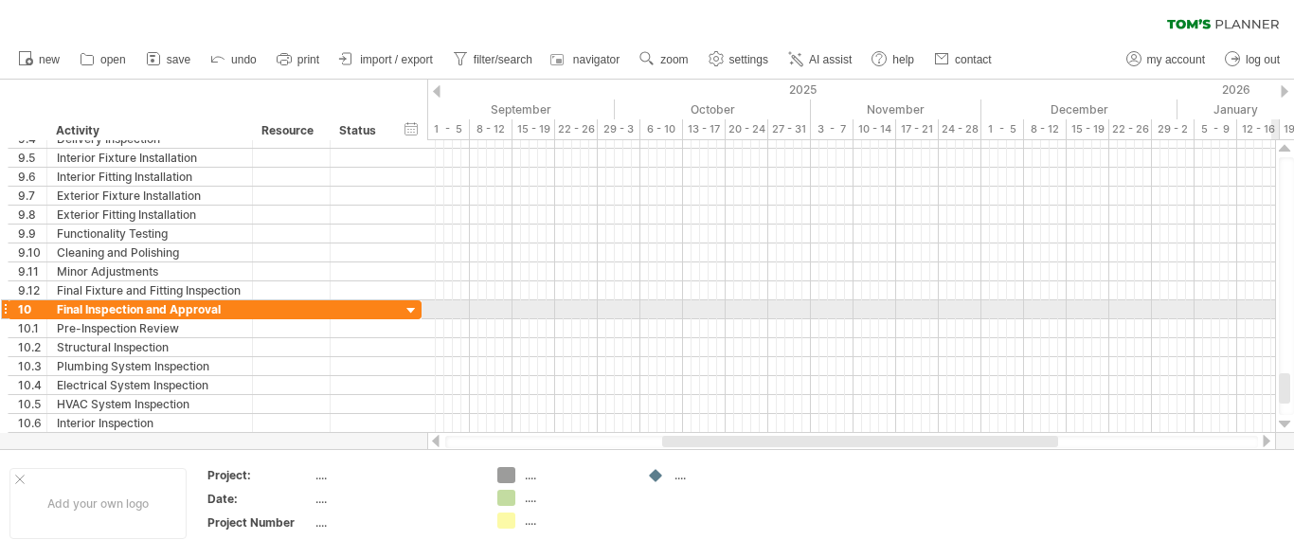
click at [1284, 417] on div at bounding box center [1285, 424] width 12 height 15
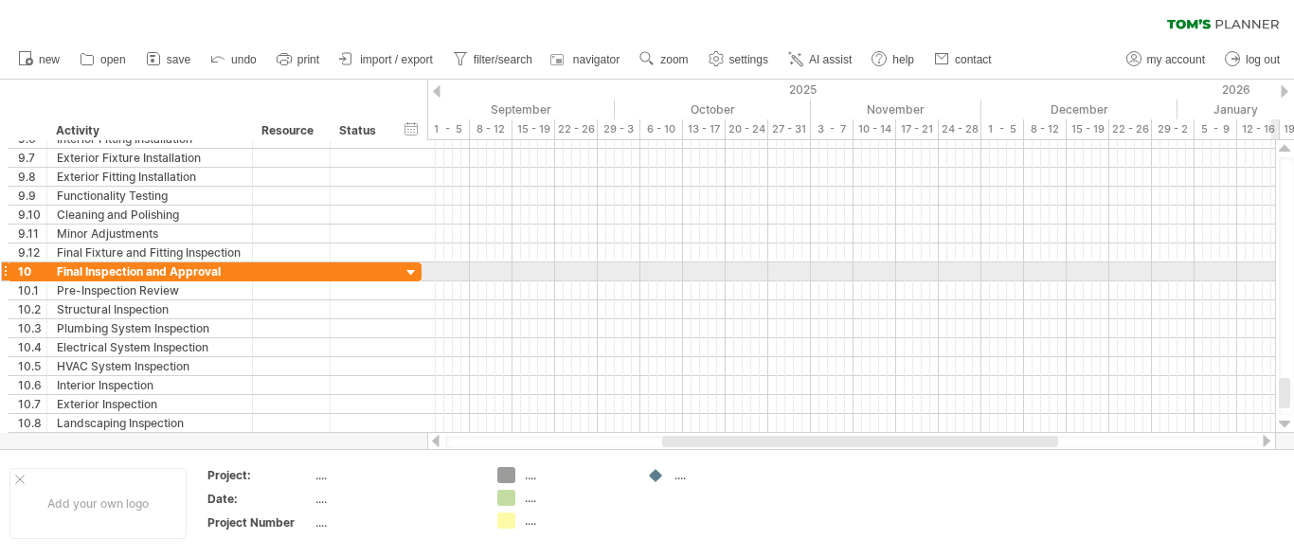
click at [1284, 417] on div at bounding box center [1285, 424] width 12 height 15
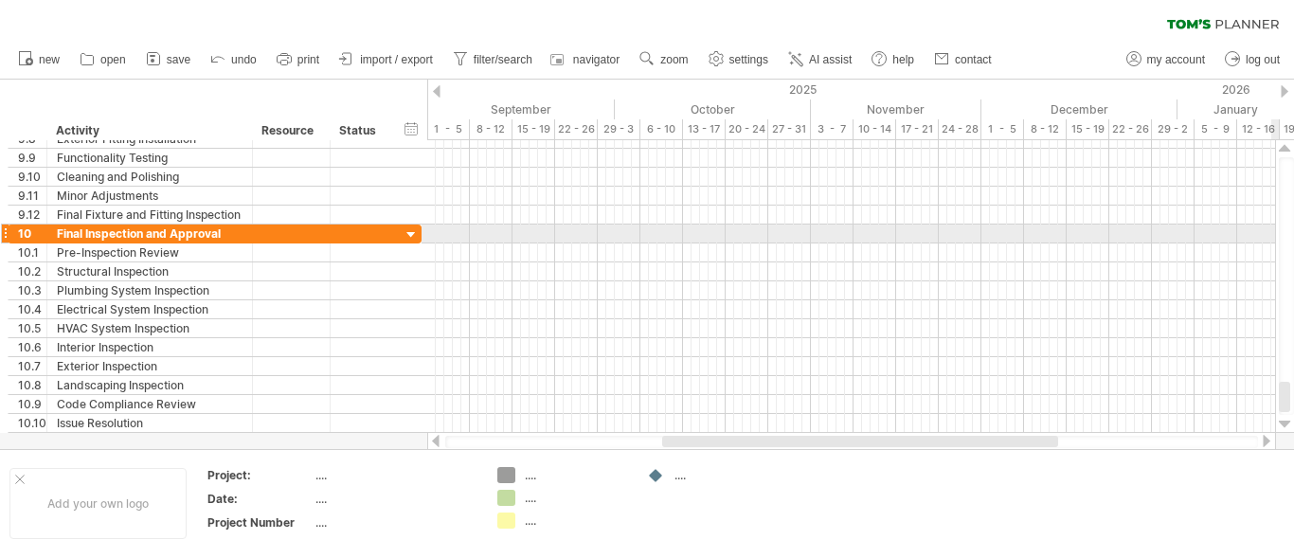
click at [1284, 417] on div at bounding box center [1285, 424] width 12 height 15
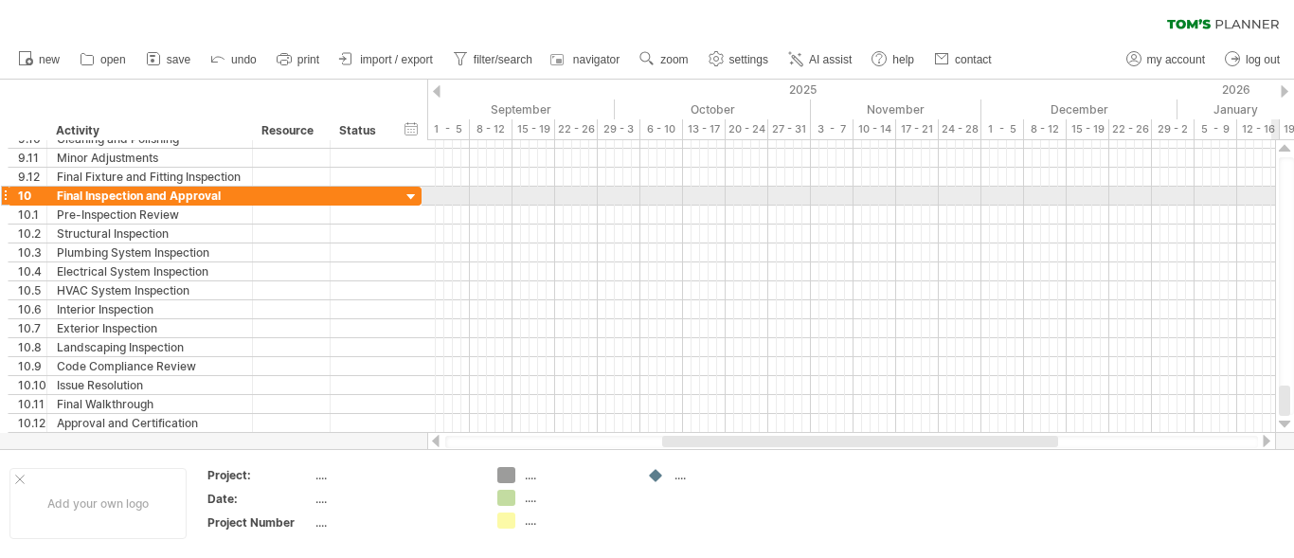
click at [1284, 417] on div at bounding box center [1285, 424] width 12 height 15
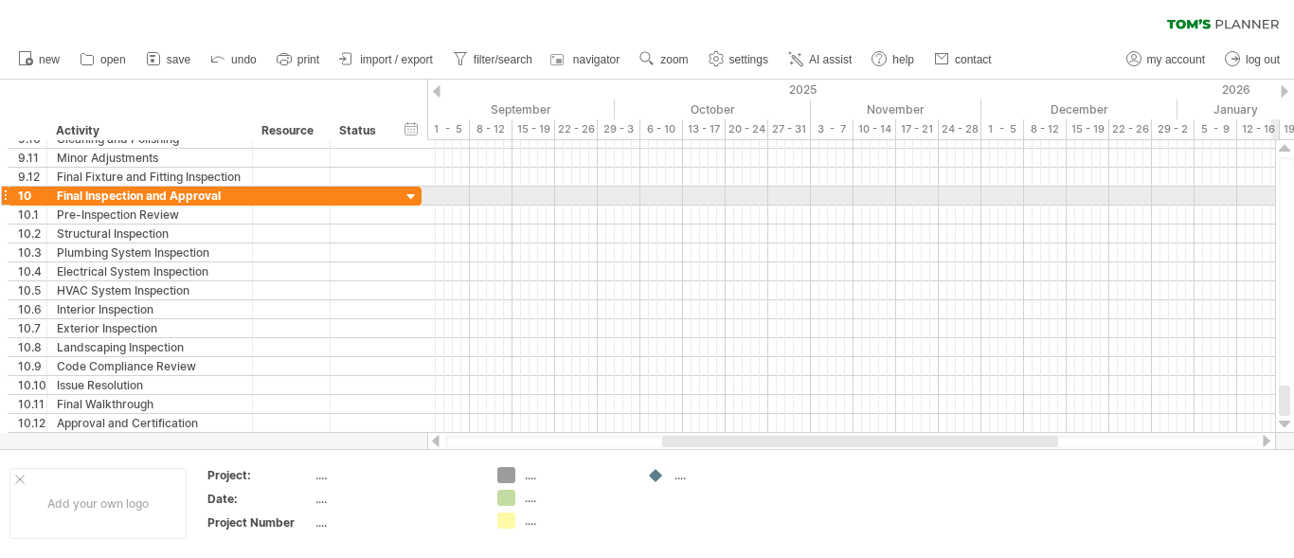
click at [1284, 417] on div at bounding box center [1285, 424] width 12 height 15
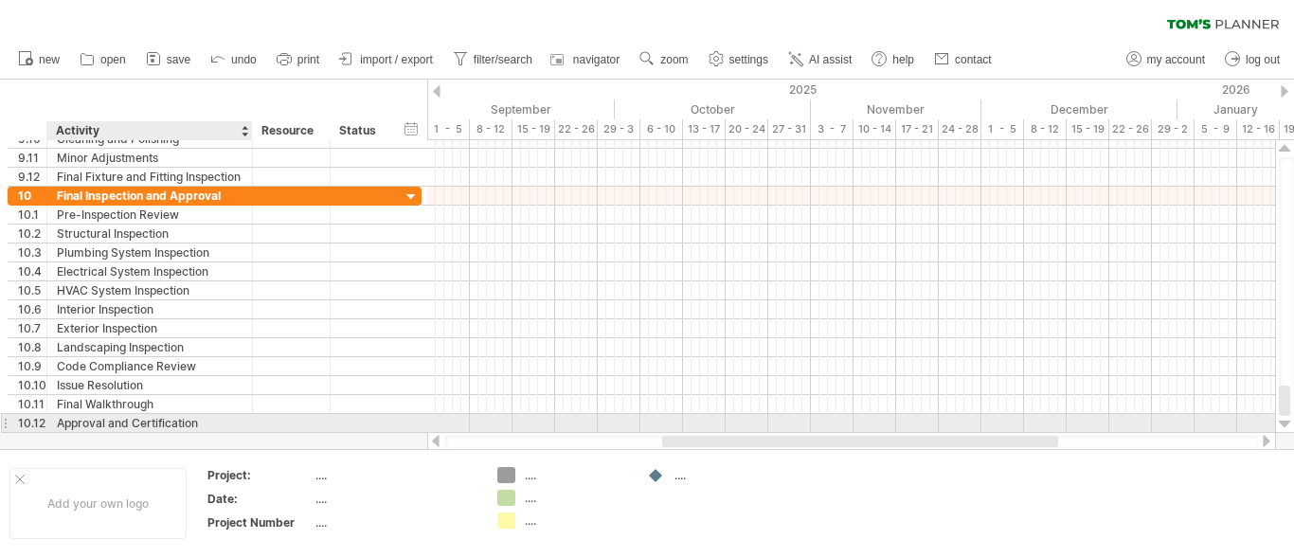
drag, startPoint x: 1284, startPoint y: 417, endPoint x: 227, endPoint y: 422, distance: 1056.3
click at [227, 422] on div "Trying to reach [DOMAIN_NAME] Connected again... 0% clear filter new 1" at bounding box center [647, 279] width 1294 height 558
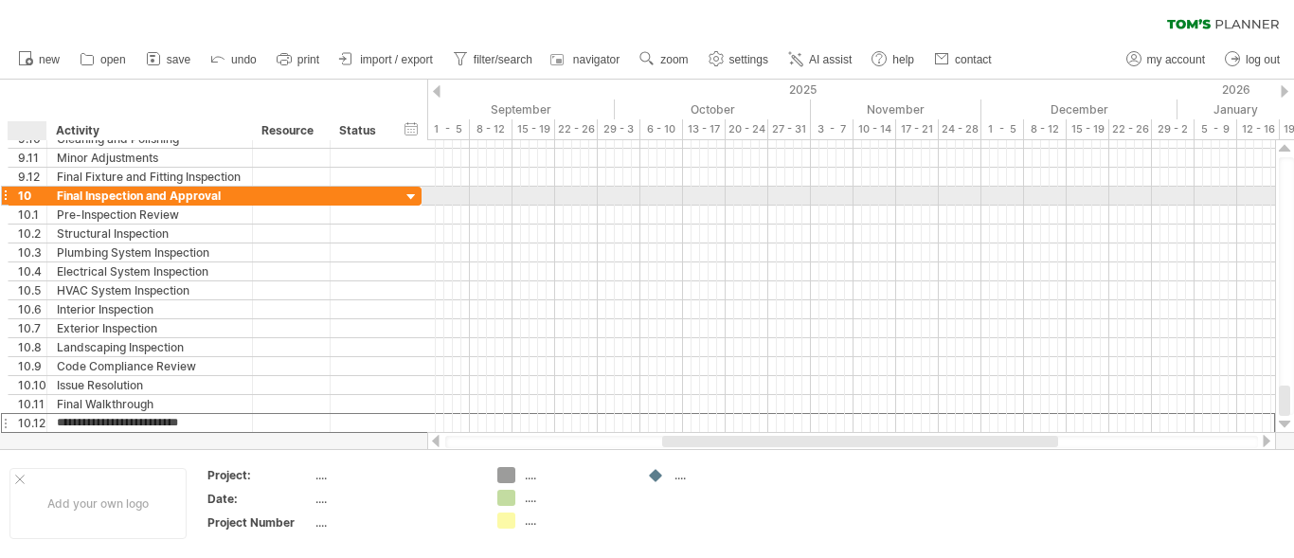
drag, startPoint x: 227, startPoint y: 422, endPoint x: 42, endPoint y: 194, distance: 293.6
click at [42, 194] on div "**********" at bounding box center [215, 310] width 414 height 246
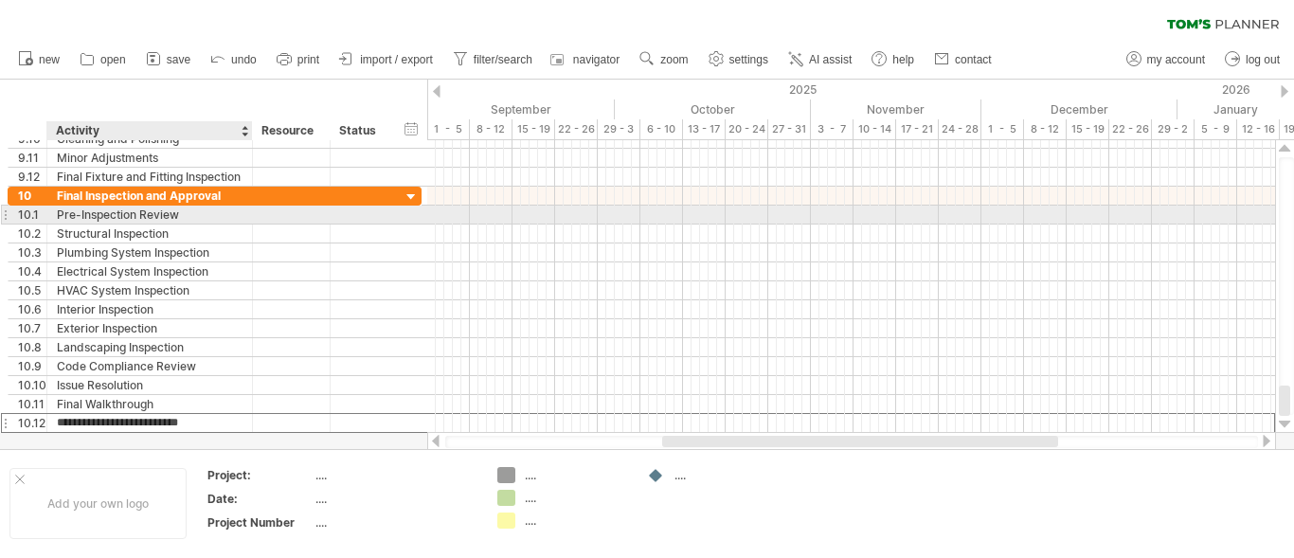
click at [83, 212] on div "Pre-Inspection Review" at bounding box center [150, 215] width 186 height 18
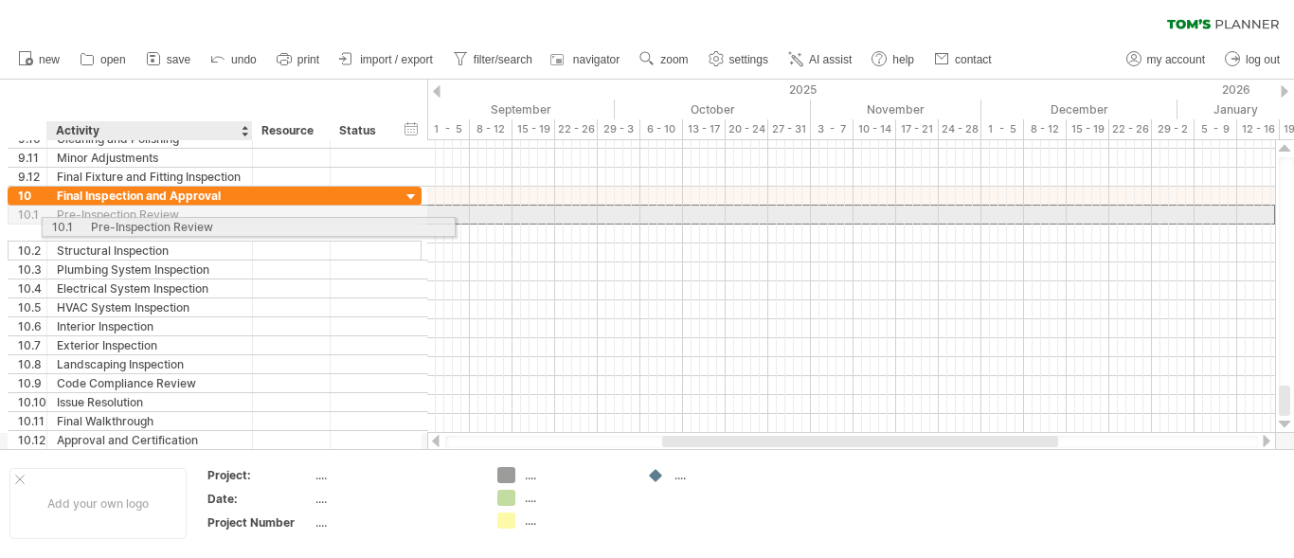
drag, startPoint x: 30, startPoint y: 215, endPoint x: 86, endPoint y: 224, distance: 56.5
click at [86, 224] on div "**********" at bounding box center [215, 215] width 414 height 20
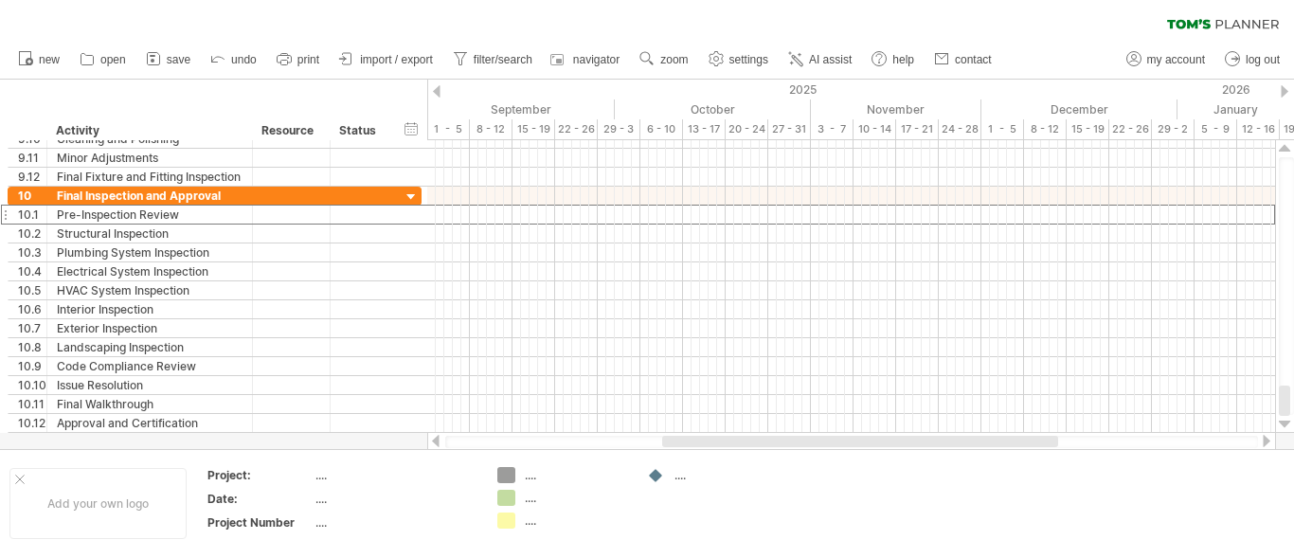
click at [1284, 147] on div at bounding box center [1285, 148] width 12 height 15
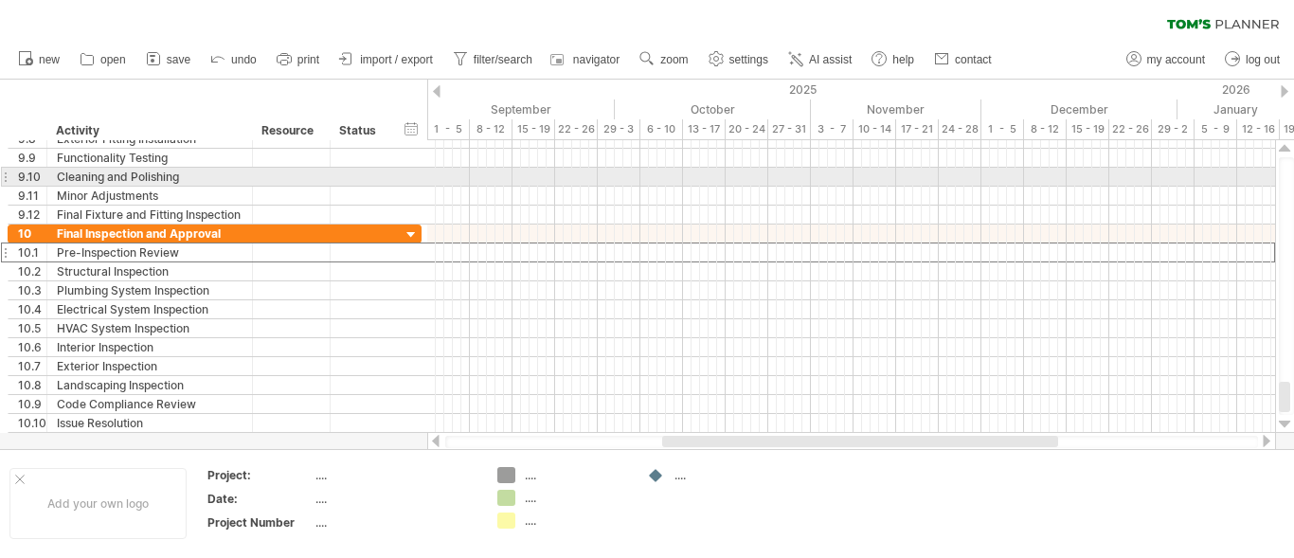
click at [1284, 147] on div at bounding box center [1285, 148] width 12 height 15
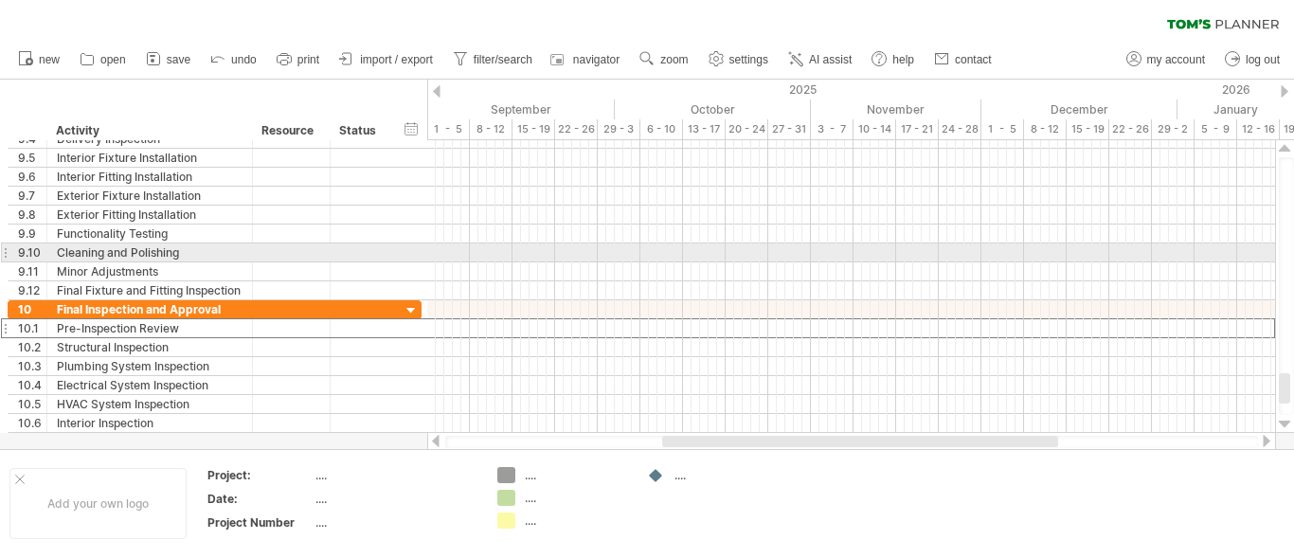
click at [1284, 147] on div at bounding box center [1285, 148] width 12 height 15
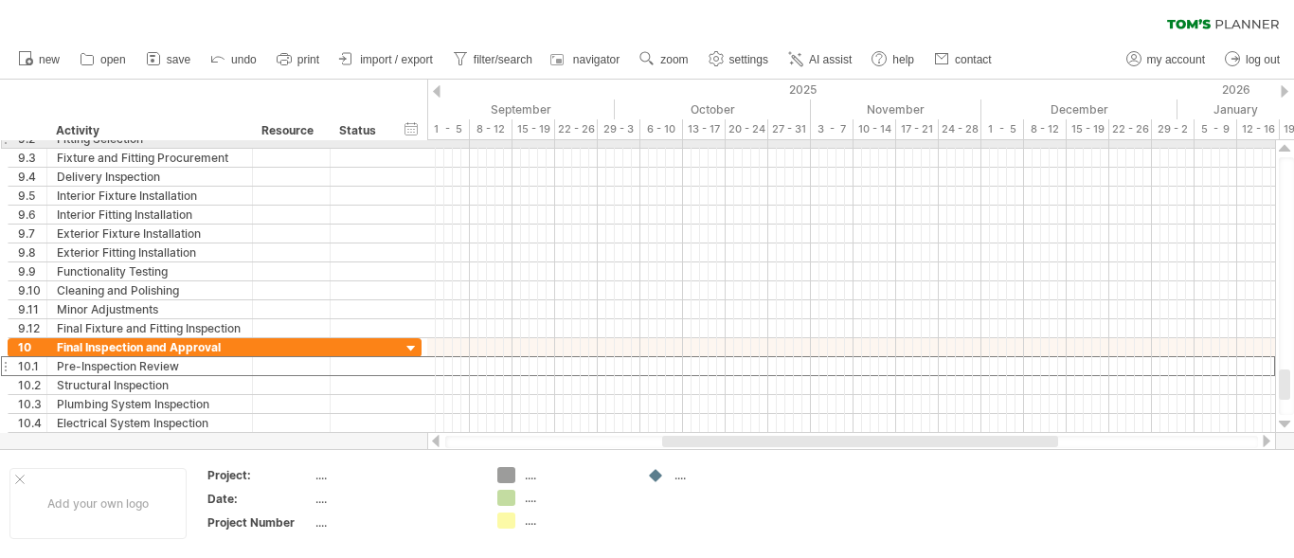
click at [1279, 147] on div at bounding box center [1285, 148] width 12 height 15
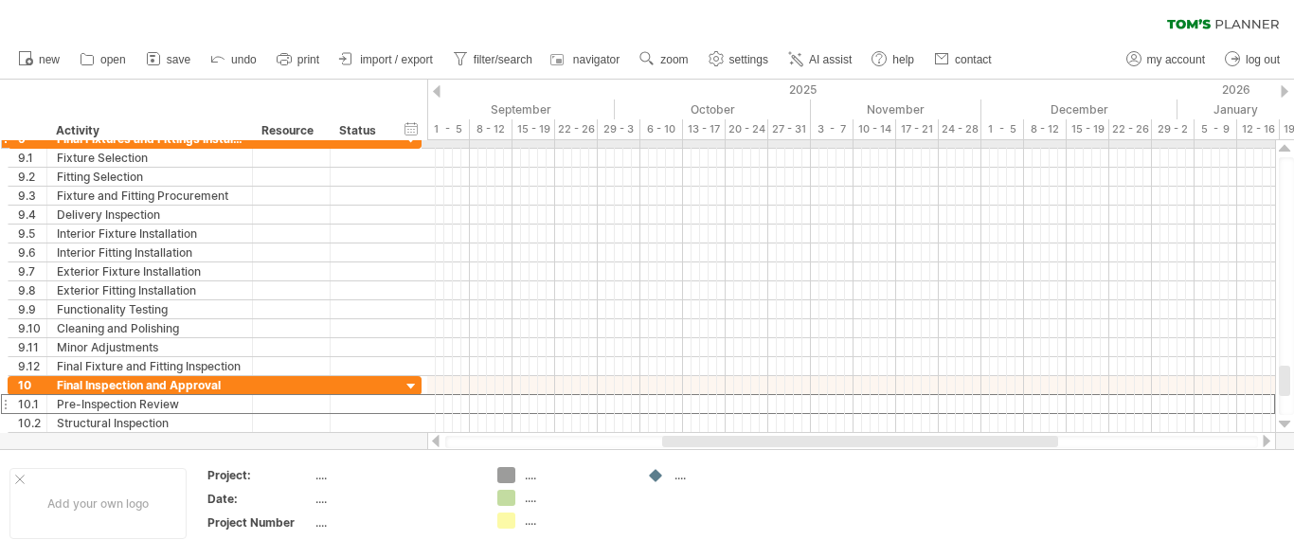
click at [1277, 147] on div at bounding box center [1285, 286] width 20 height 293
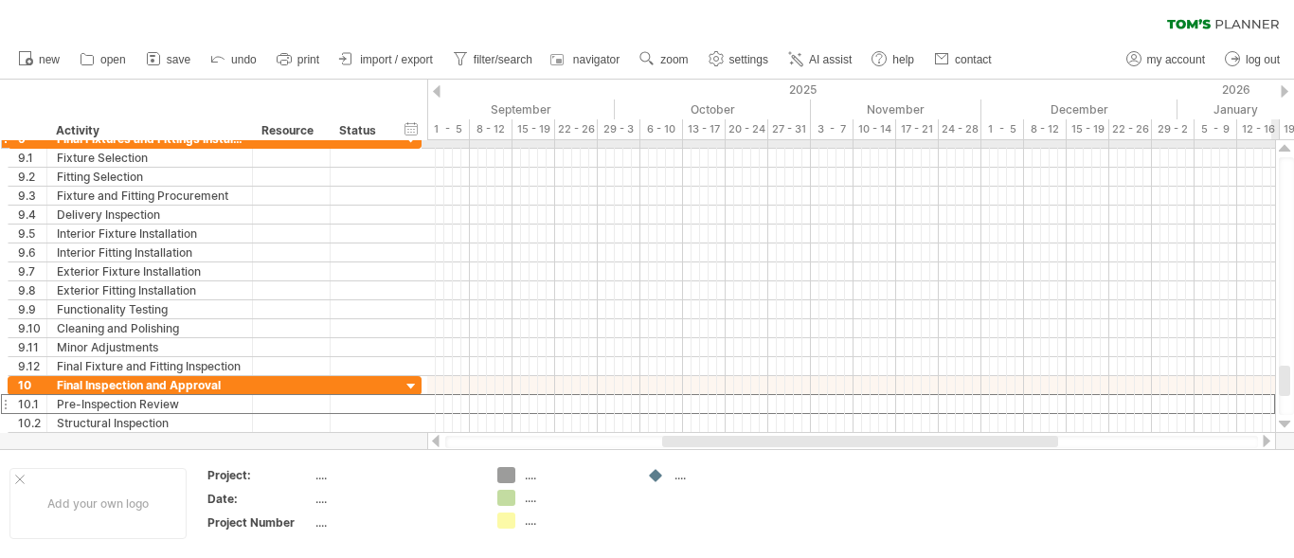
click at [1277, 147] on div at bounding box center [1285, 286] width 20 height 293
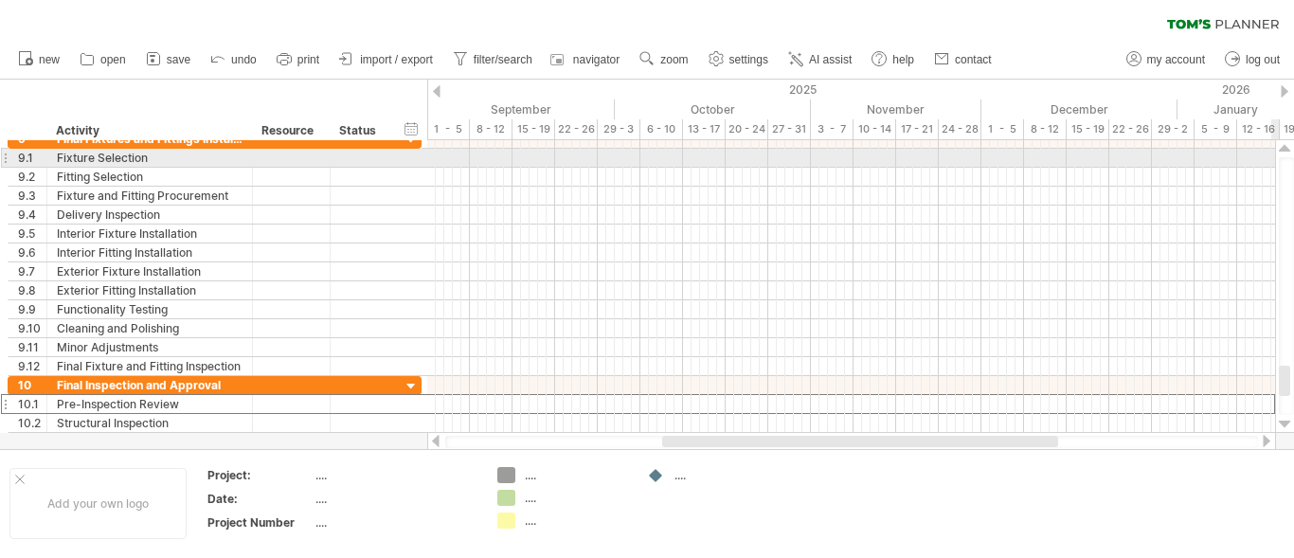
click at [1286, 149] on div at bounding box center [1285, 148] width 12 height 15
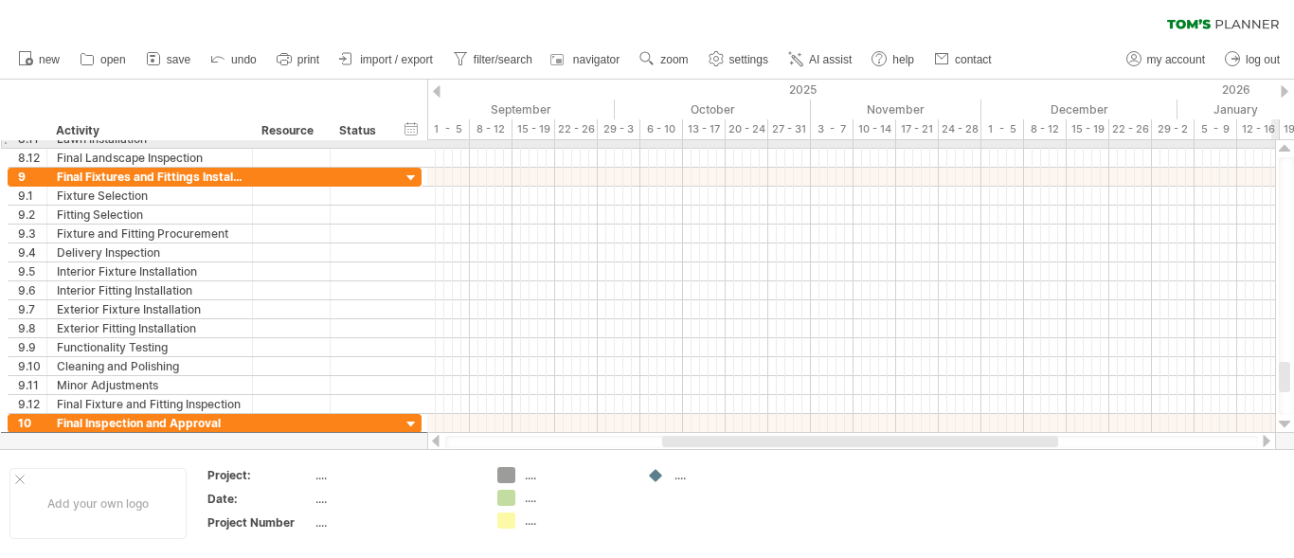
click at [1286, 149] on div at bounding box center [1285, 148] width 12 height 15
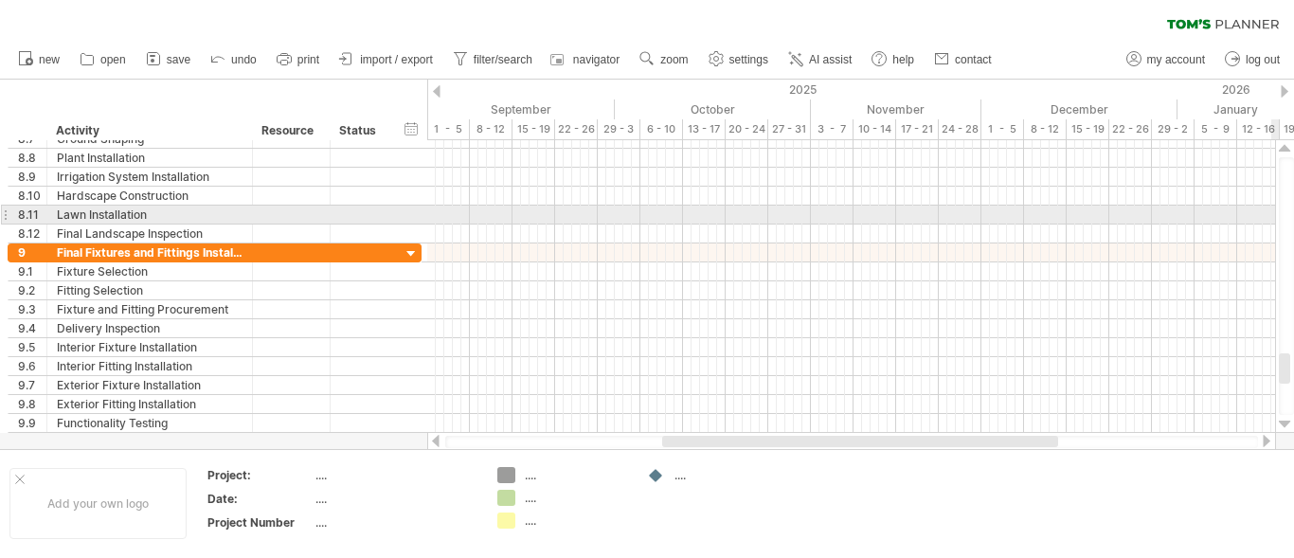
click at [1286, 149] on div at bounding box center [1285, 148] width 12 height 15
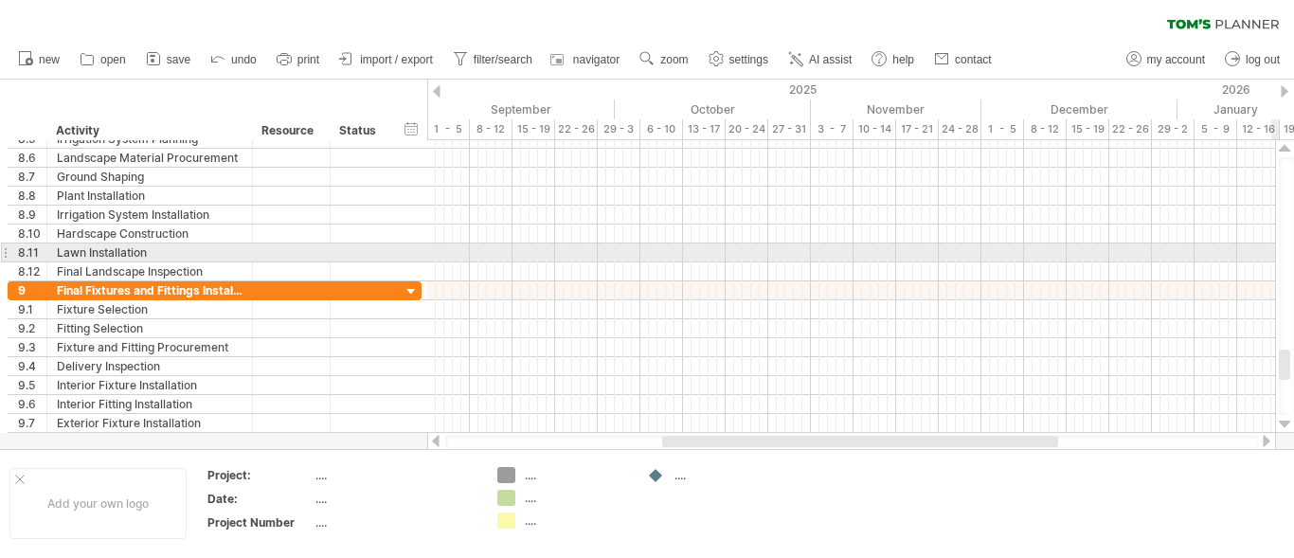
click at [1286, 149] on div at bounding box center [1285, 148] width 12 height 15
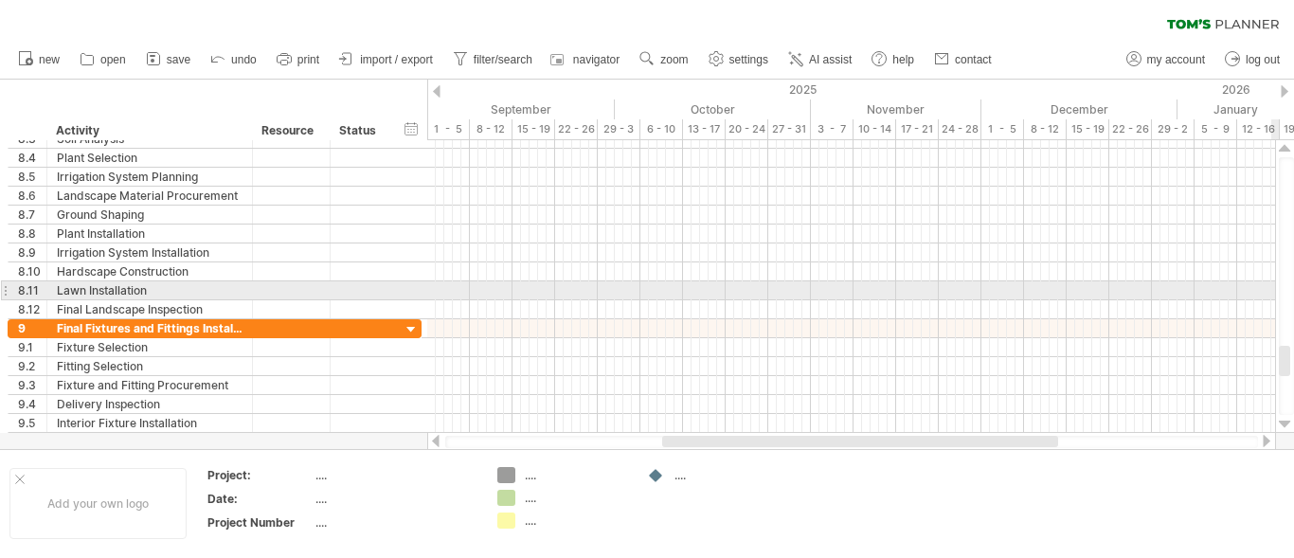
click at [1286, 149] on div at bounding box center [1285, 148] width 12 height 15
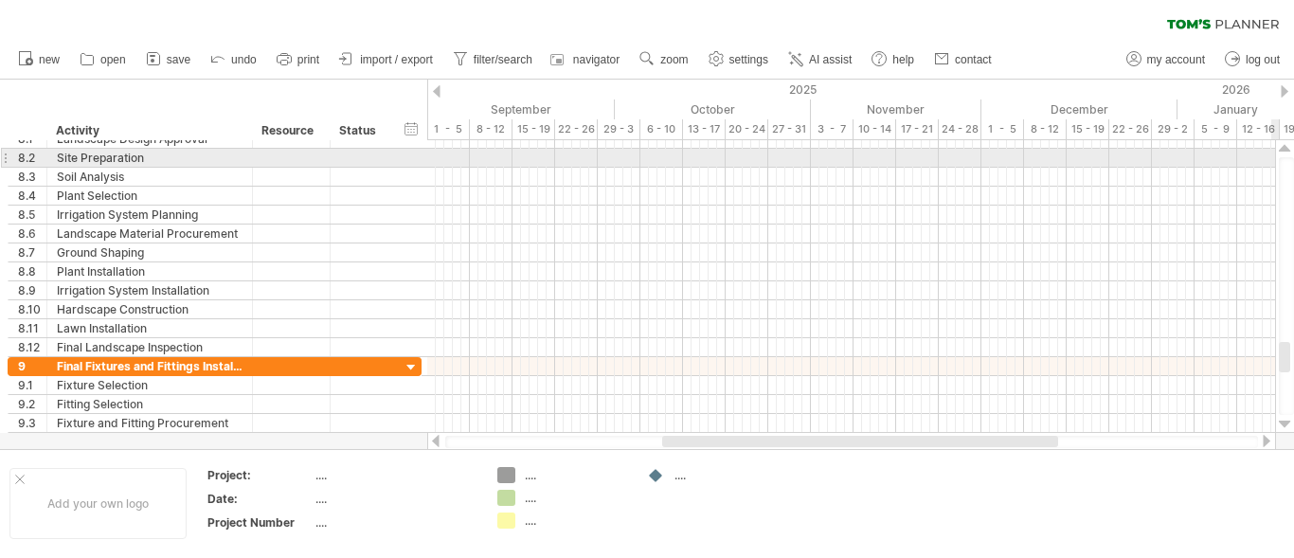
click at [1286, 149] on div at bounding box center [1285, 148] width 12 height 15
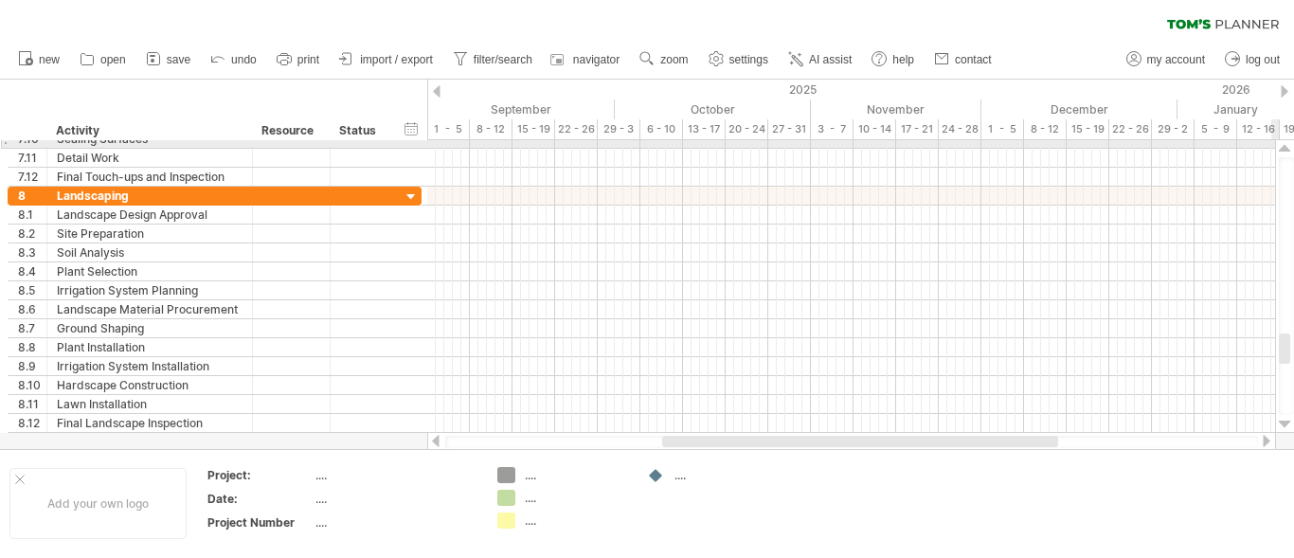
click at [1283, 145] on div at bounding box center [1285, 148] width 12 height 15
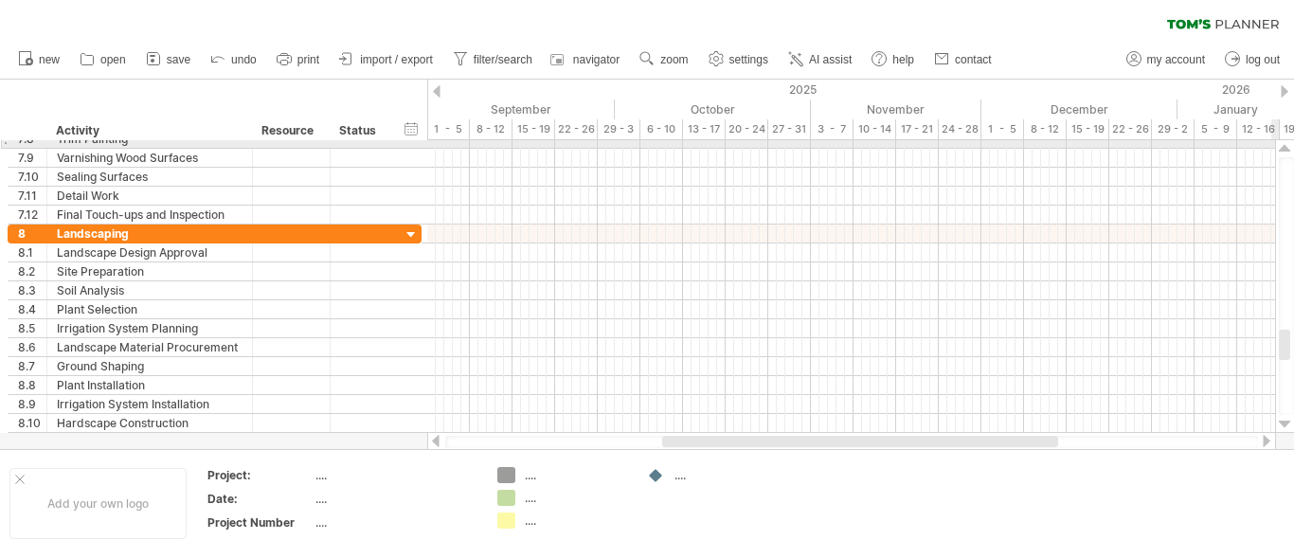
click at [1282, 145] on div at bounding box center [1285, 148] width 12 height 15
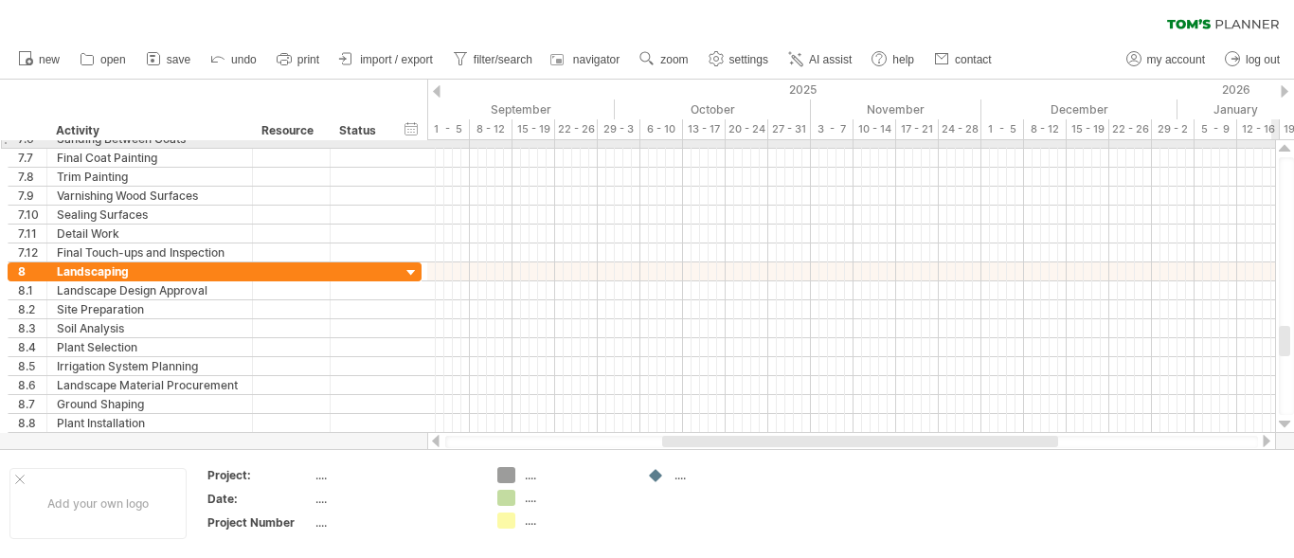
click at [1282, 145] on div at bounding box center [1285, 148] width 12 height 15
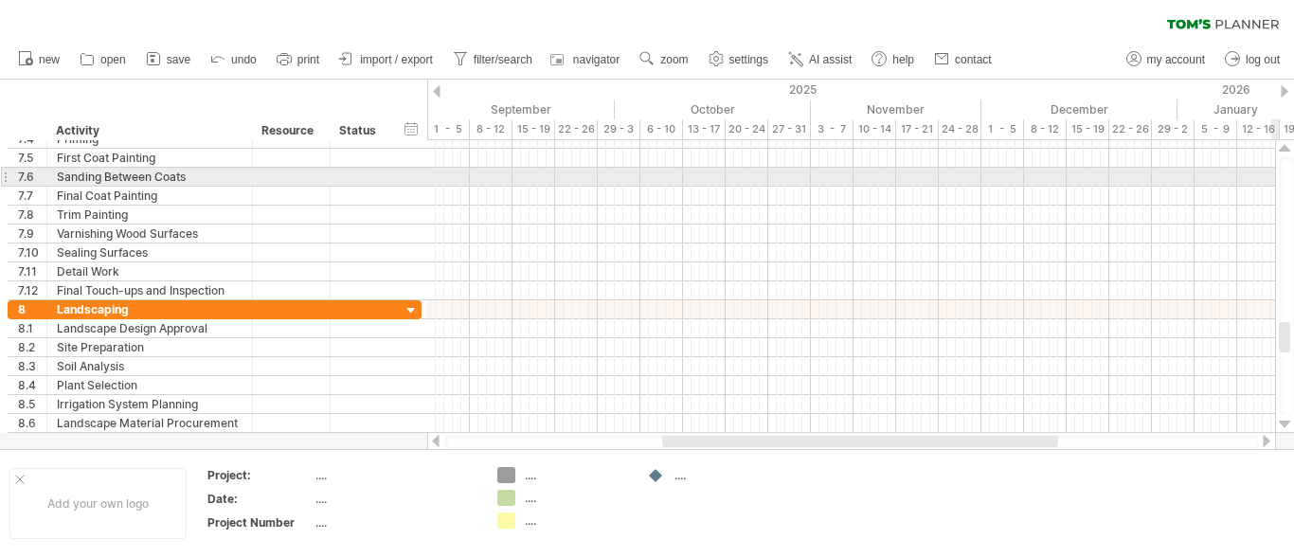
click at [1282, 145] on div at bounding box center [1285, 148] width 12 height 15
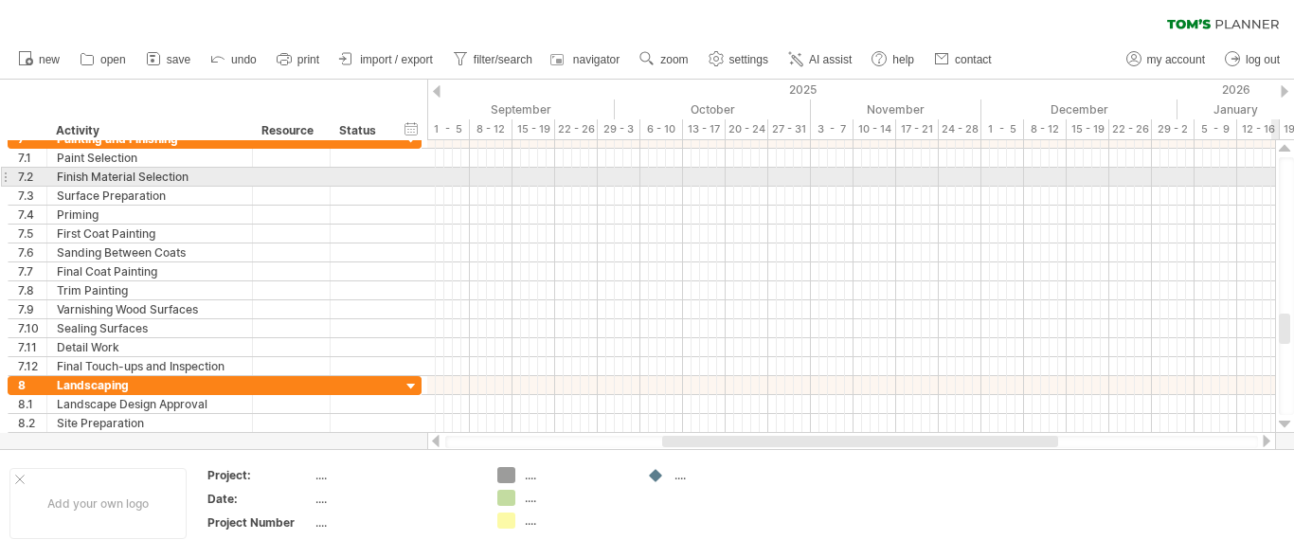
click at [1282, 145] on div at bounding box center [1285, 148] width 12 height 15
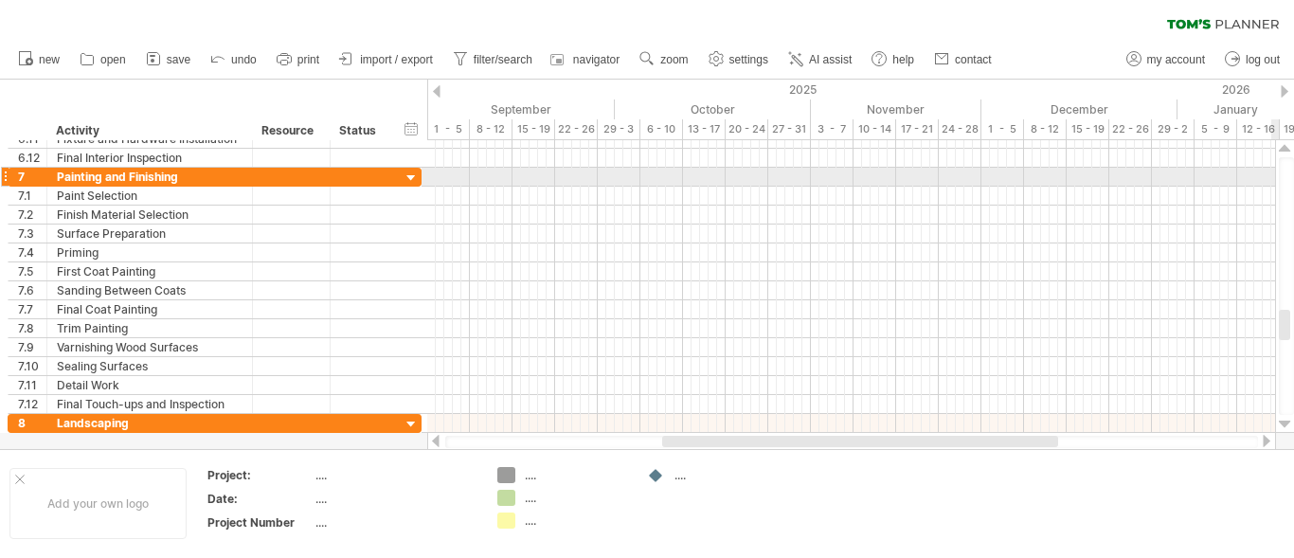
click at [1282, 145] on div at bounding box center [1285, 148] width 12 height 15
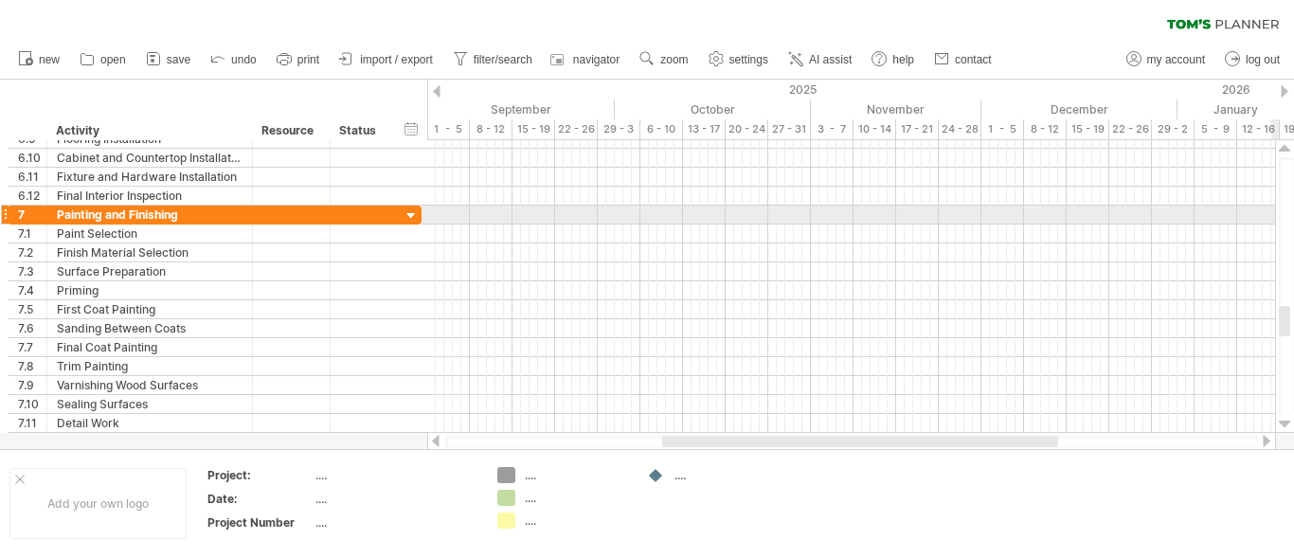
click at [1282, 145] on div at bounding box center [1285, 148] width 12 height 15
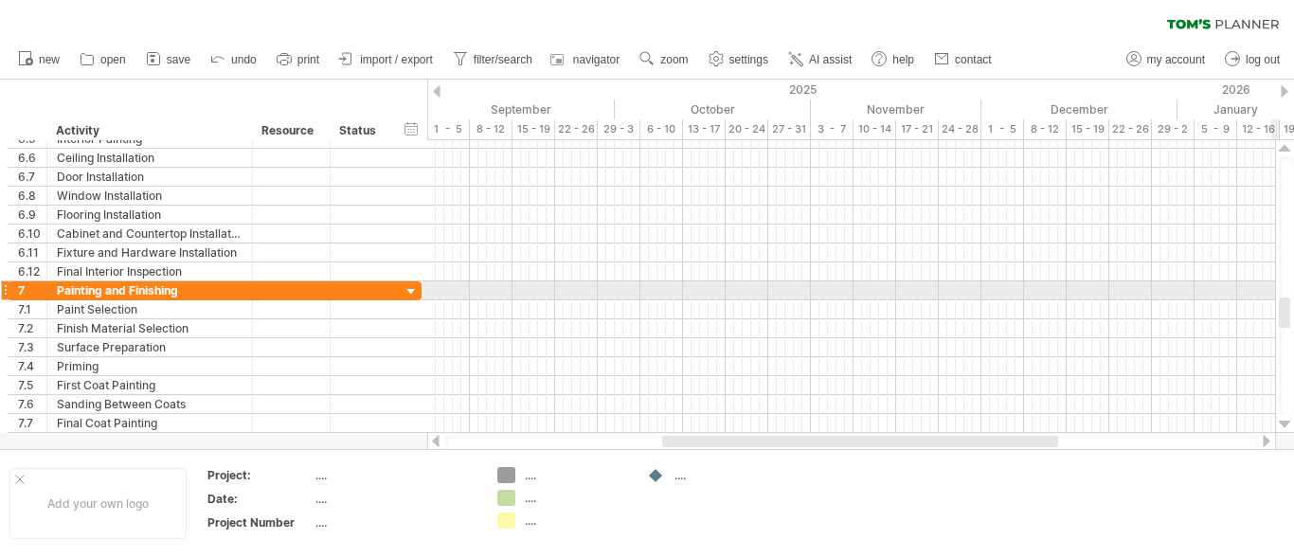
click at [1282, 145] on div at bounding box center [1285, 148] width 12 height 15
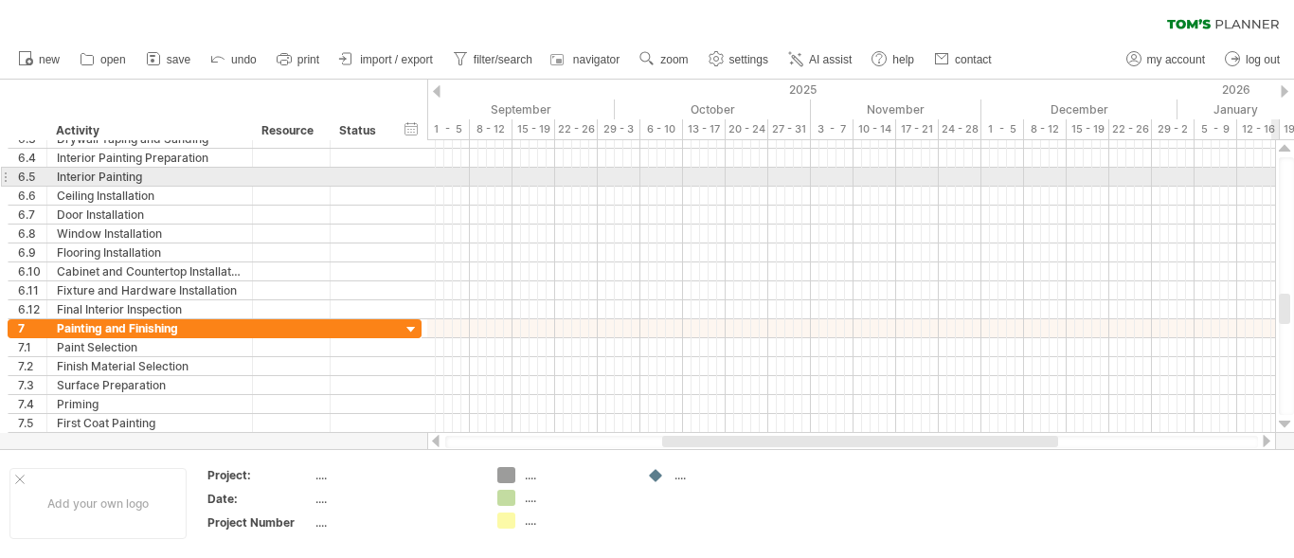
click at [1282, 145] on div at bounding box center [1285, 148] width 12 height 15
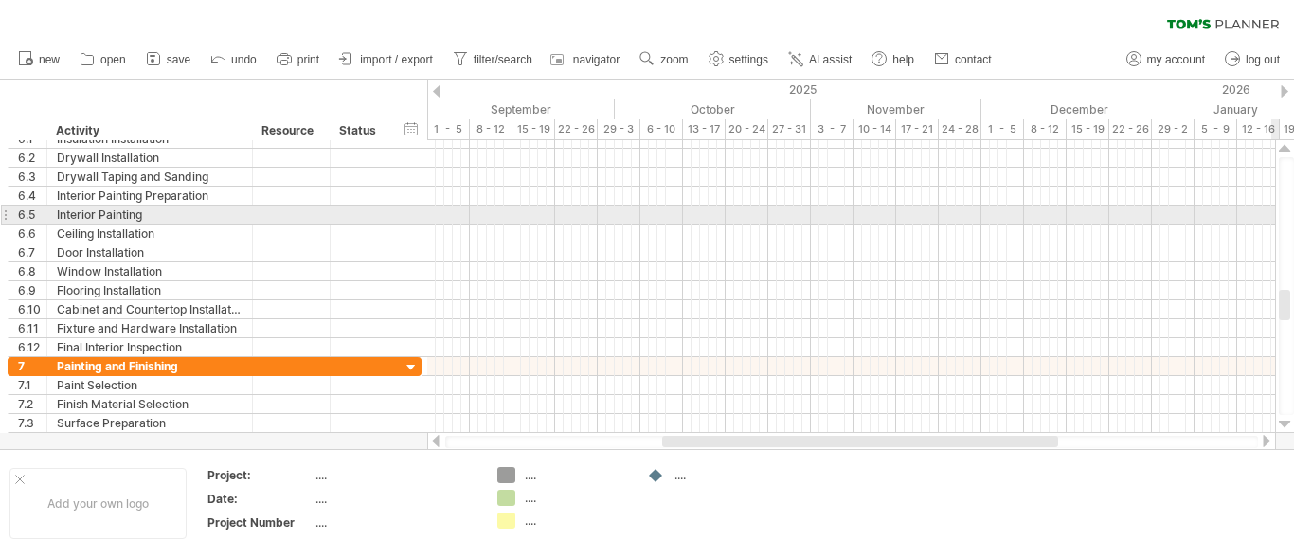
click at [1282, 145] on div at bounding box center [1285, 148] width 12 height 15
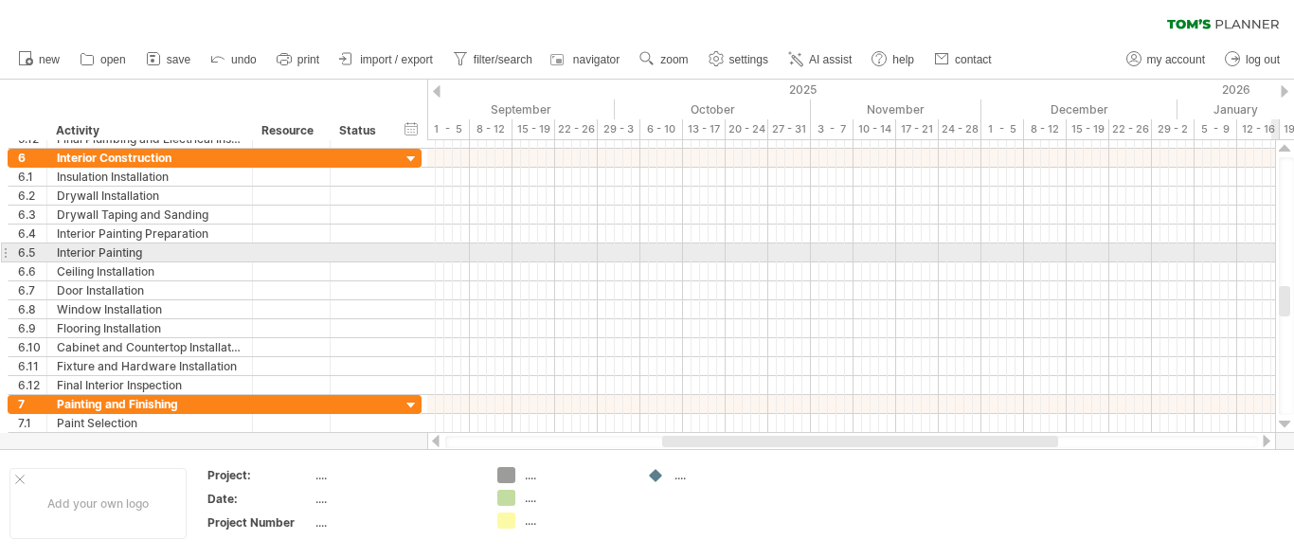
click at [1282, 145] on div at bounding box center [1285, 148] width 12 height 15
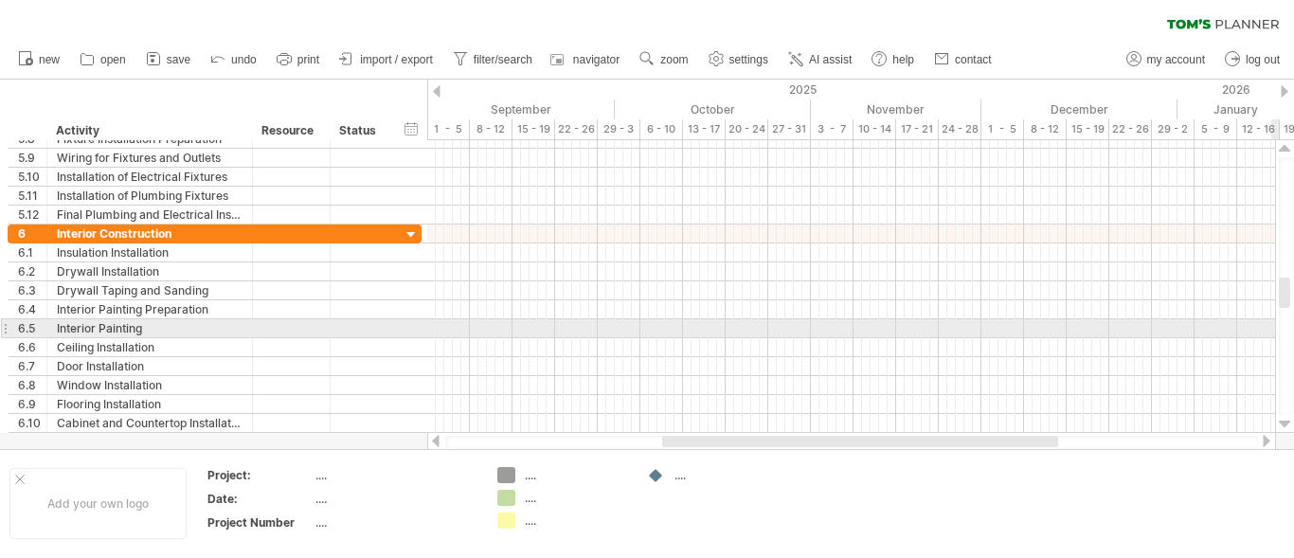
click at [1282, 145] on div at bounding box center [1285, 148] width 12 height 15
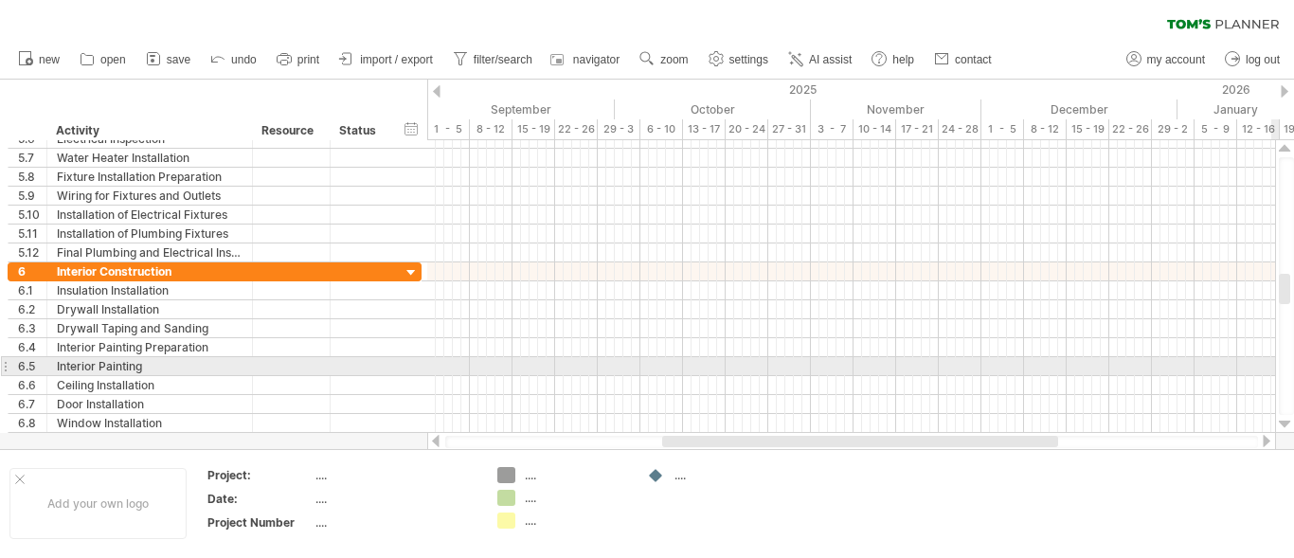
click at [1282, 145] on div at bounding box center [1285, 148] width 12 height 15
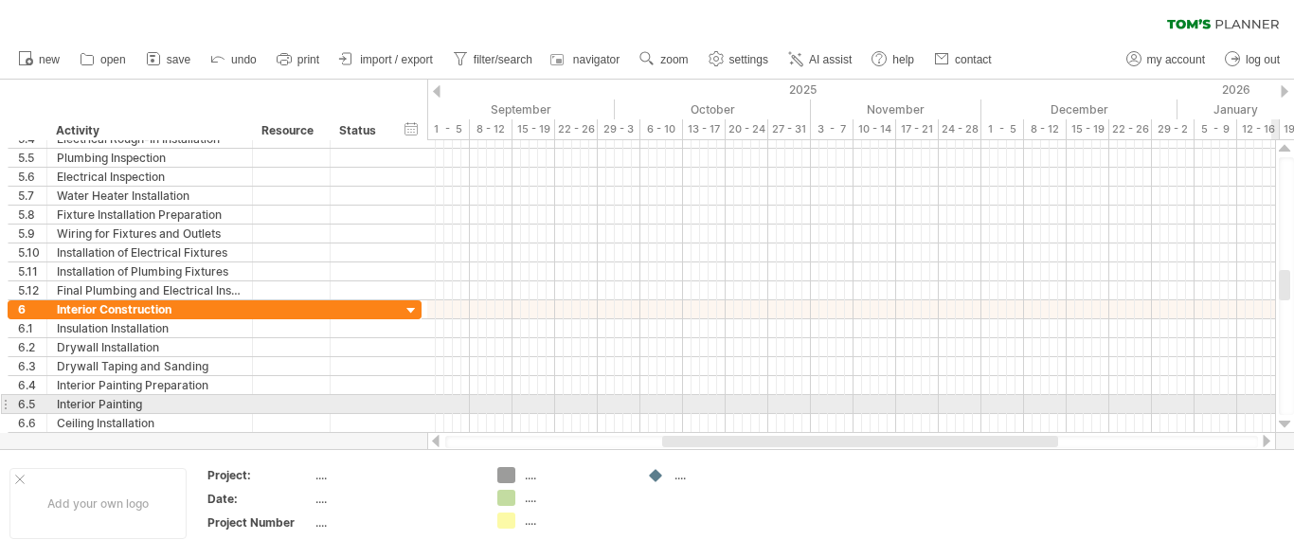
click at [1282, 145] on div at bounding box center [1285, 148] width 12 height 15
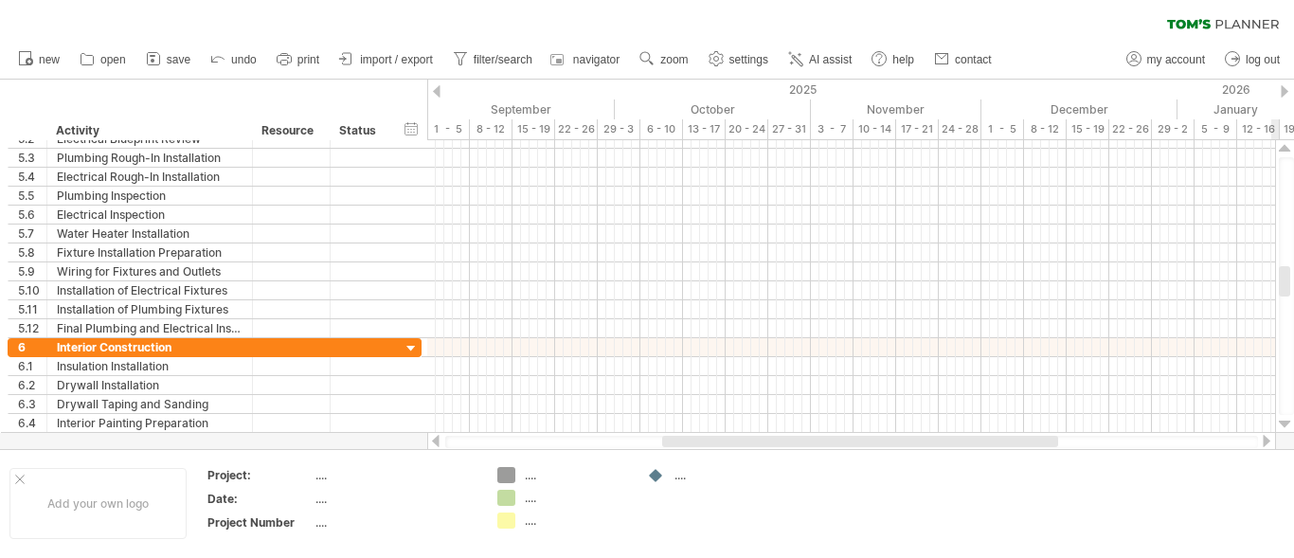
click at [1282, 145] on div at bounding box center [1285, 148] width 12 height 15
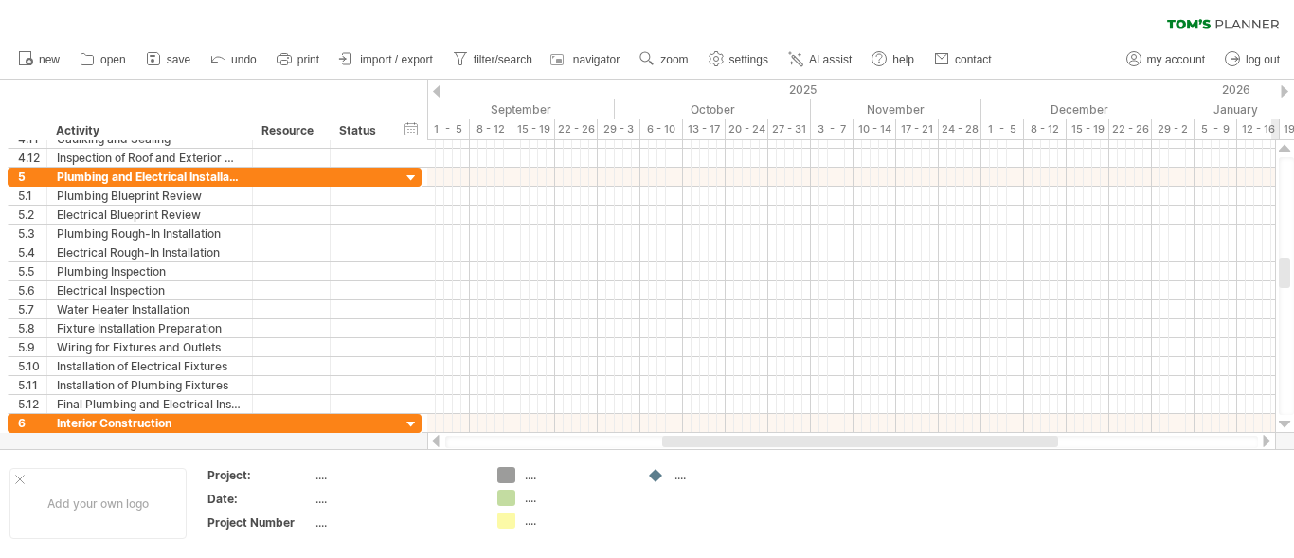
click at [1282, 145] on div at bounding box center [1285, 148] width 12 height 15
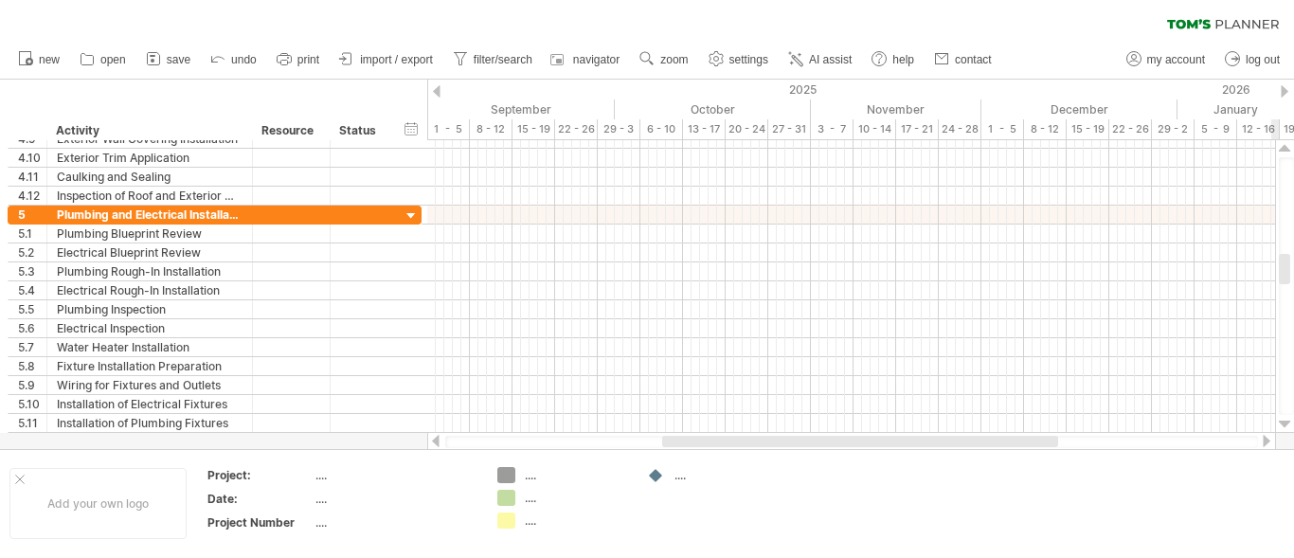
click at [1282, 145] on div at bounding box center [1285, 148] width 12 height 15
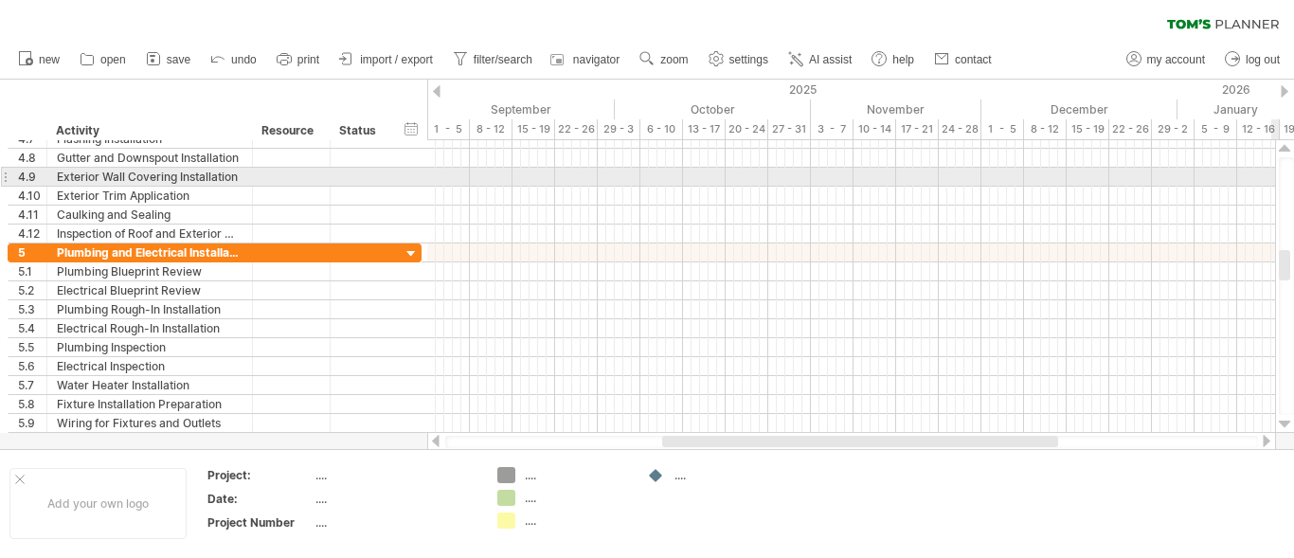
click at [1282, 145] on div at bounding box center [1285, 148] width 12 height 15
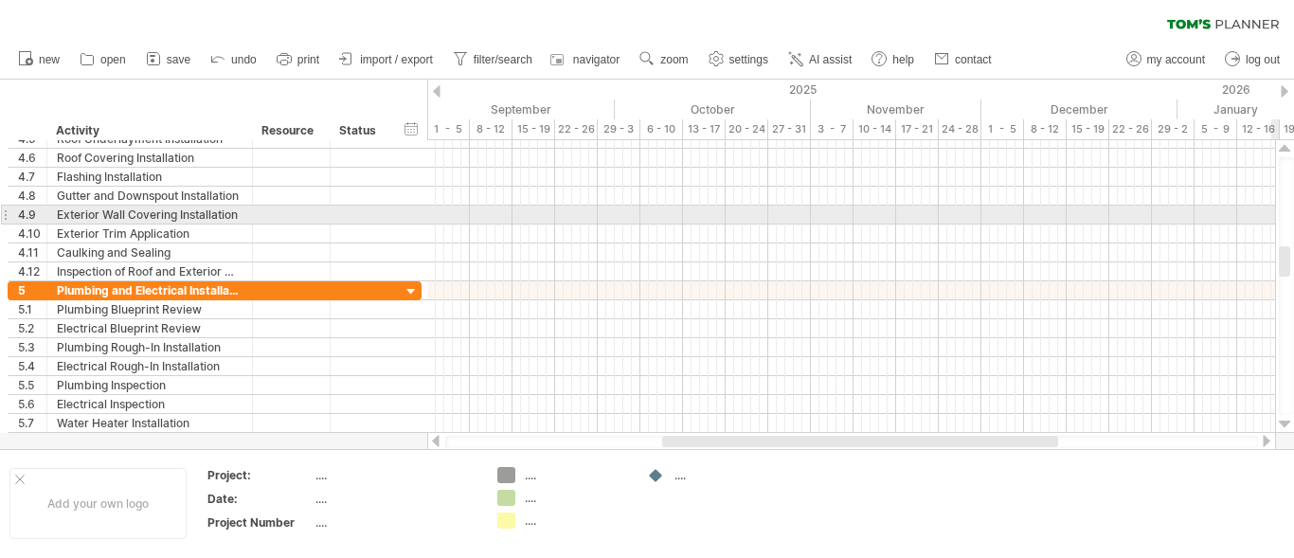
click at [1282, 145] on div at bounding box center [1285, 148] width 12 height 15
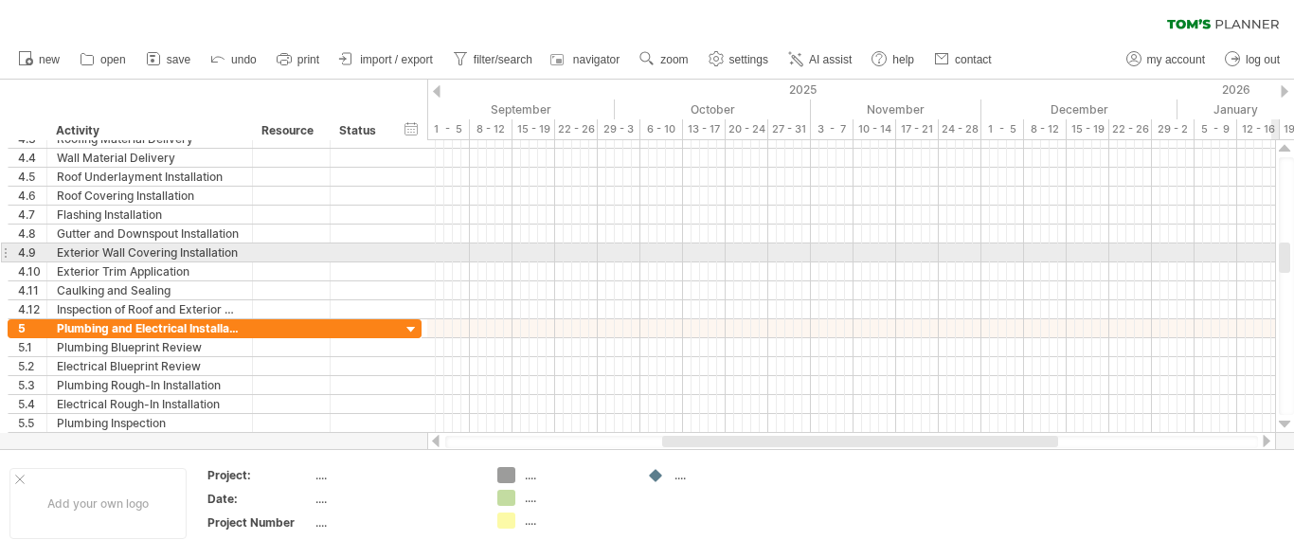
click at [1282, 145] on div at bounding box center [1285, 148] width 12 height 15
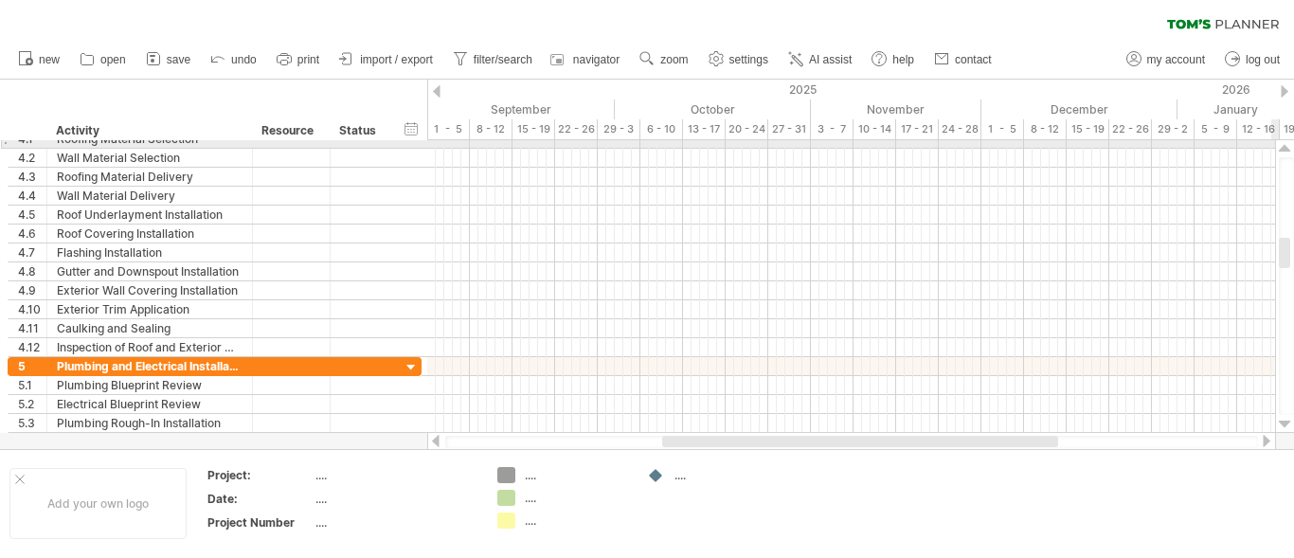
click at [1281, 145] on div at bounding box center [1285, 148] width 12 height 15
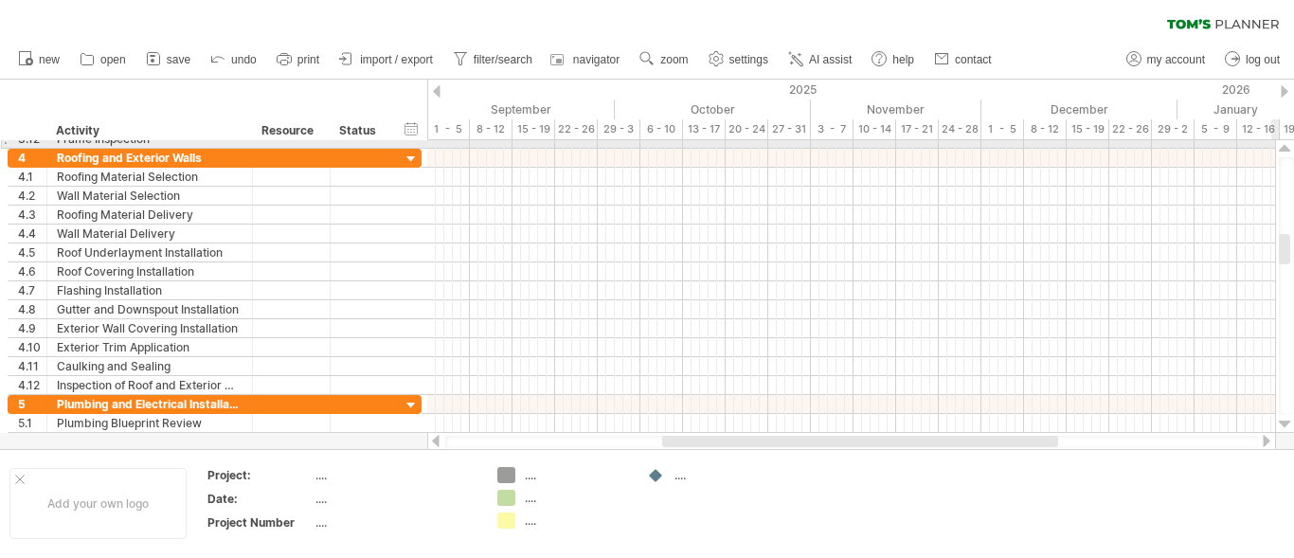
click at [1281, 145] on div at bounding box center [1285, 148] width 12 height 15
click at [1280, 144] on div at bounding box center [1285, 148] width 12 height 15
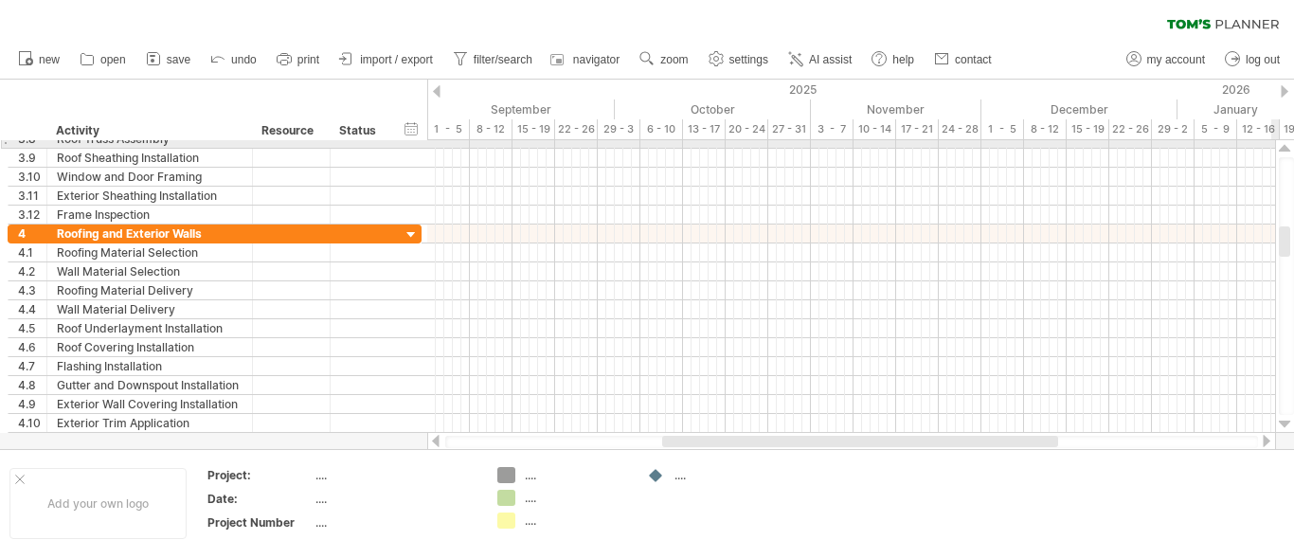
click at [1280, 144] on div at bounding box center [1285, 148] width 12 height 15
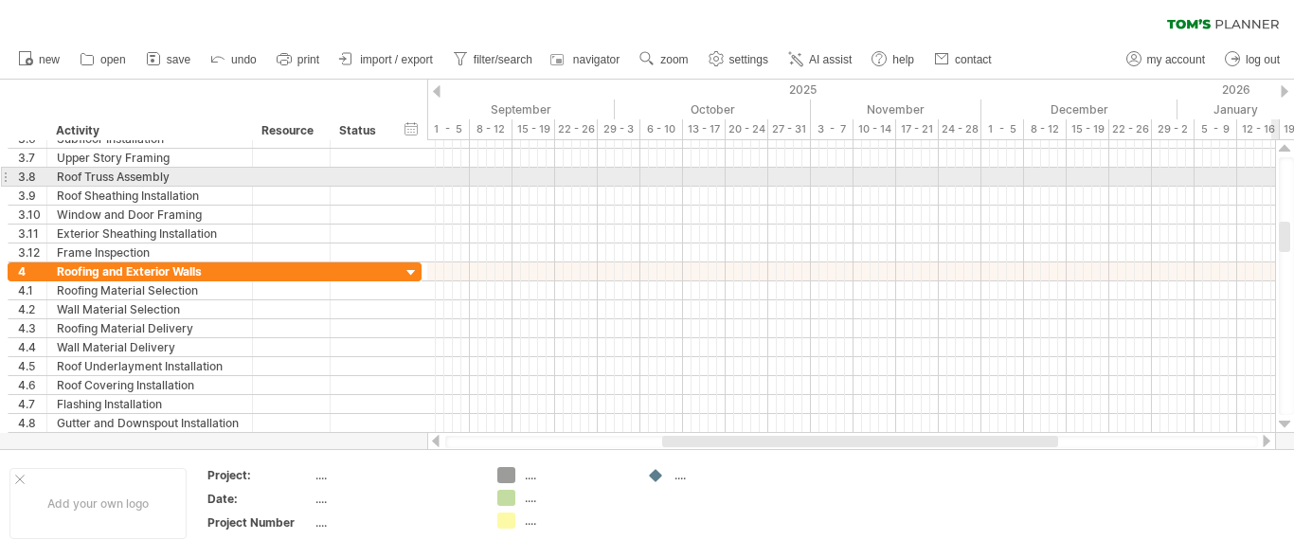
click at [1281, 144] on div at bounding box center [1285, 148] width 12 height 15
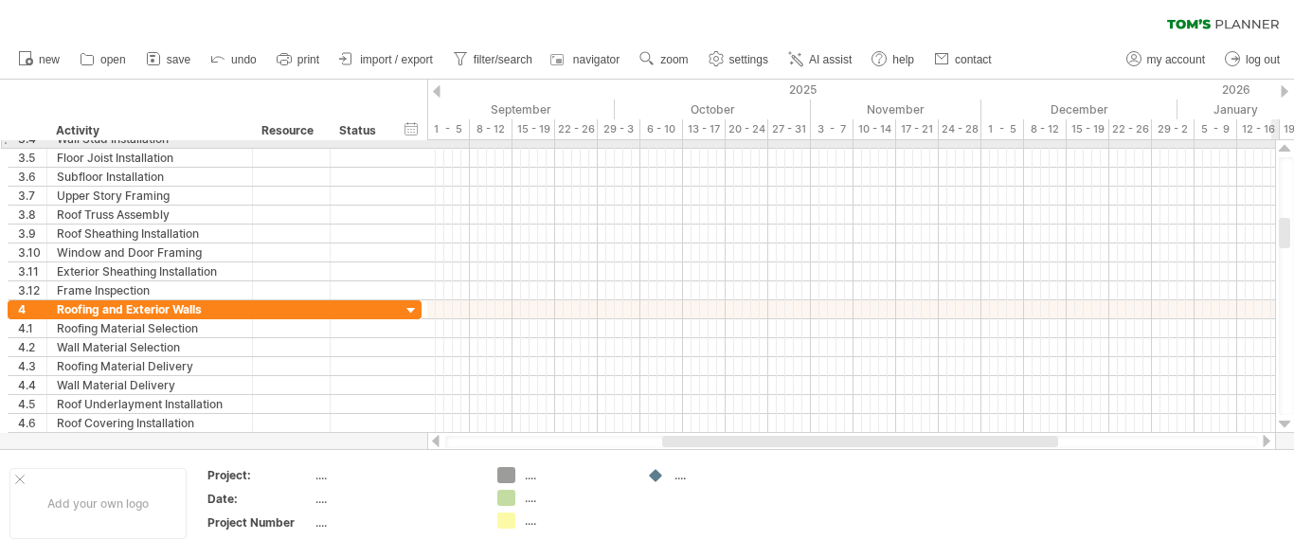
click at [1280, 144] on div at bounding box center [1285, 148] width 12 height 15
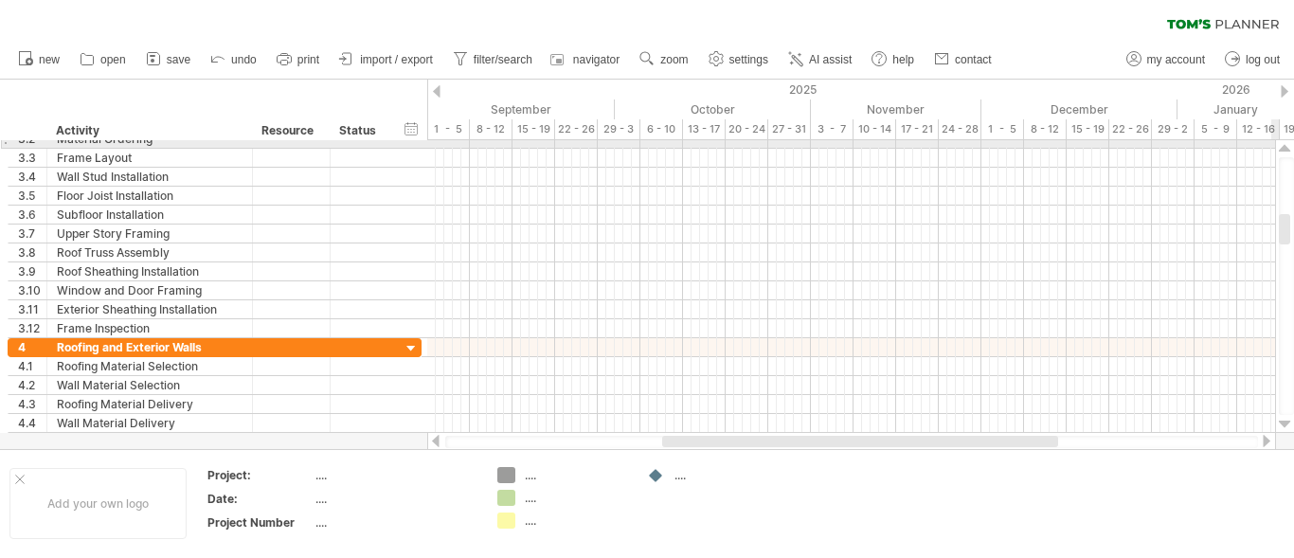
click at [1280, 144] on div at bounding box center [1285, 148] width 12 height 15
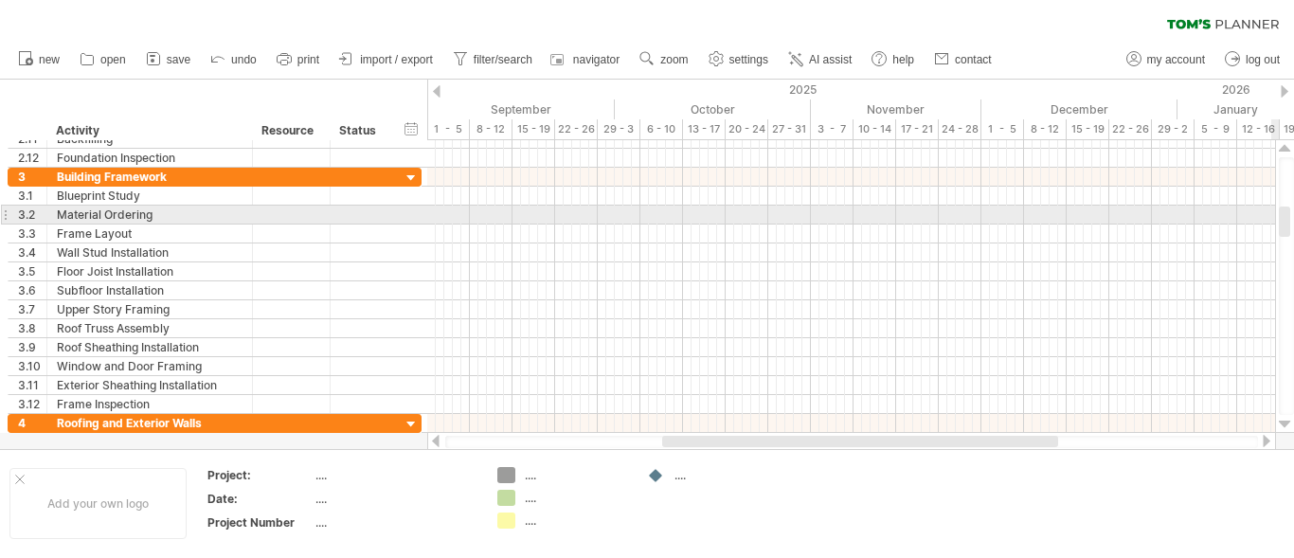
click at [1280, 144] on div at bounding box center [1285, 148] width 12 height 15
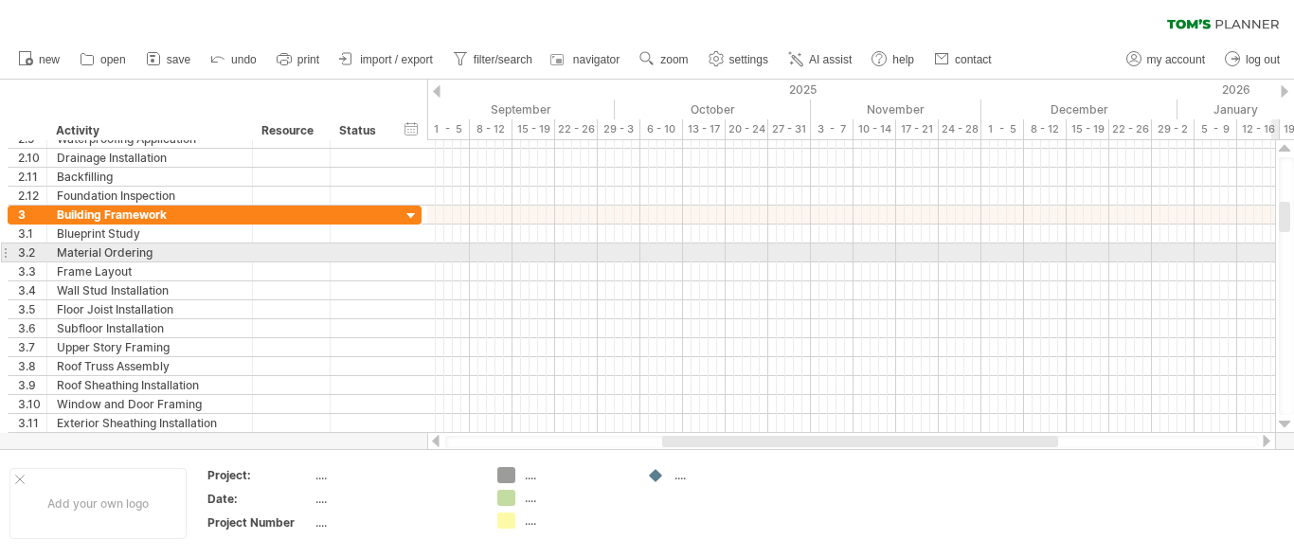
click at [1280, 144] on div at bounding box center [1285, 148] width 12 height 15
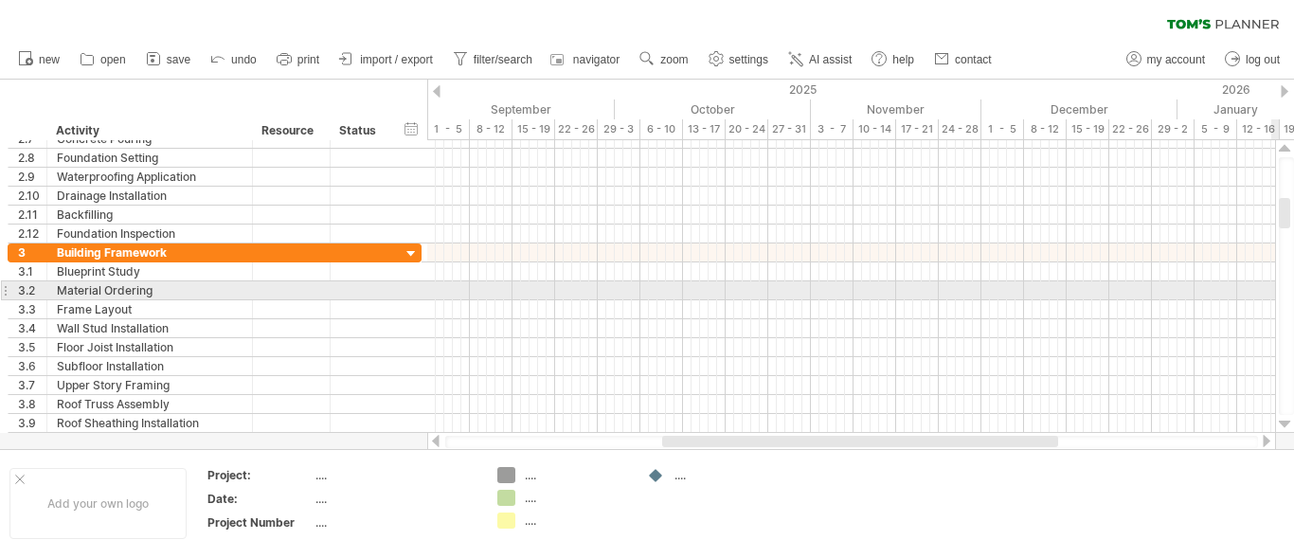
click at [1280, 144] on div at bounding box center [1285, 148] width 12 height 15
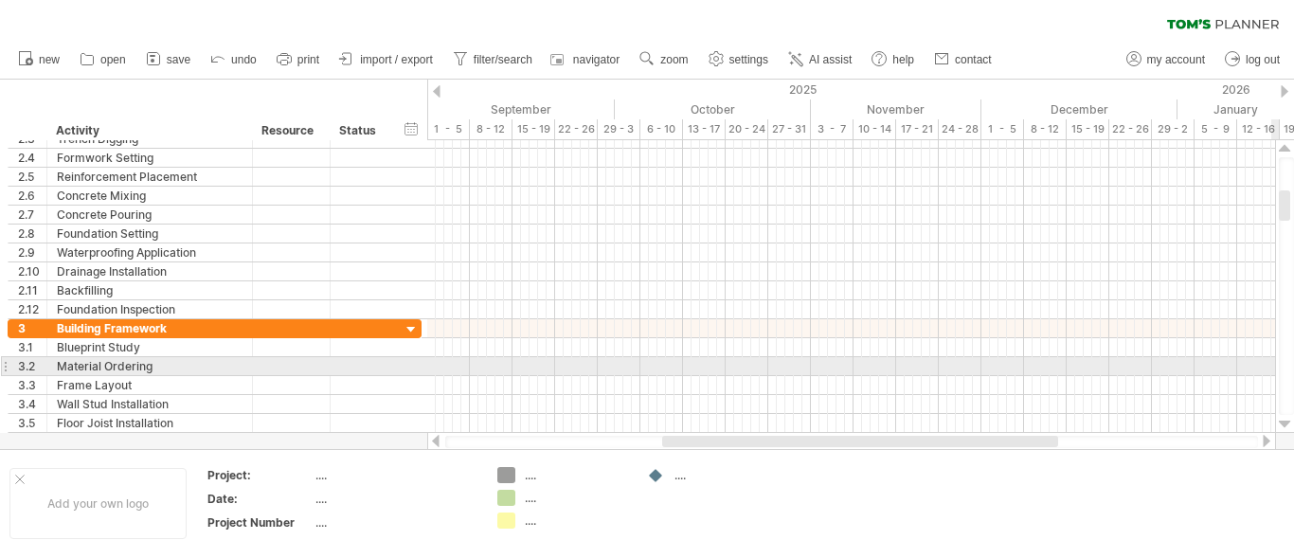
click at [1280, 144] on div at bounding box center [1285, 148] width 12 height 15
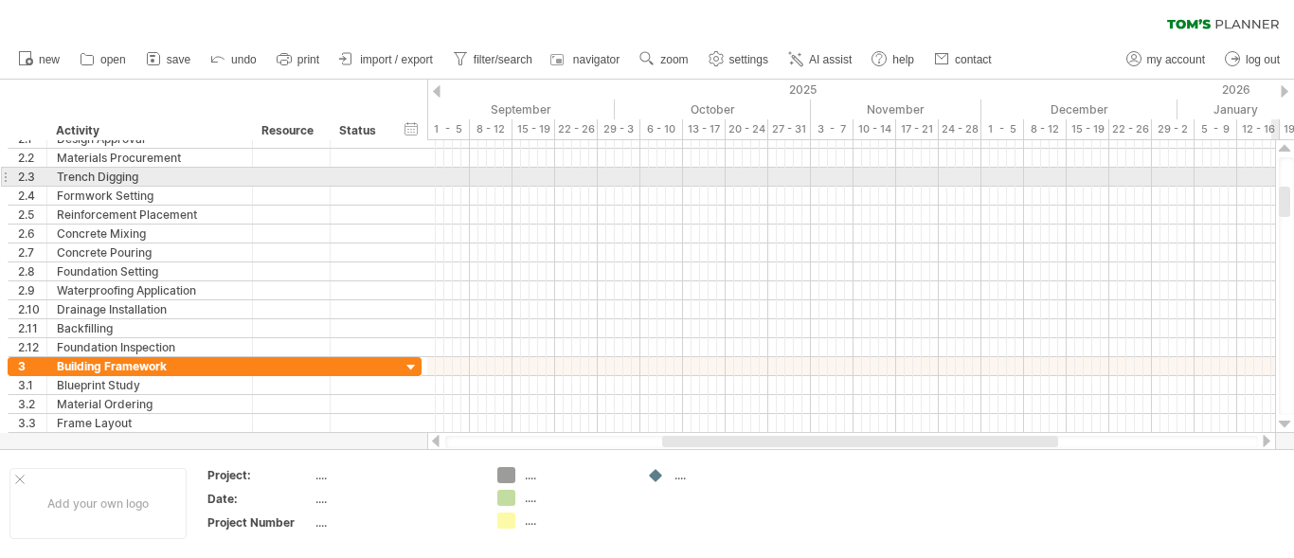
click at [1280, 144] on div at bounding box center [1285, 148] width 12 height 15
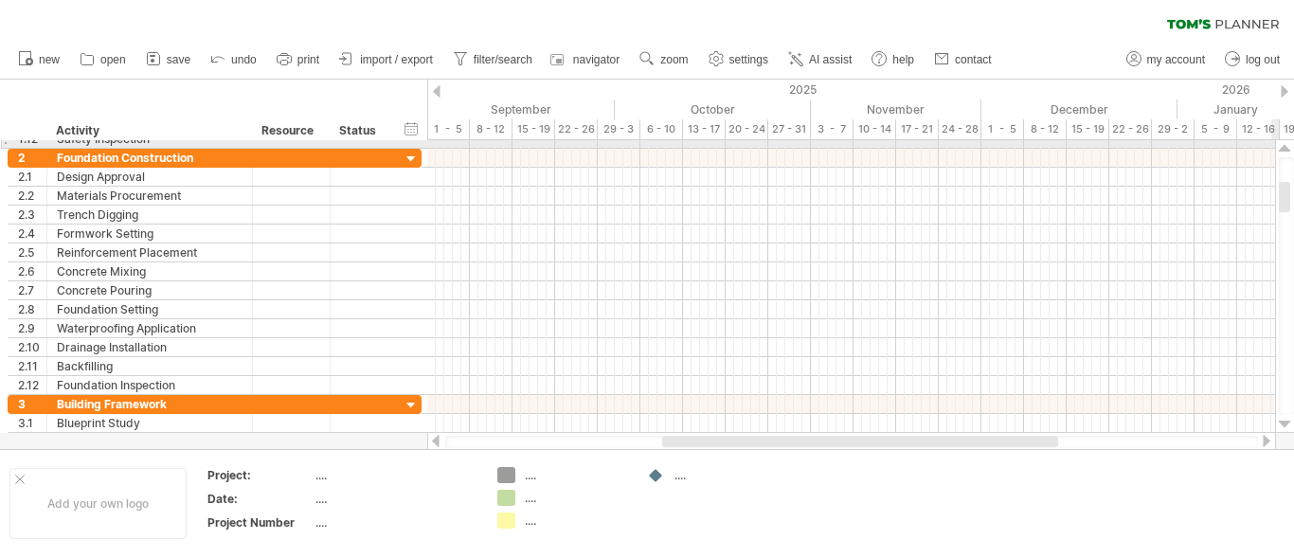
click at [1280, 144] on div at bounding box center [1285, 148] width 12 height 15
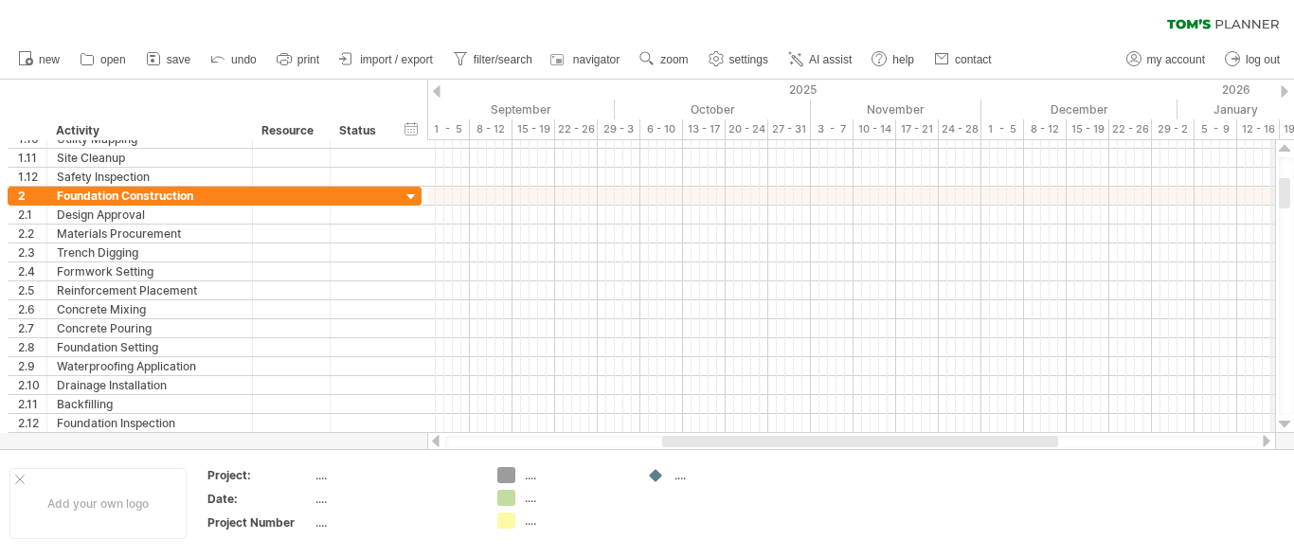
click at [1280, 144] on div at bounding box center [1285, 148] width 12 height 15
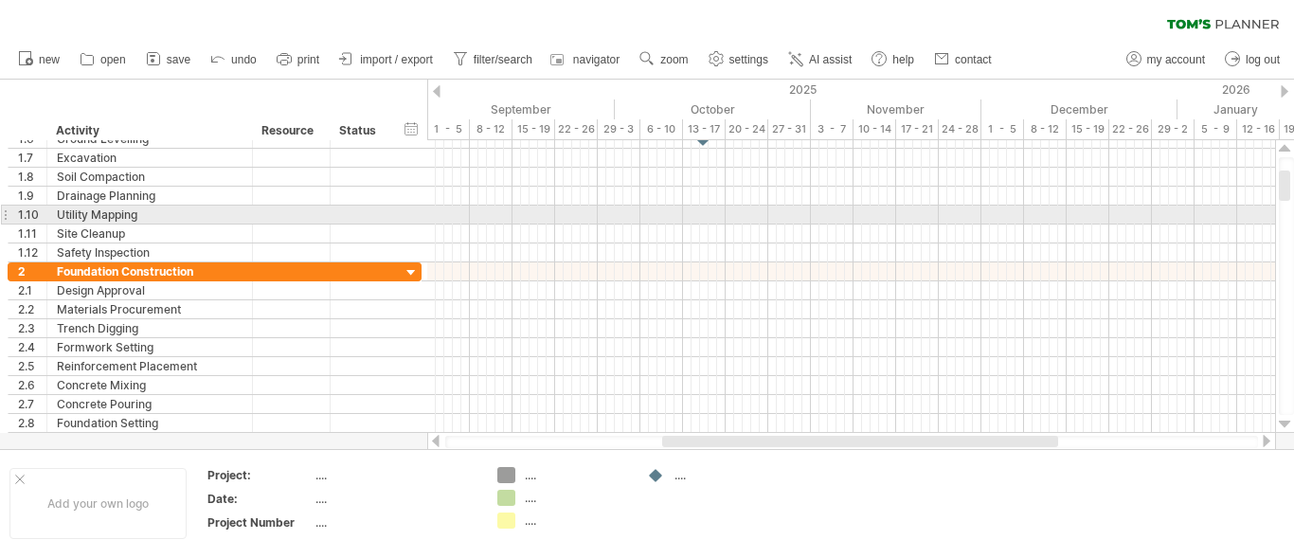
click at [1280, 144] on div at bounding box center [1285, 148] width 12 height 15
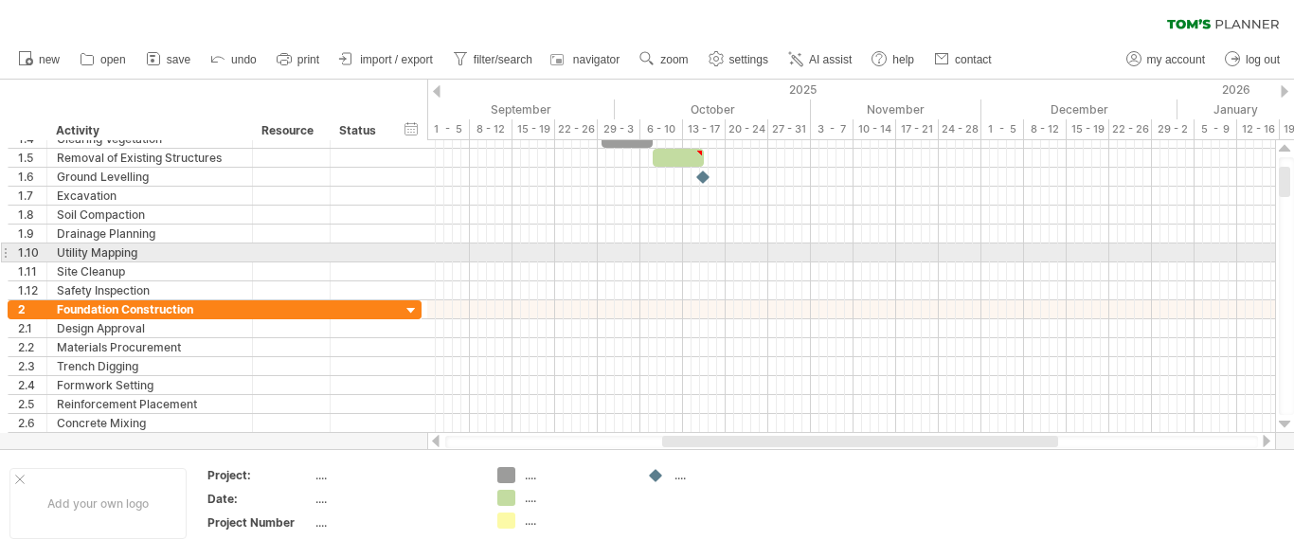
click at [1280, 144] on div at bounding box center [1285, 148] width 12 height 15
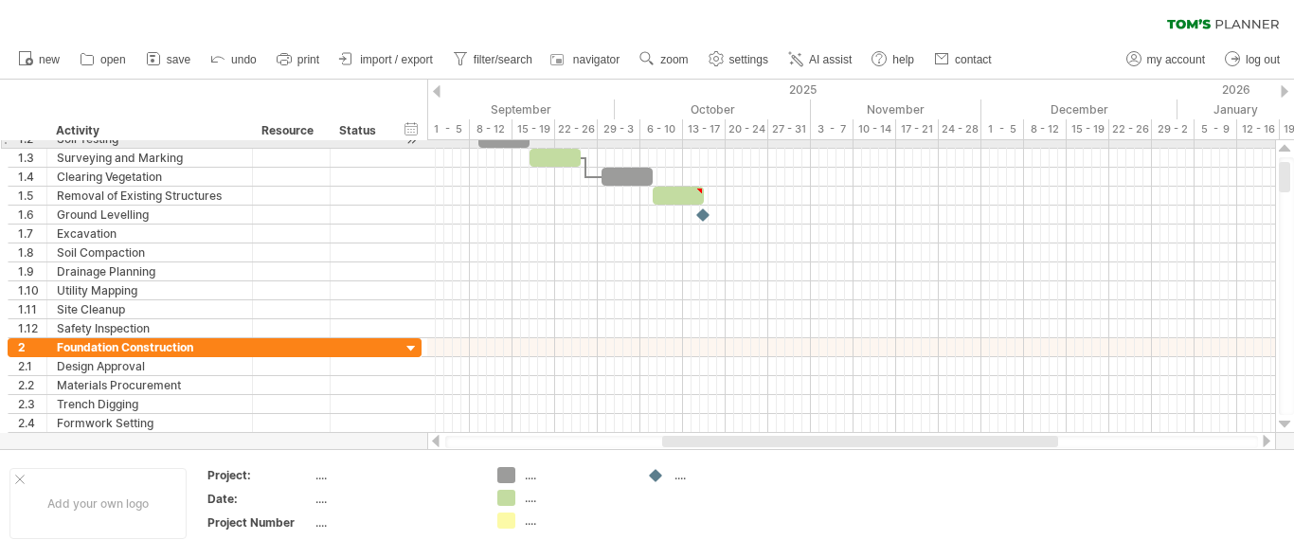
click at [1280, 144] on div at bounding box center [1285, 148] width 12 height 15
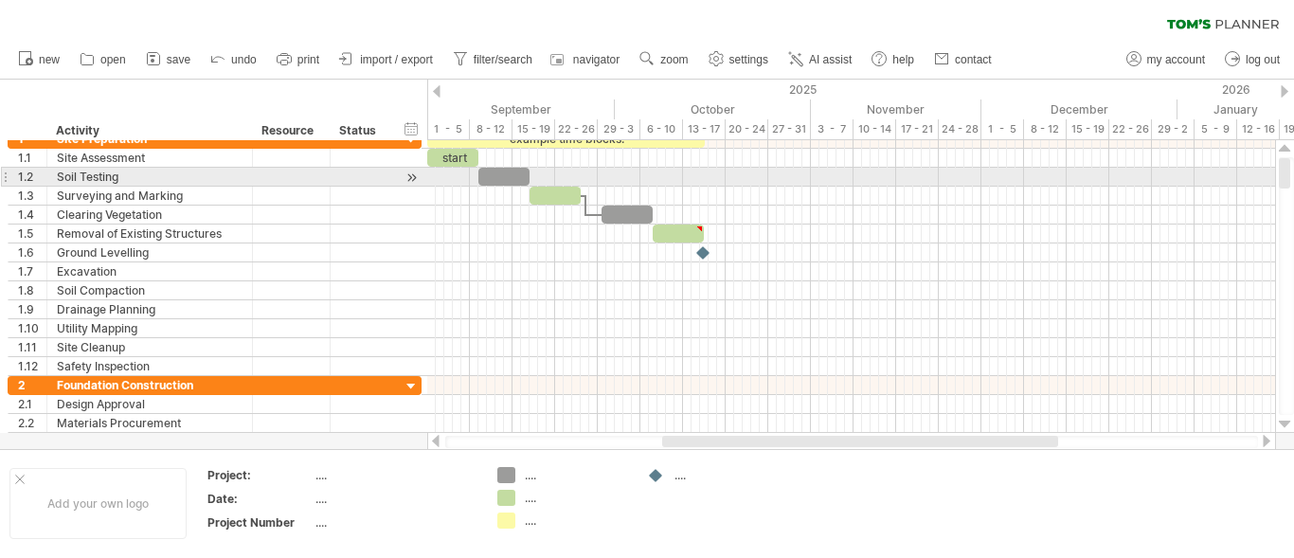
click at [1280, 144] on div at bounding box center [1285, 148] width 12 height 15
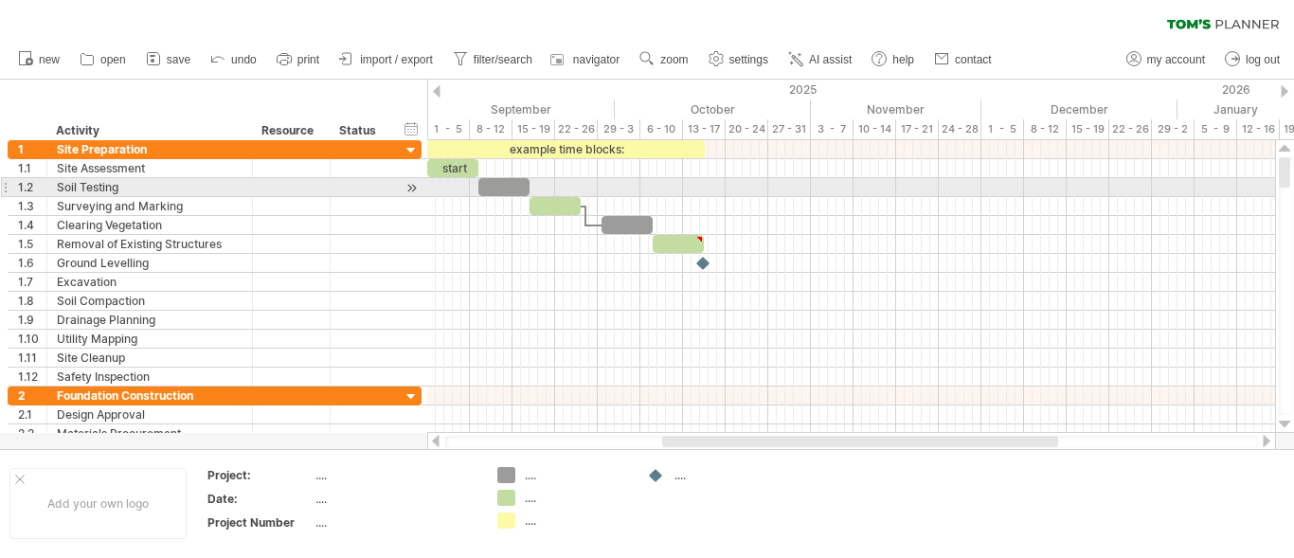
click at [1280, 144] on div at bounding box center [1285, 148] width 12 height 15
